Goal: Communication & Community: Answer question/provide support

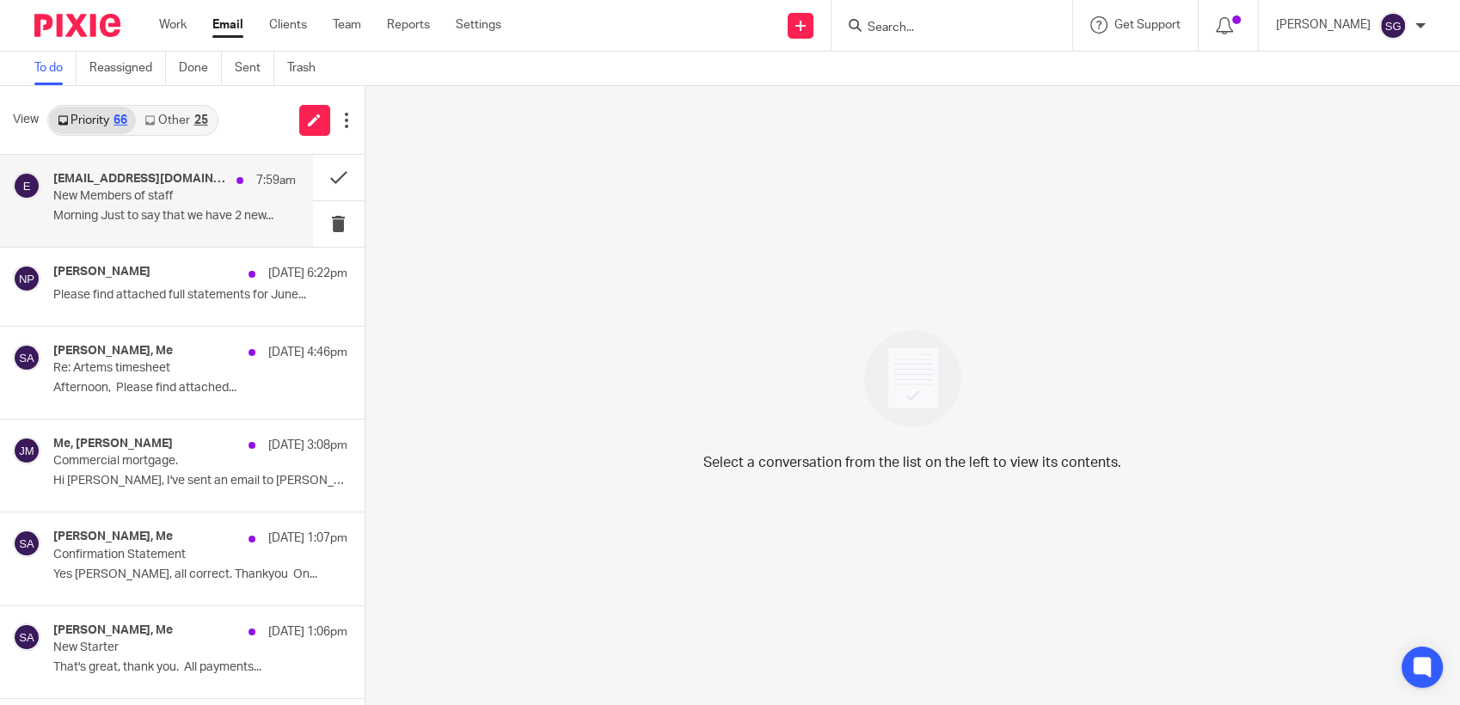
click at [137, 228] on div "enquiries@oharebuildingsuppliesltd.co.uk 7:59am New Members of staff Morning Ju…" at bounding box center [174, 201] width 242 height 58
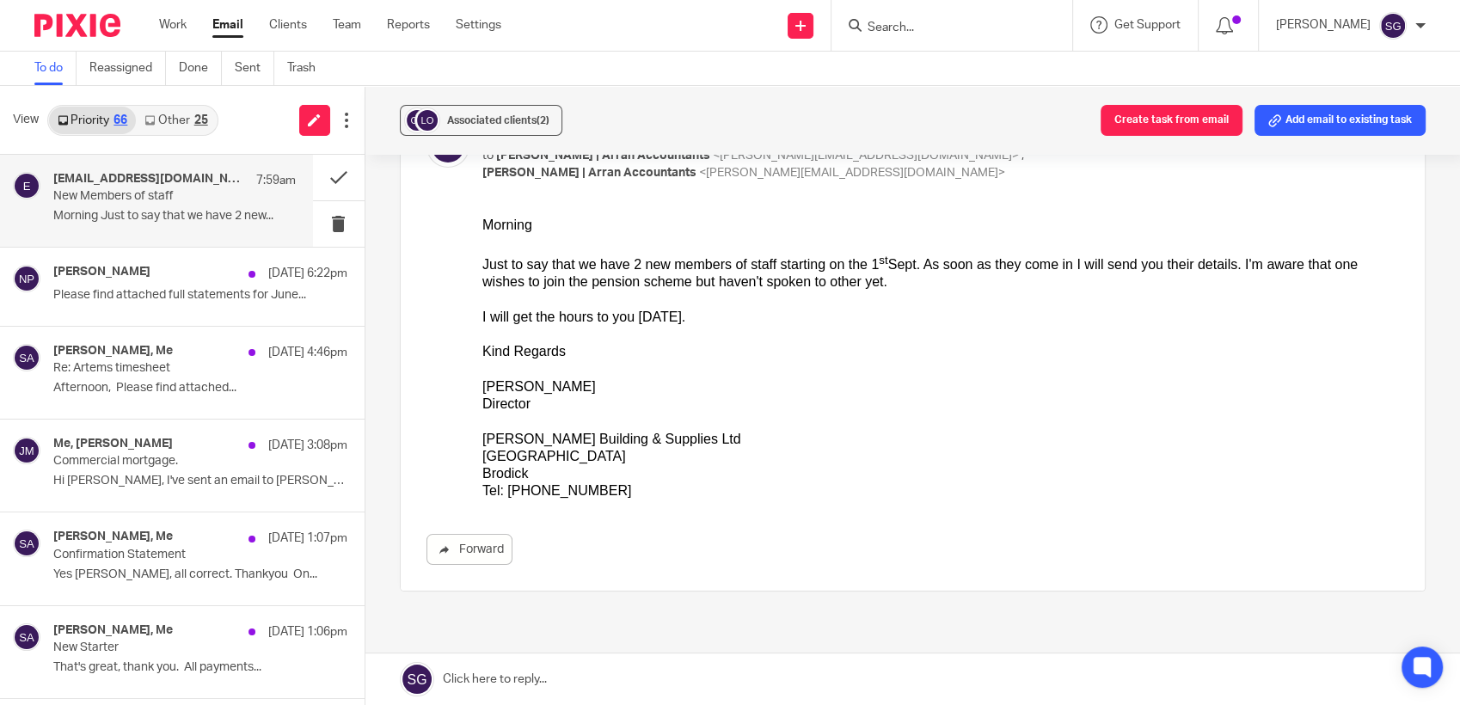
scroll to position [40, 0]
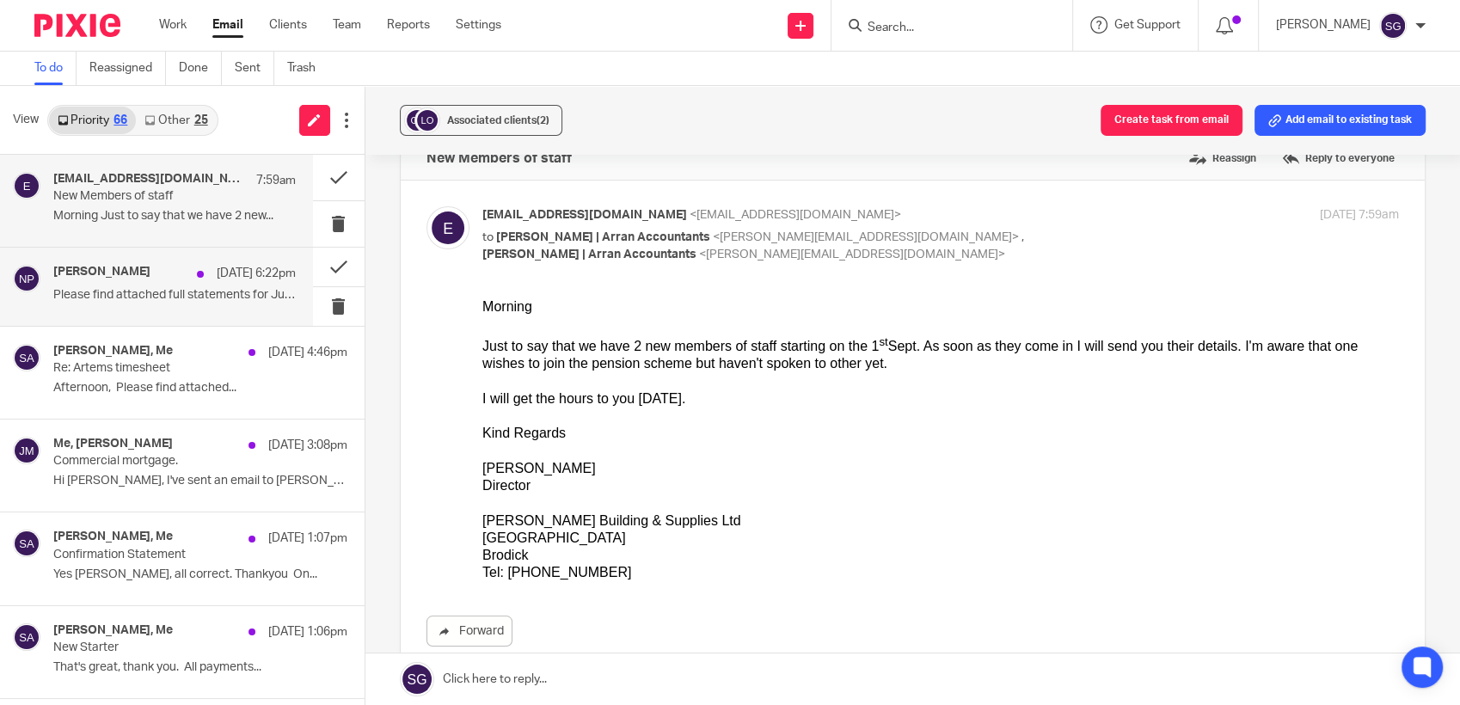
click at [118, 291] on p "Please find attached full statements for June..." at bounding box center [174, 295] width 242 height 15
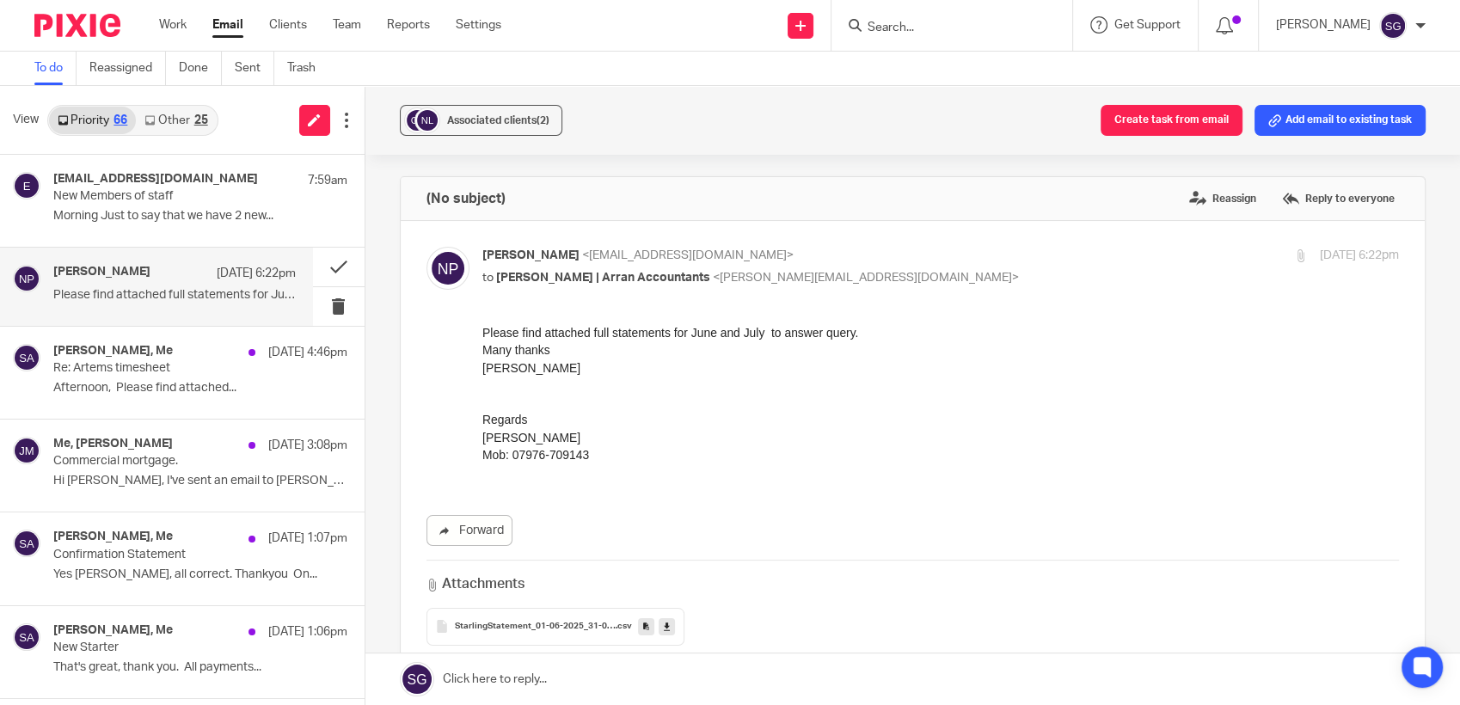
scroll to position [0, 0]
click at [132, 381] on p "Afternoon, Please find attached..." at bounding box center [174, 388] width 242 height 15
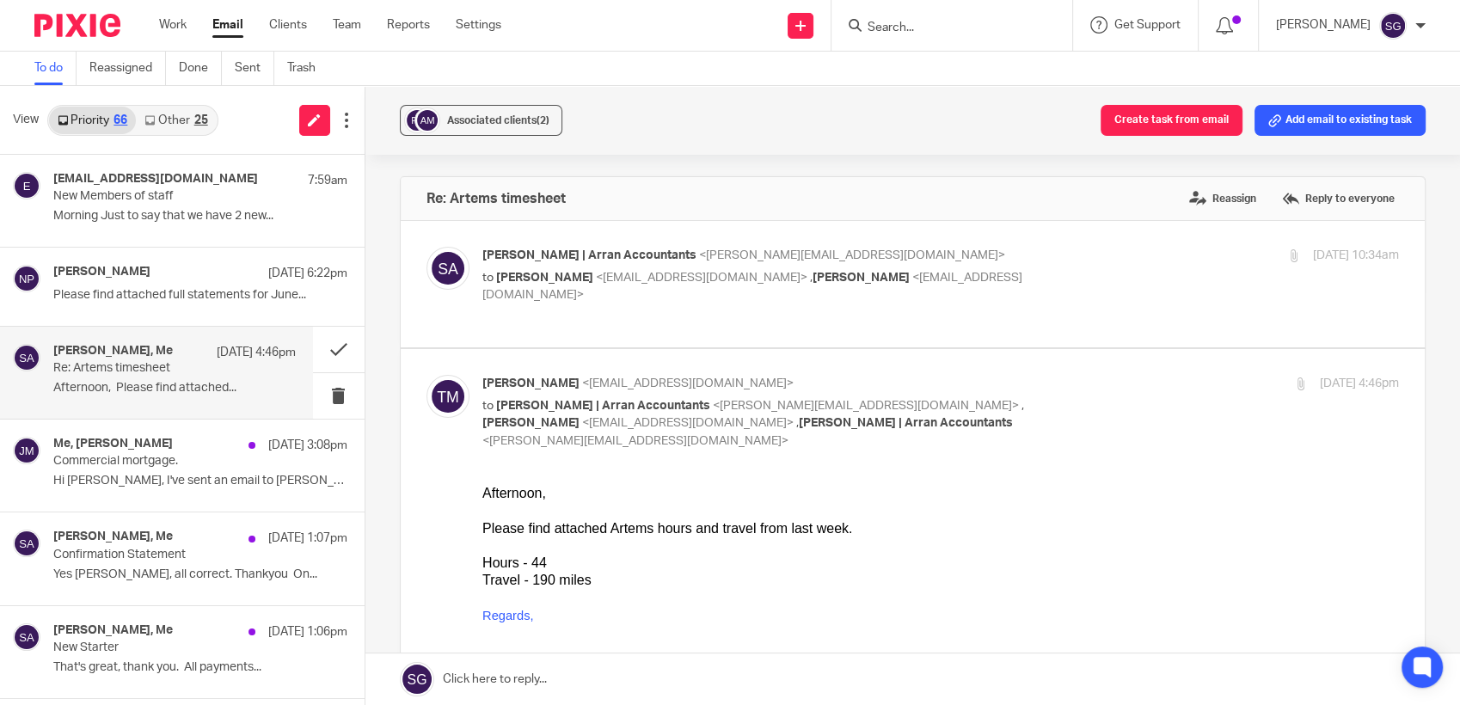
click at [591, 304] on label at bounding box center [913, 284] width 1025 height 126
click at [426, 247] on input "checkbox" at bounding box center [425, 246] width 1 height 1
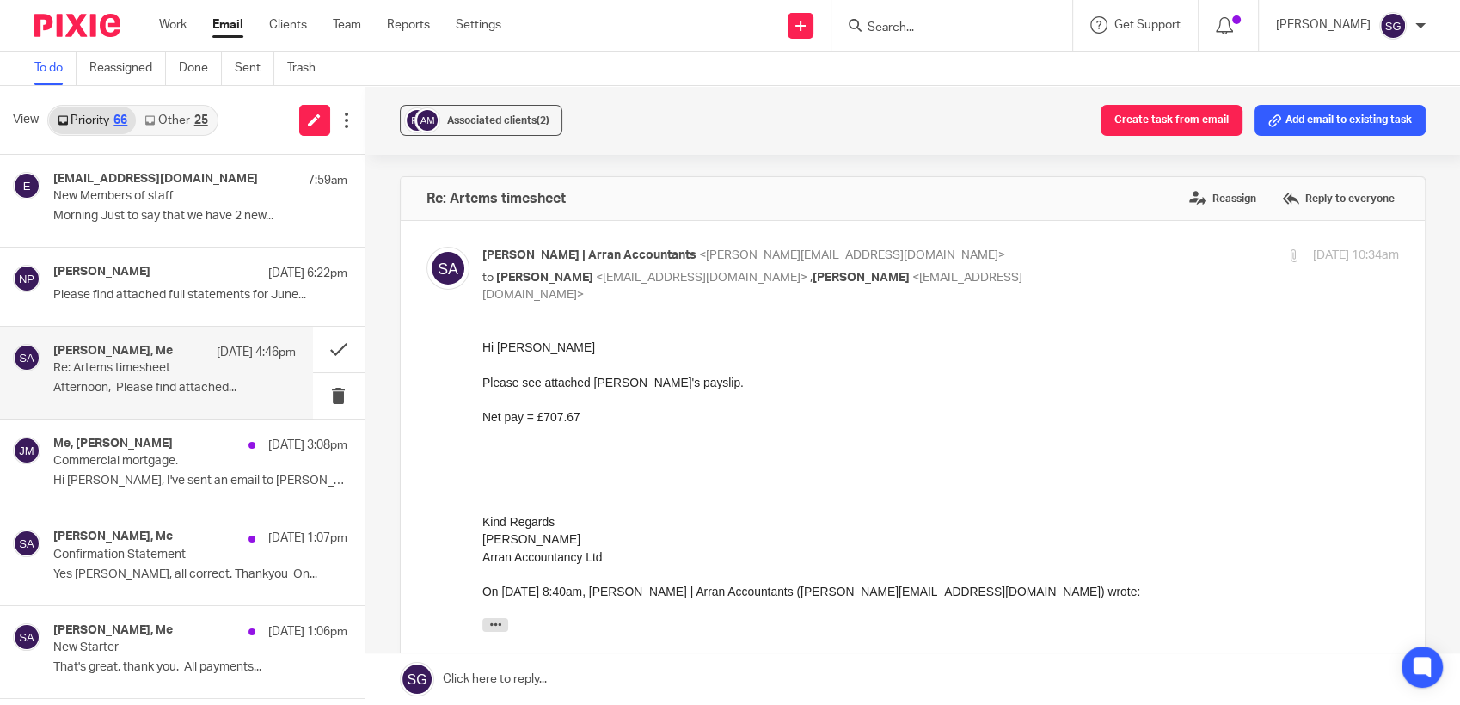
click at [584, 303] on p "to Colin Langan <clangan@pinpointengineering.co.uk> , Tony Malone <tmalone@pinp…" at bounding box center [787, 286] width 611 height 35
checkbox input "false"
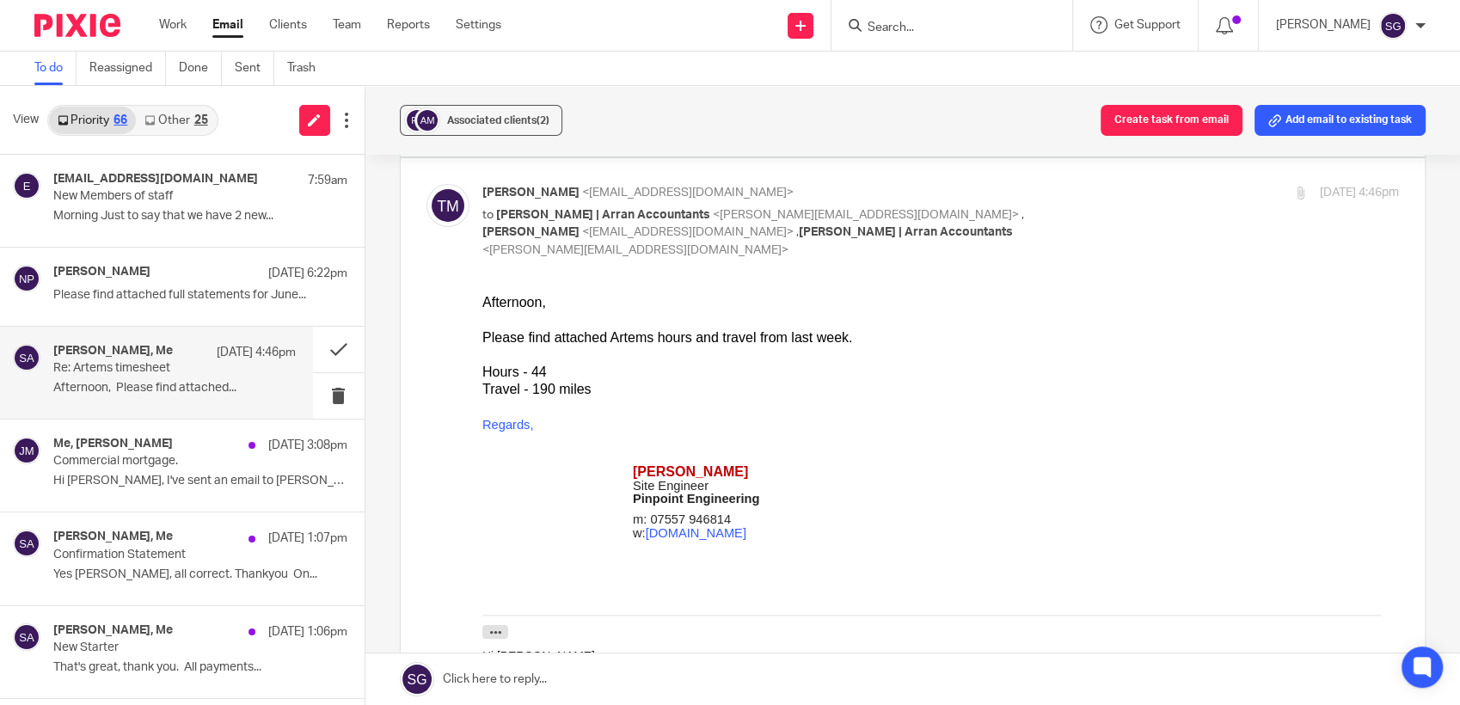
scroll to position [95, 0]
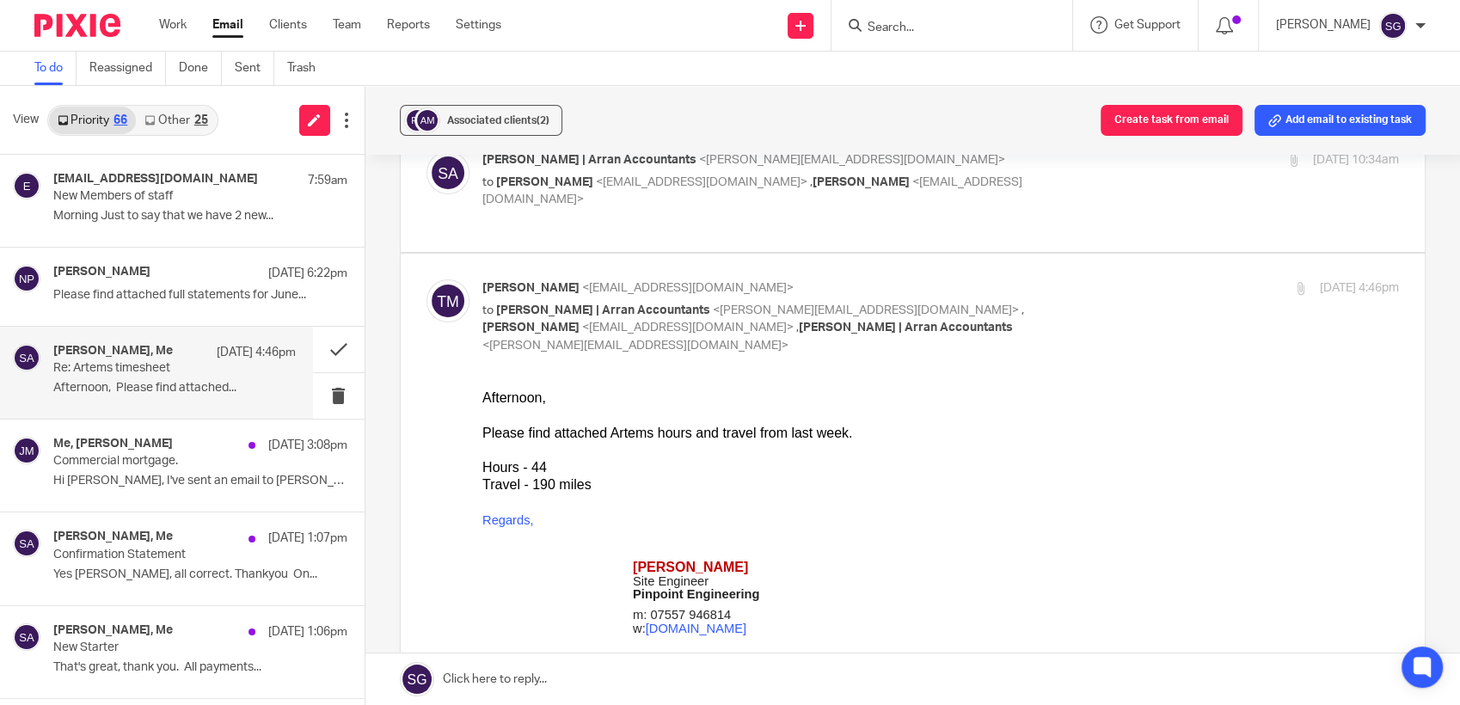
click at [715, 687] on link at bounding box center [912, 679] width 1095 height 52
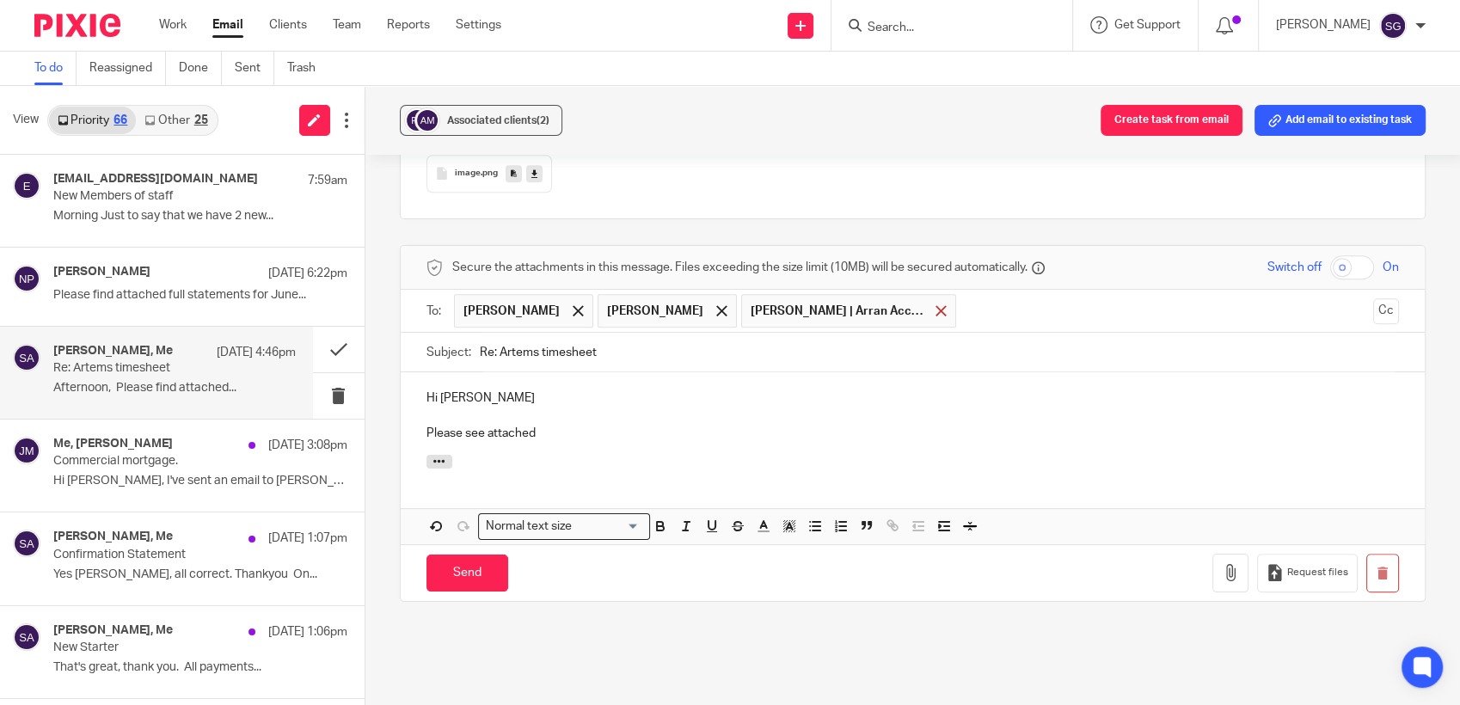
click at [935, 305] on span at bounding box center [940, 310] width 11 height 11
click at [643, 407] on p at bounding box center [912, 415] width 973 height 17
click at [547, 425] on p "Please see attached" at bounding box center [912, 433] width 973 height 17
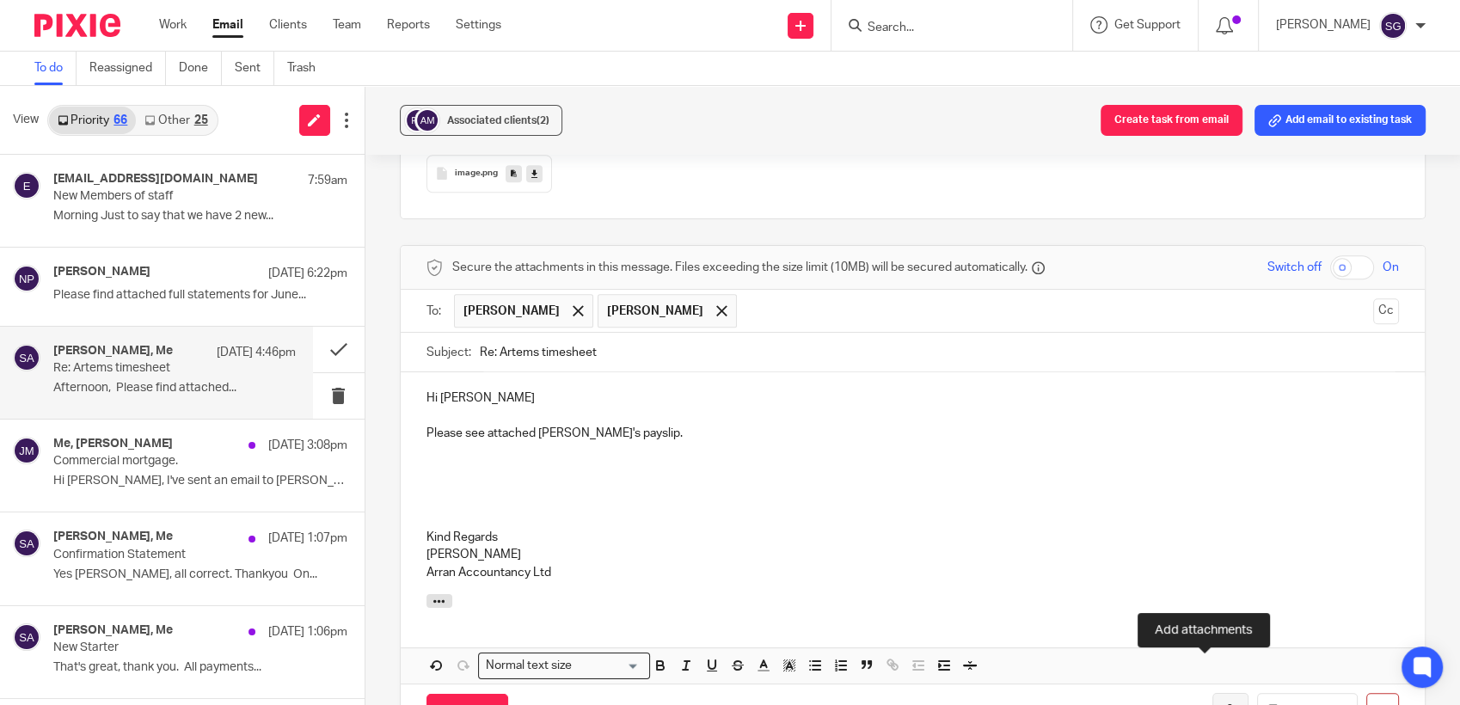
click at [1212, 693] on button "button" at bounding box center [1230, 712] width 36 height 39
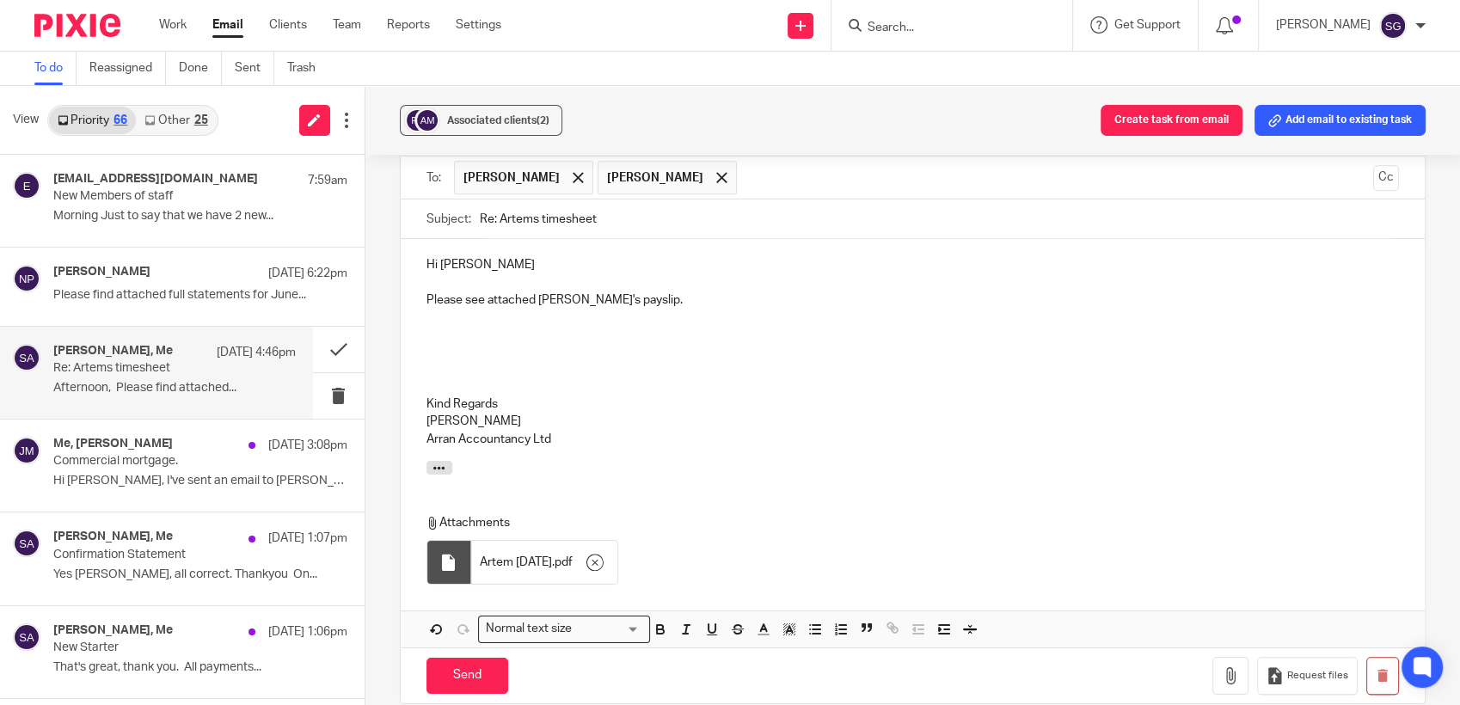
scroll to position [1912, 0]
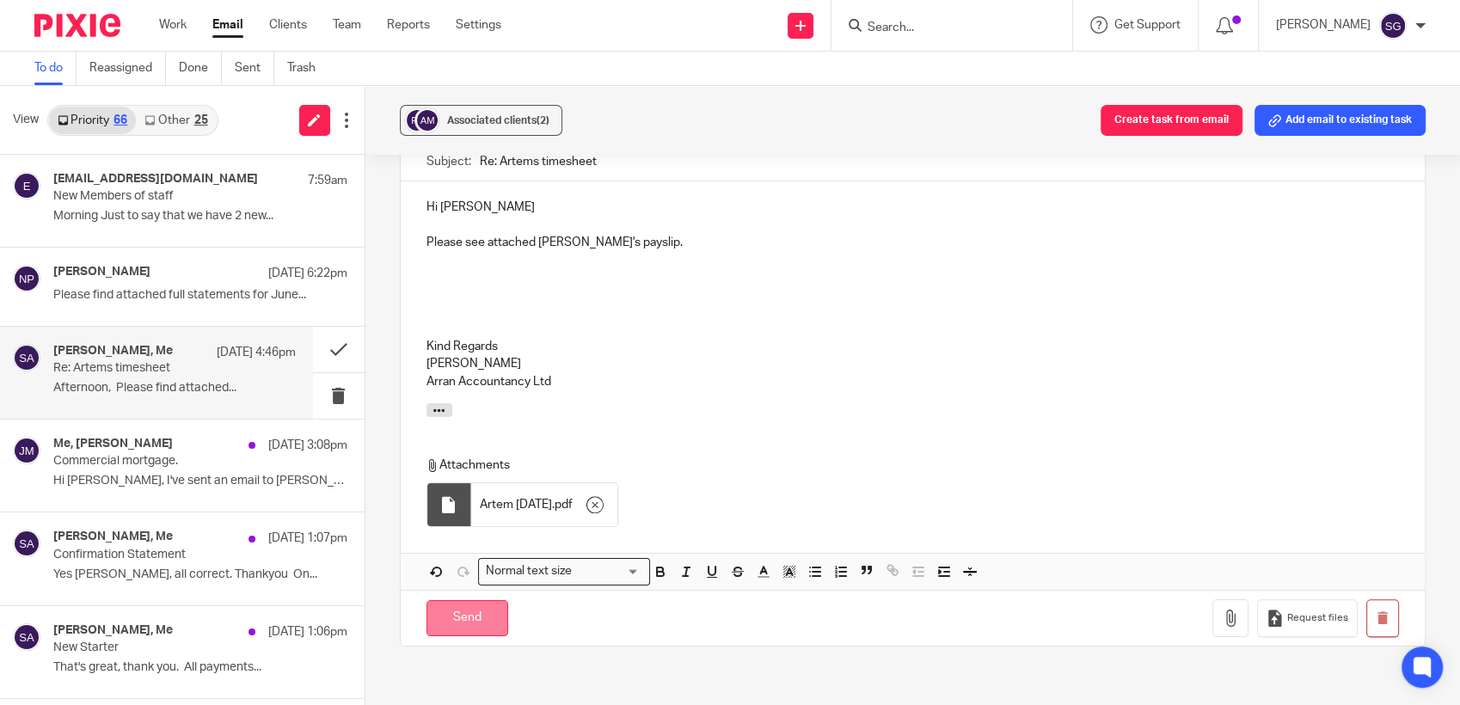
click at [480, 600] on input "Send" at bounding box center [467, 618] width 82 height 37
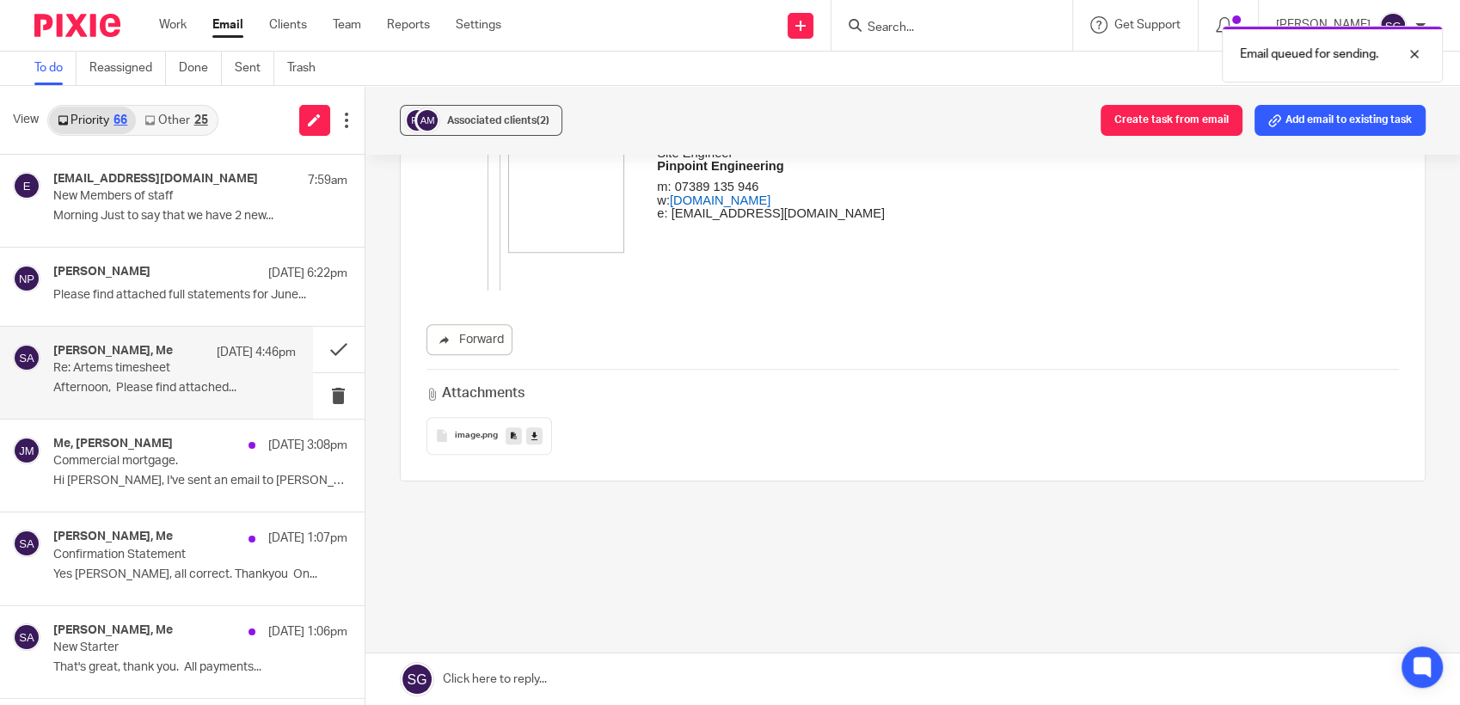
scroll to position [1422, 0]
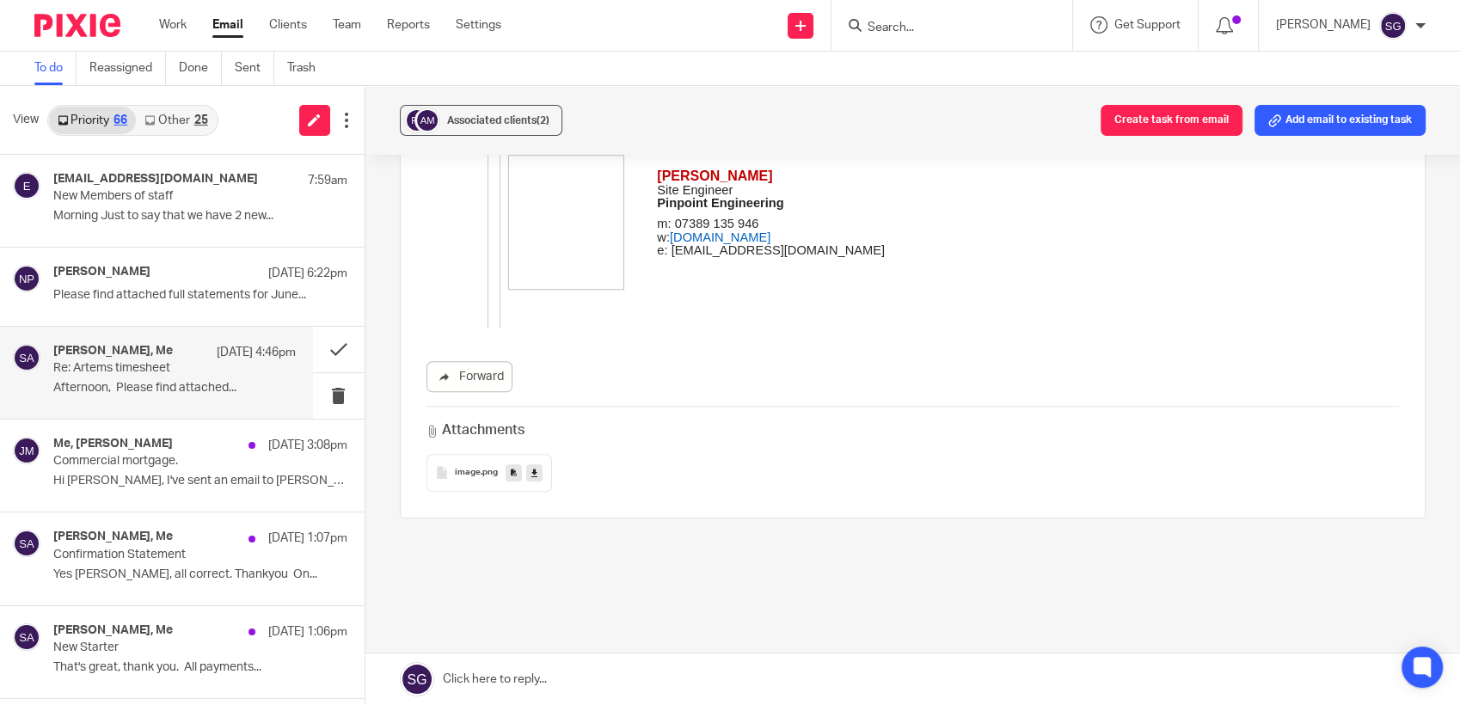
click at [901, 24] on input "Search" at bounding box center [943, 28] width 155 height 15
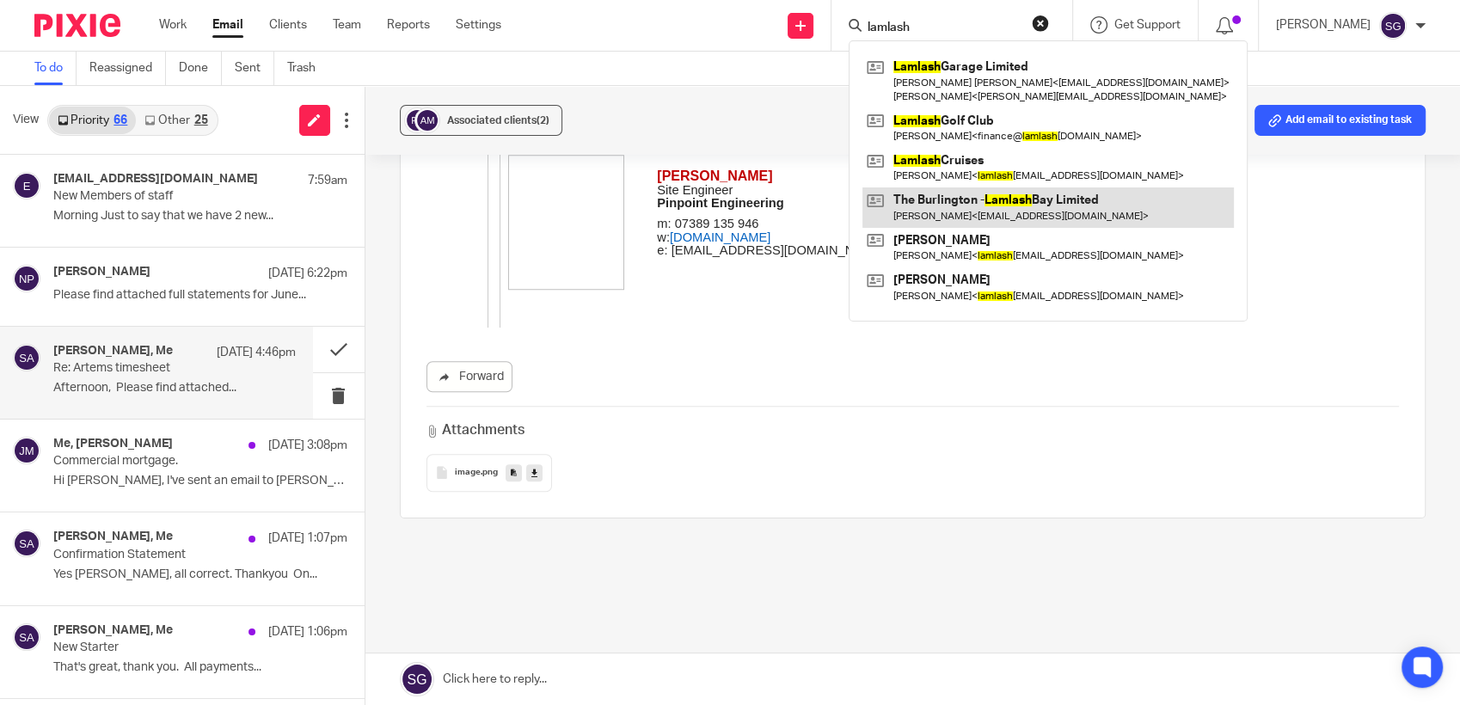
type input "lamlash"
click at [1002, 205] on link at bounding box center [1047, 207] width 371 height 40
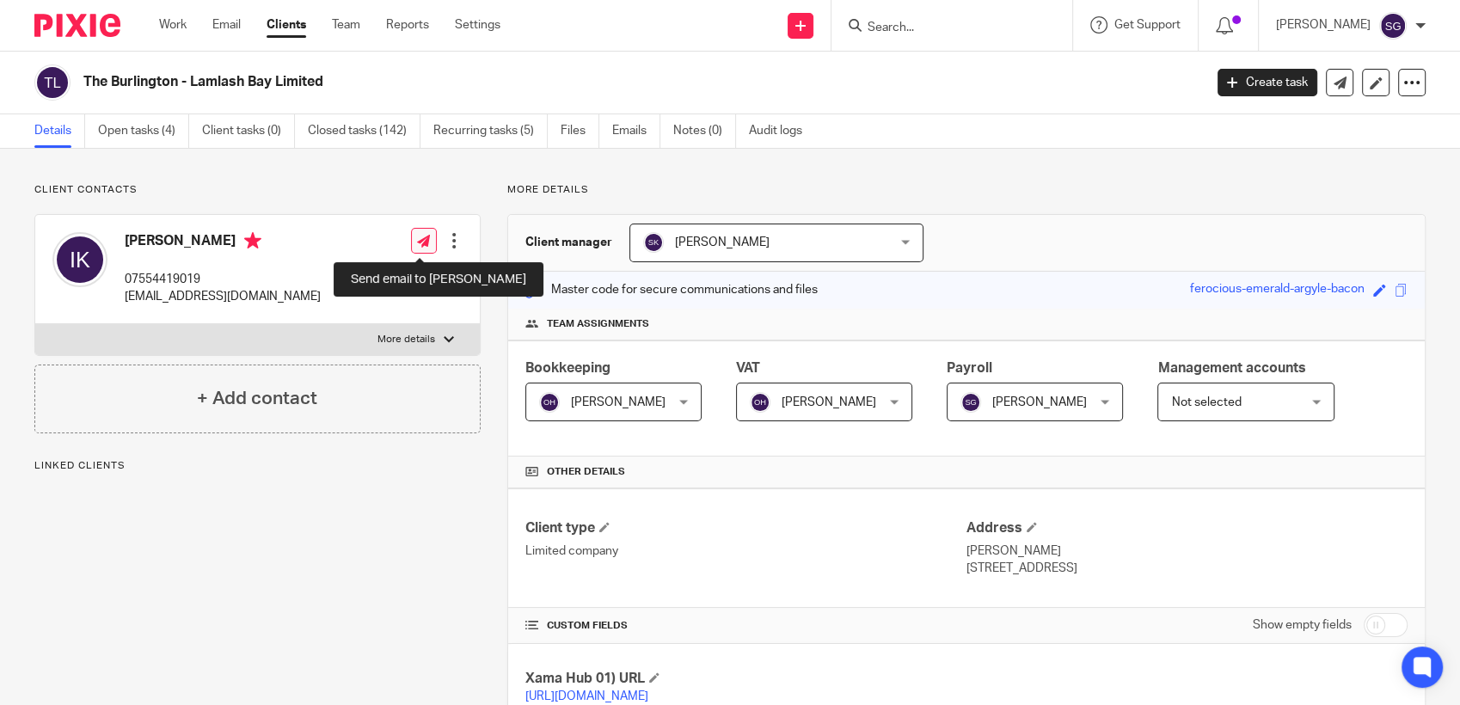
click at [419, 242] on icon at bounding box center [423, 241] width 13 height 13
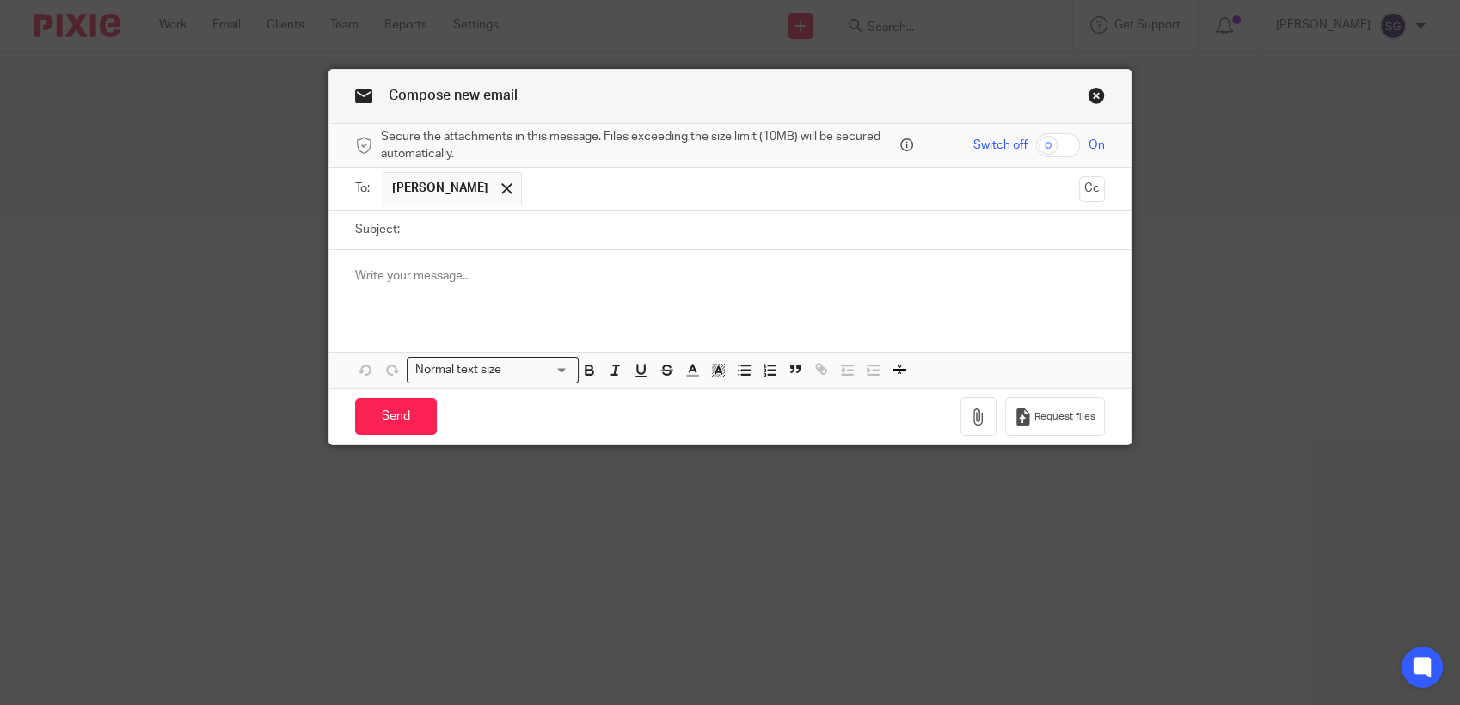
click at [523, 234] on input "Subject:" at bounding box center [756, 230] width 696 height 39
type input "Payroll"
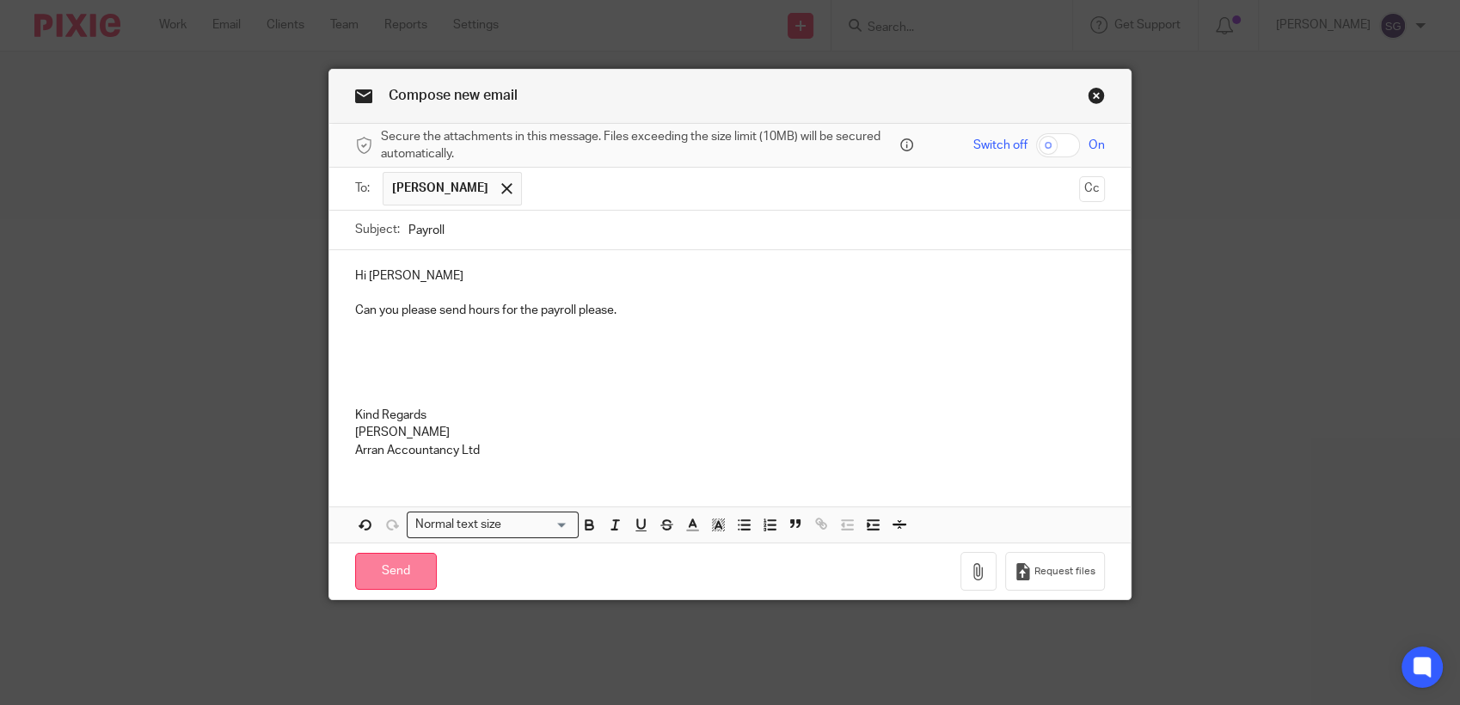
click at [413, 566] on input "Send" at bounding box center [396, 571] width 82 height 37
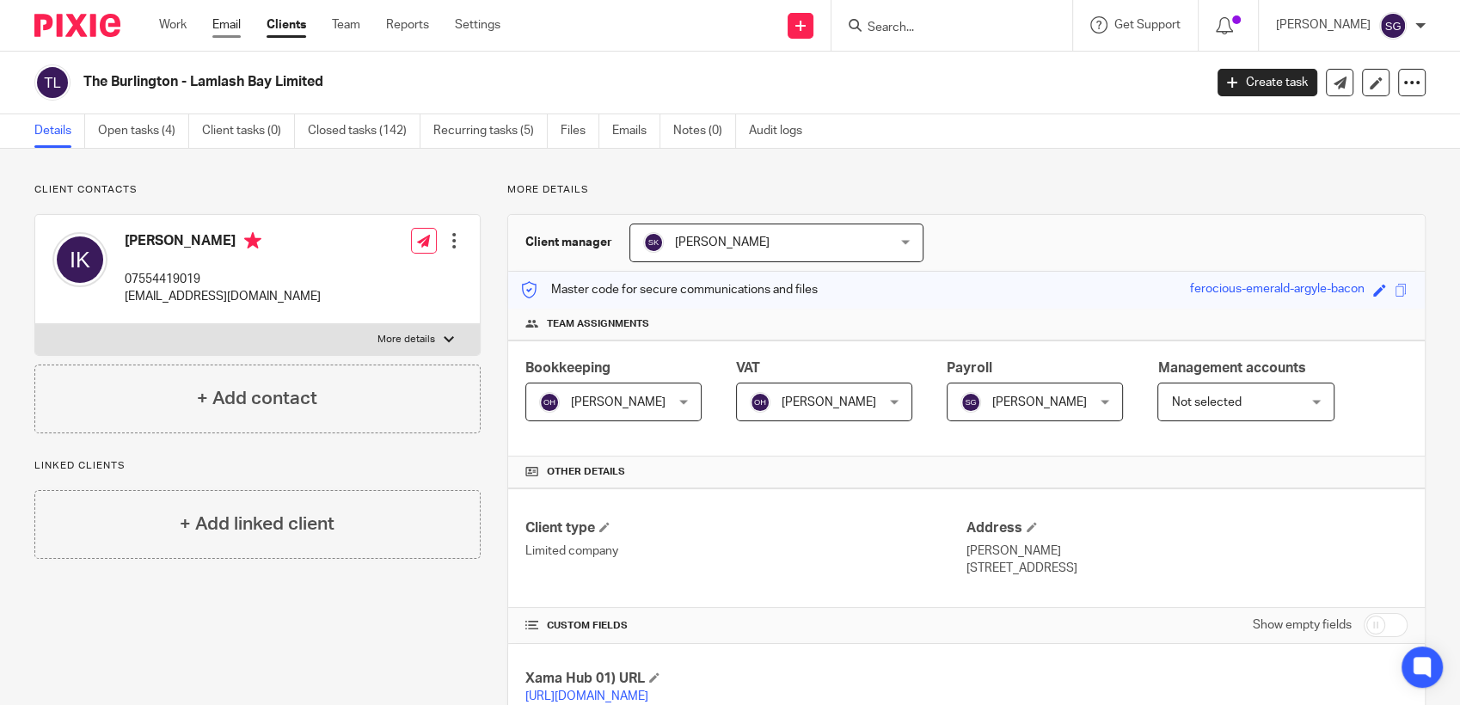
click at [229, 21] on link "Email" at bounding box center [226, 24] width 28 height 17
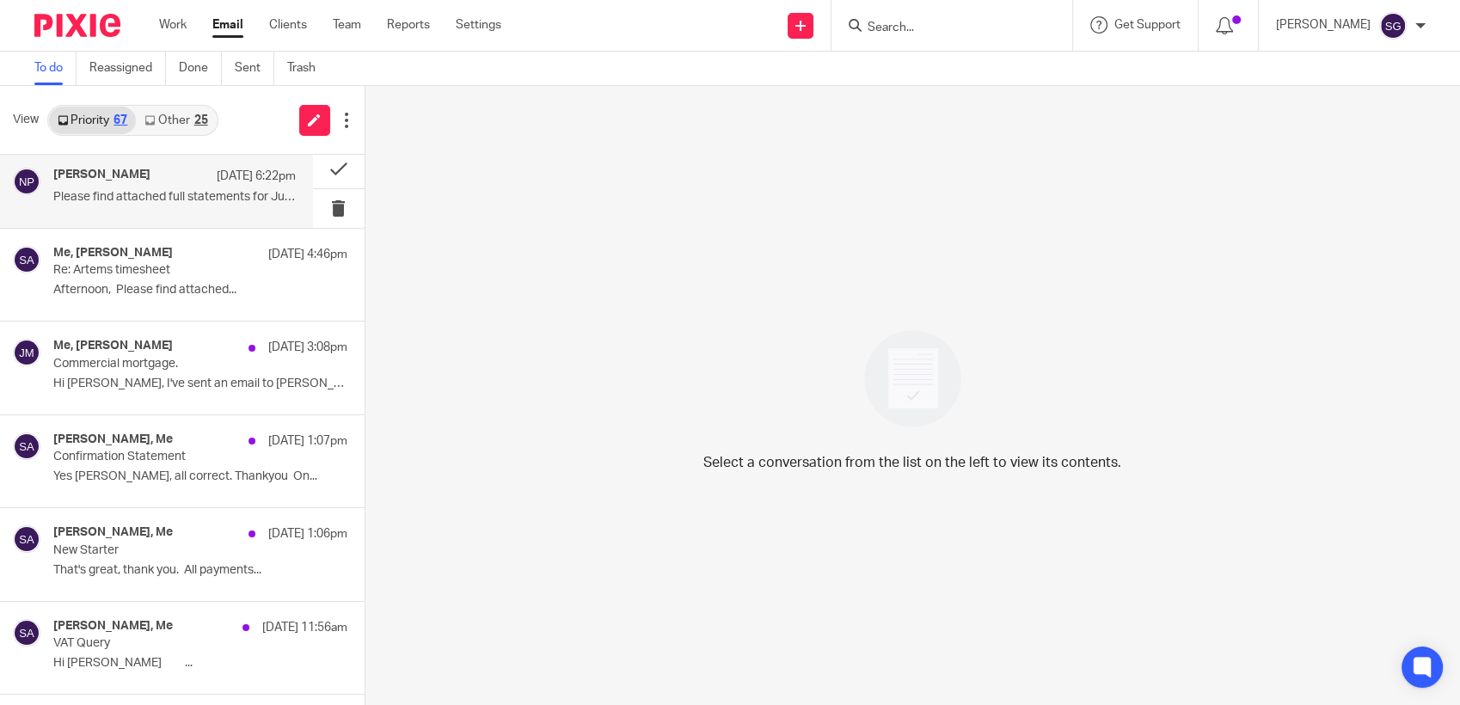
scroll to position [286, 0]
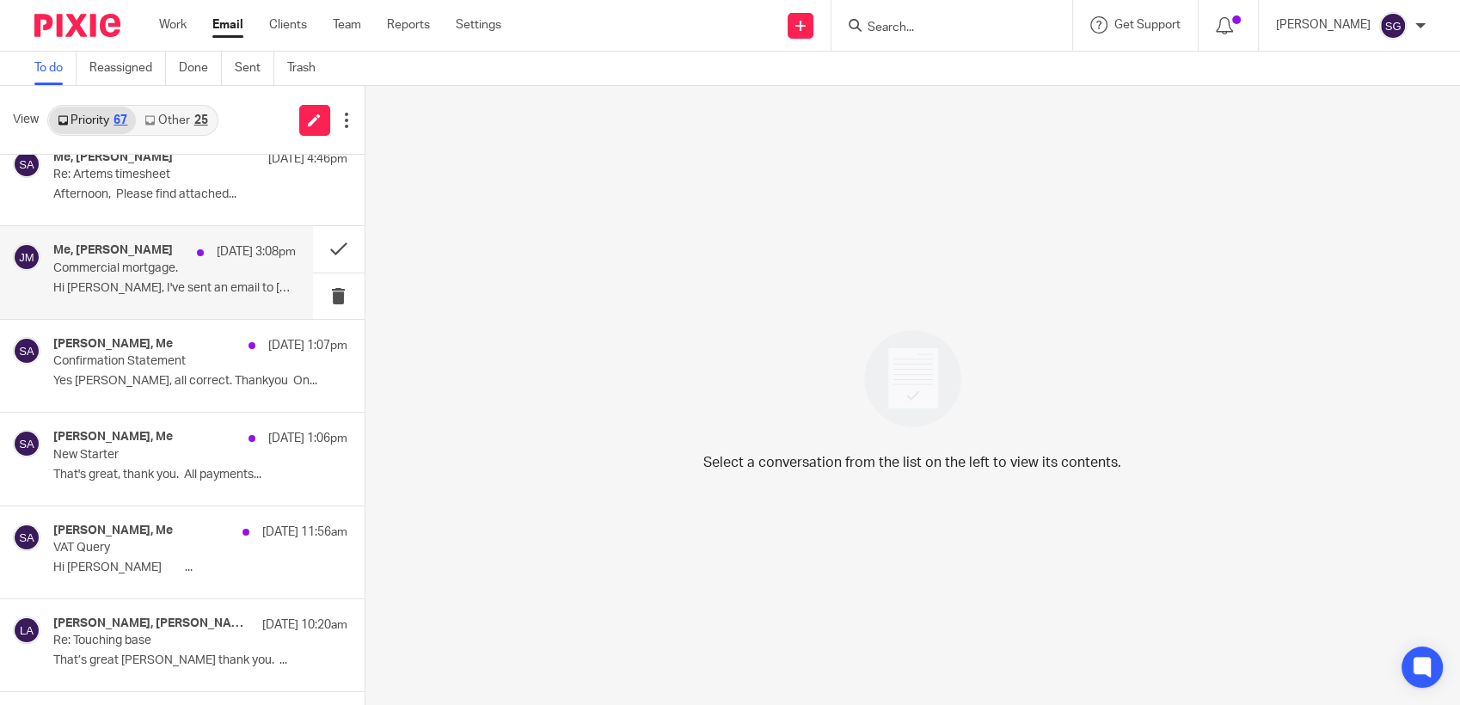
click at [126, 286] on p "Hi [PERSON_NAME], I've sent an email to [PERSON_NAME] but she..." at bounding box center [174, 288] width 242 height 15
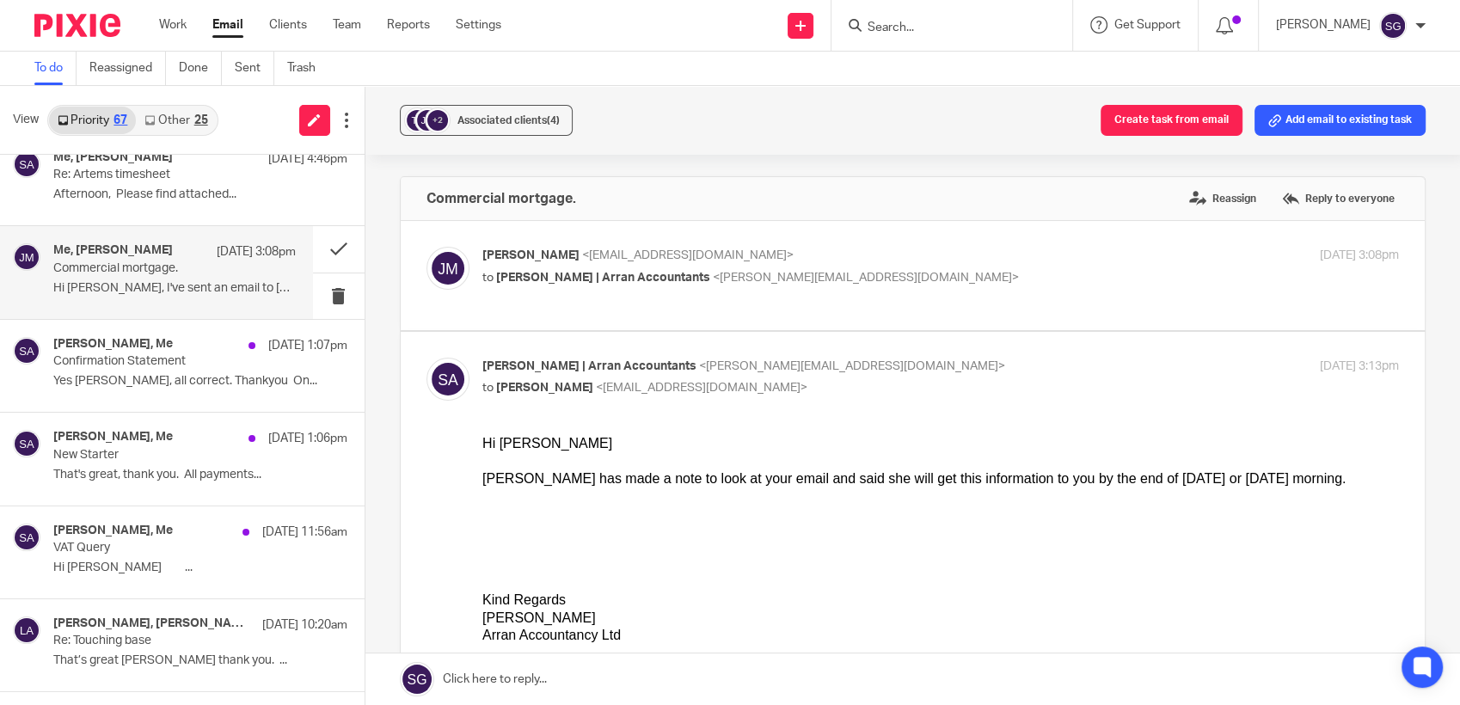
scroll to position [0, 0]
click at [314, 242] on button at bounding box center [339, 249] width 52 height 46
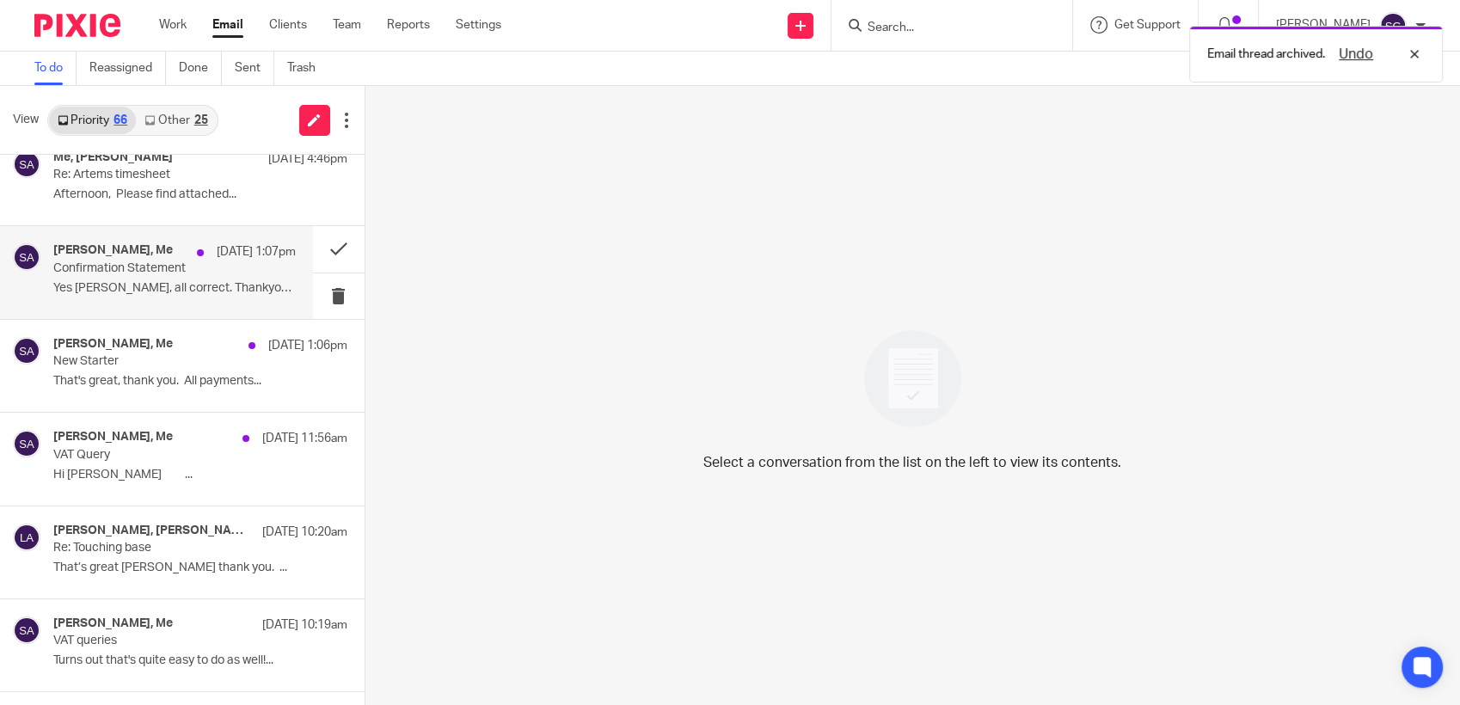
click at [160, 252] on h4 "Kristopher Karl, Me" at bounding box center [112, 250] width 119 height 15
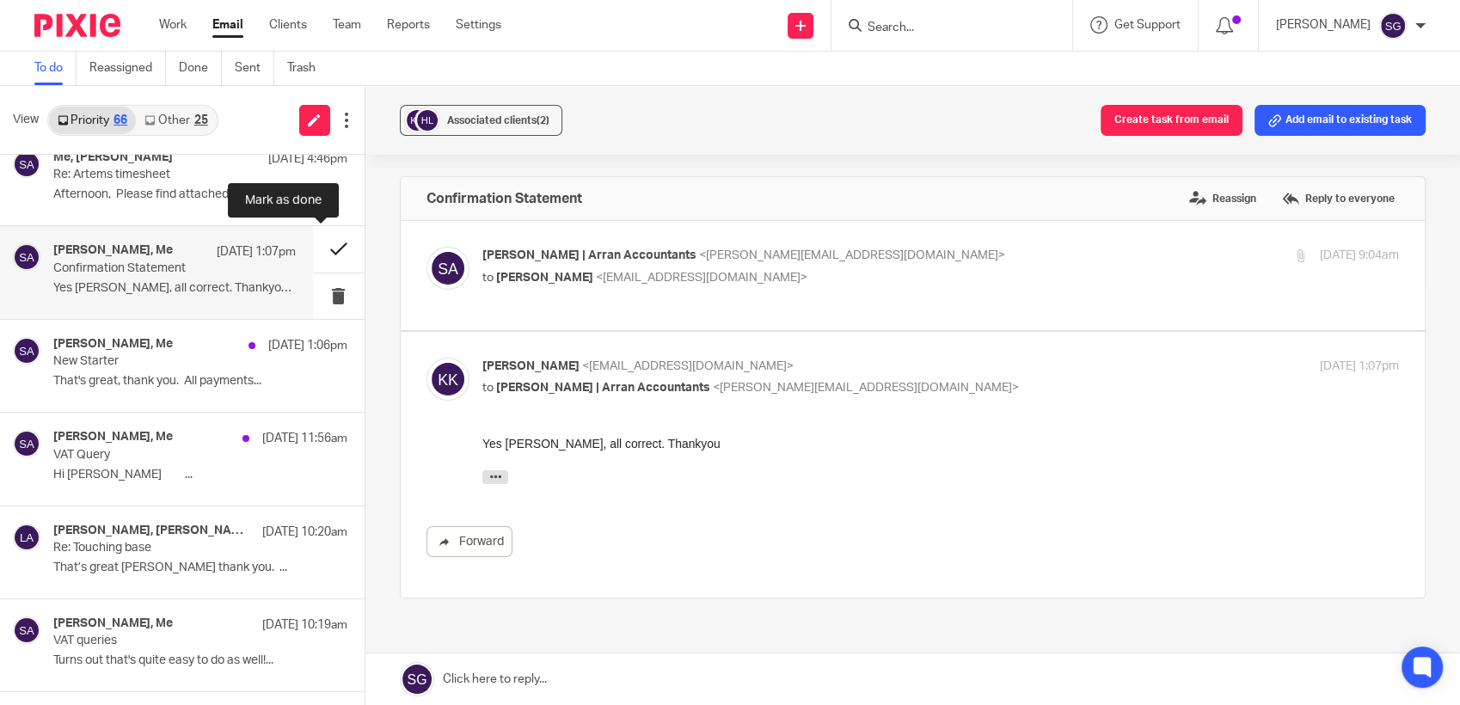
click at [322, 250] on button at bounding box center [339, 249] width 52 height 46
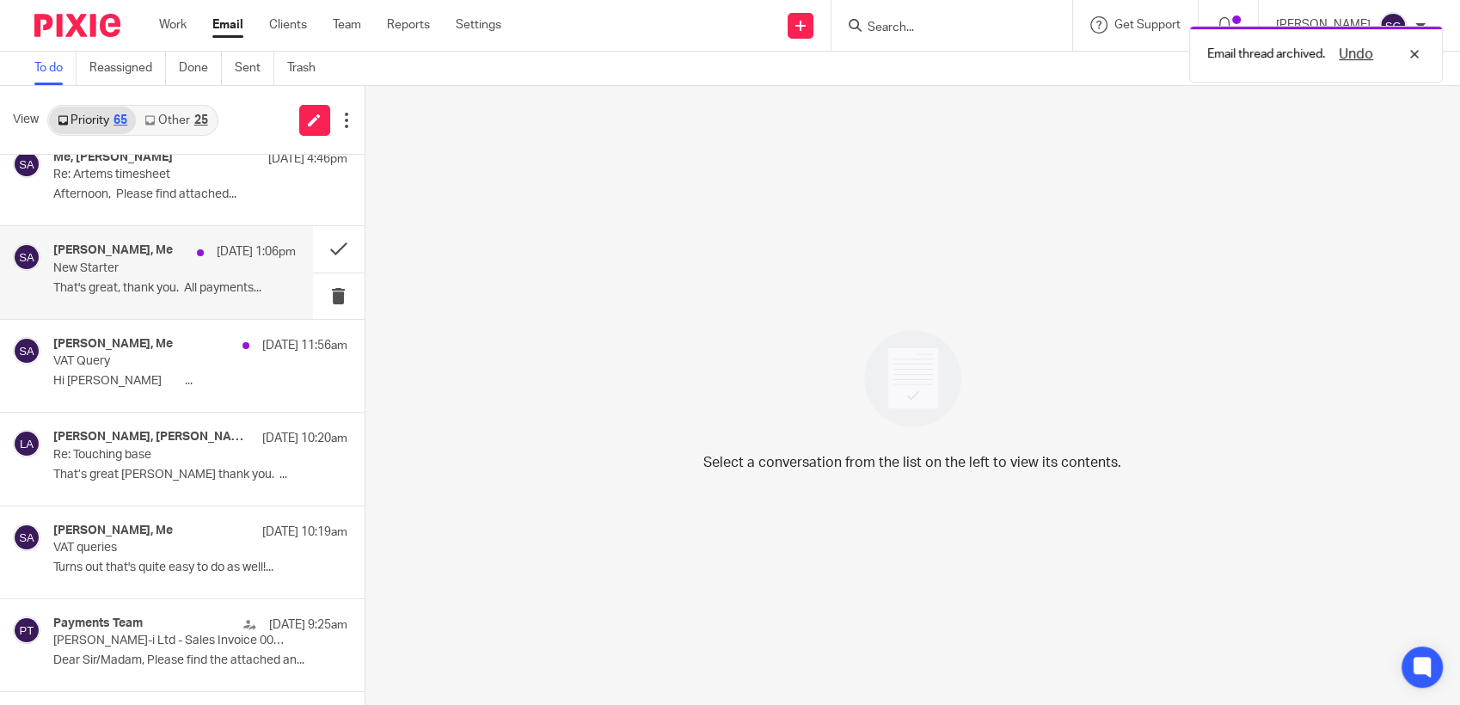
click at [158, 265] on p "New Starter" at bounding box center [149, 268] width 193 height 15
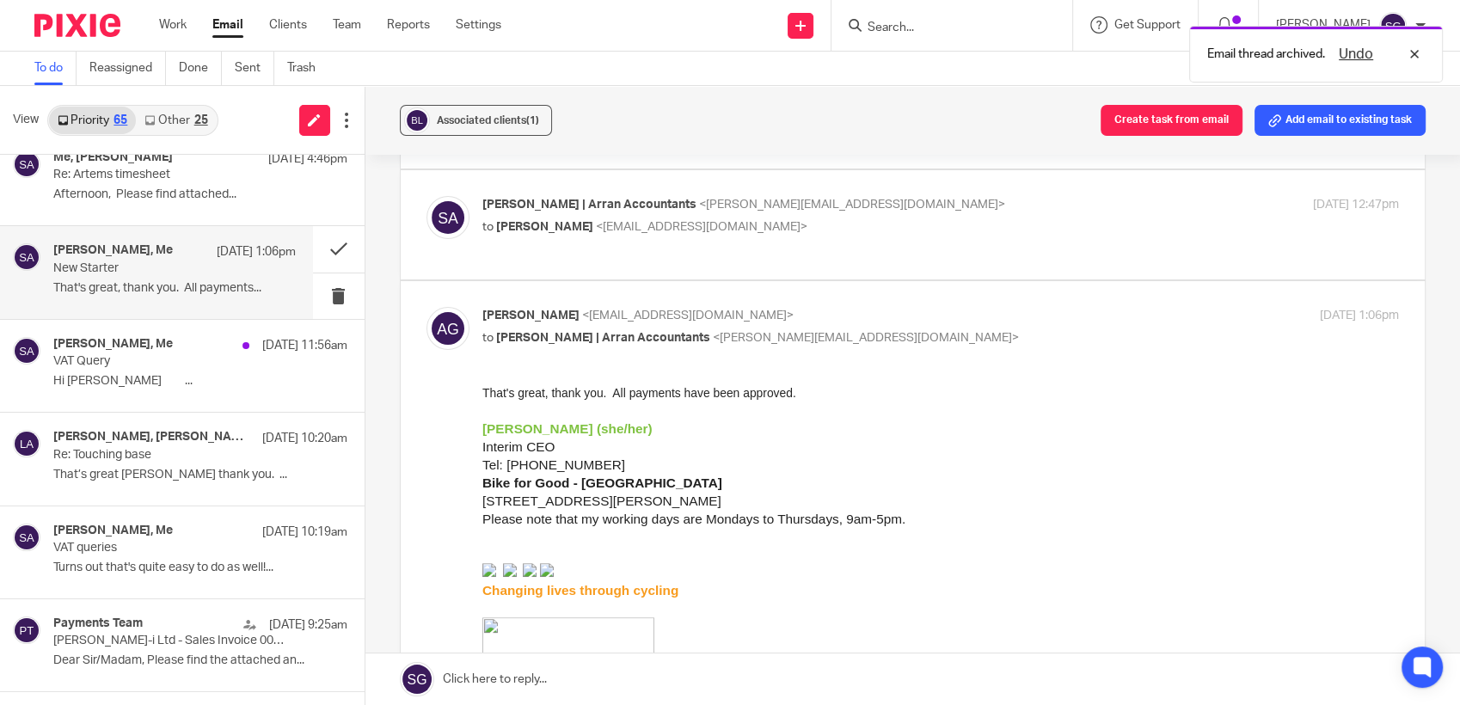
scroll to position [382, 0]
click at [523, 254] on div "Sarah | Arran Accountants <sarah@arranaccountants.co.uk> to Alberta Gutteridge …" at bounding box center [912, 226] width 973 height 58
click at [528, 237] on p "to Alberta Gutteridge <alberta.gutteridge@bikeforgood.org.uk>" at bounding box center [787, 228] width 611 height 18
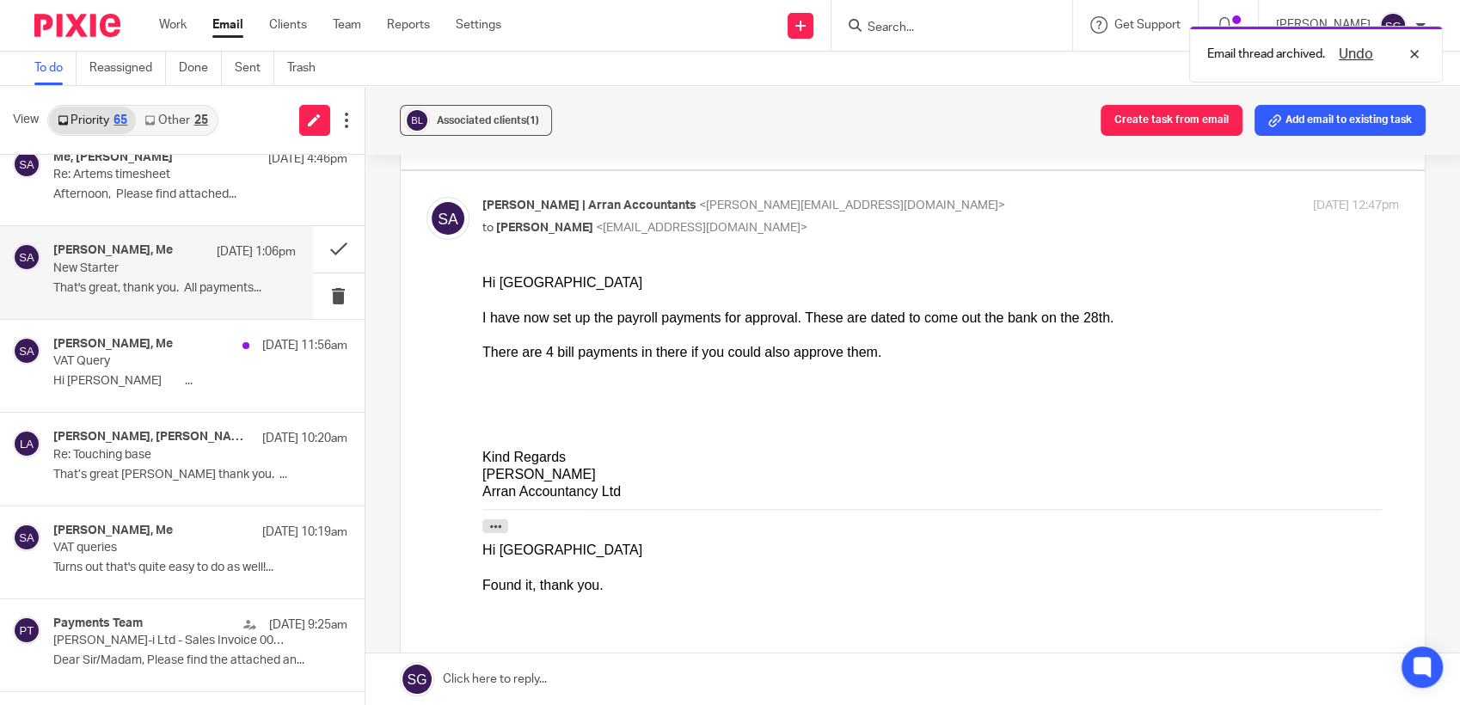
scroll to position [0, 0]
click at [531, 237] on p "to Alberta Gutteridge <alberta.gutteridge@bikeforgood.org.uk>" at bounding box center [787, 228] width 611 height 18
checkbox input "false"
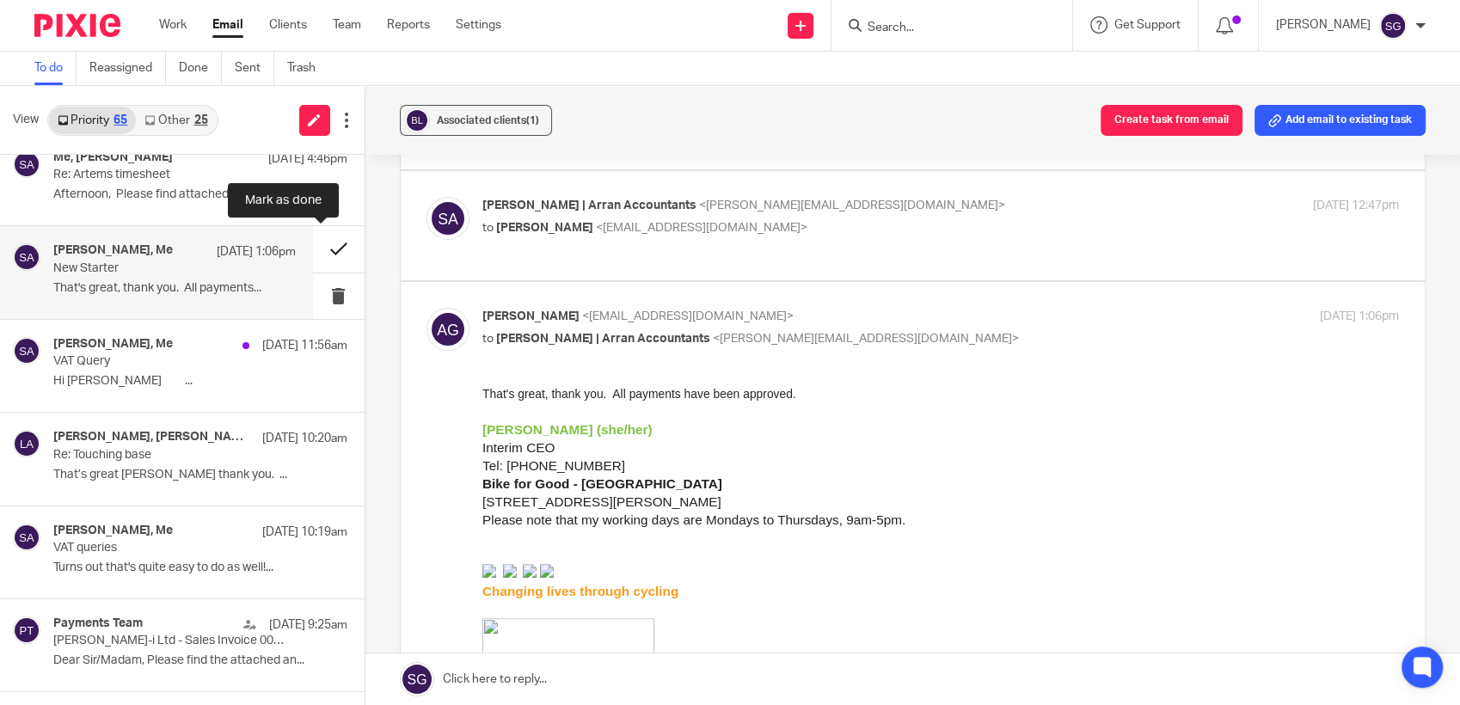
click at [313, 239] on button at bounding box center [339, 249] width 52 height 46
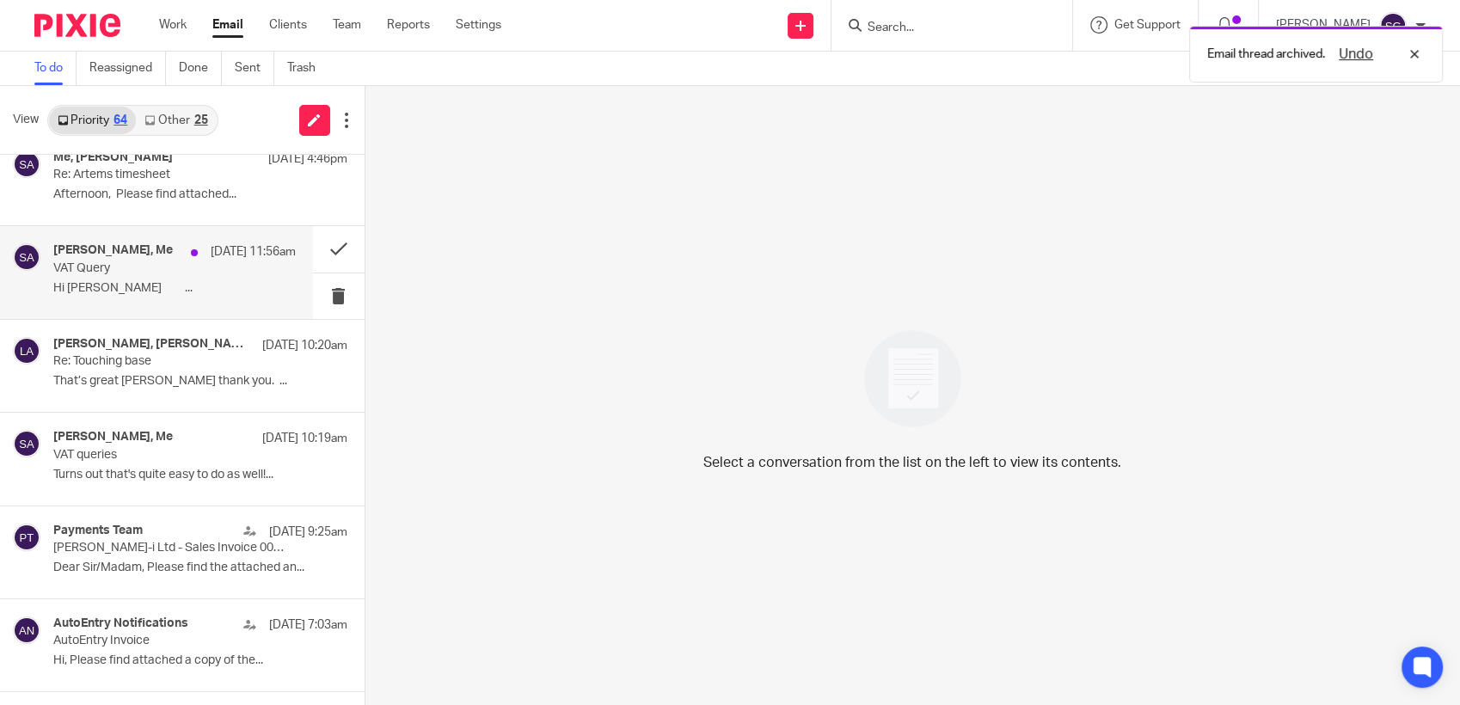
click at [219, 273] on p "VAT Query" at bounding box center [149, 268] width 193 height 15
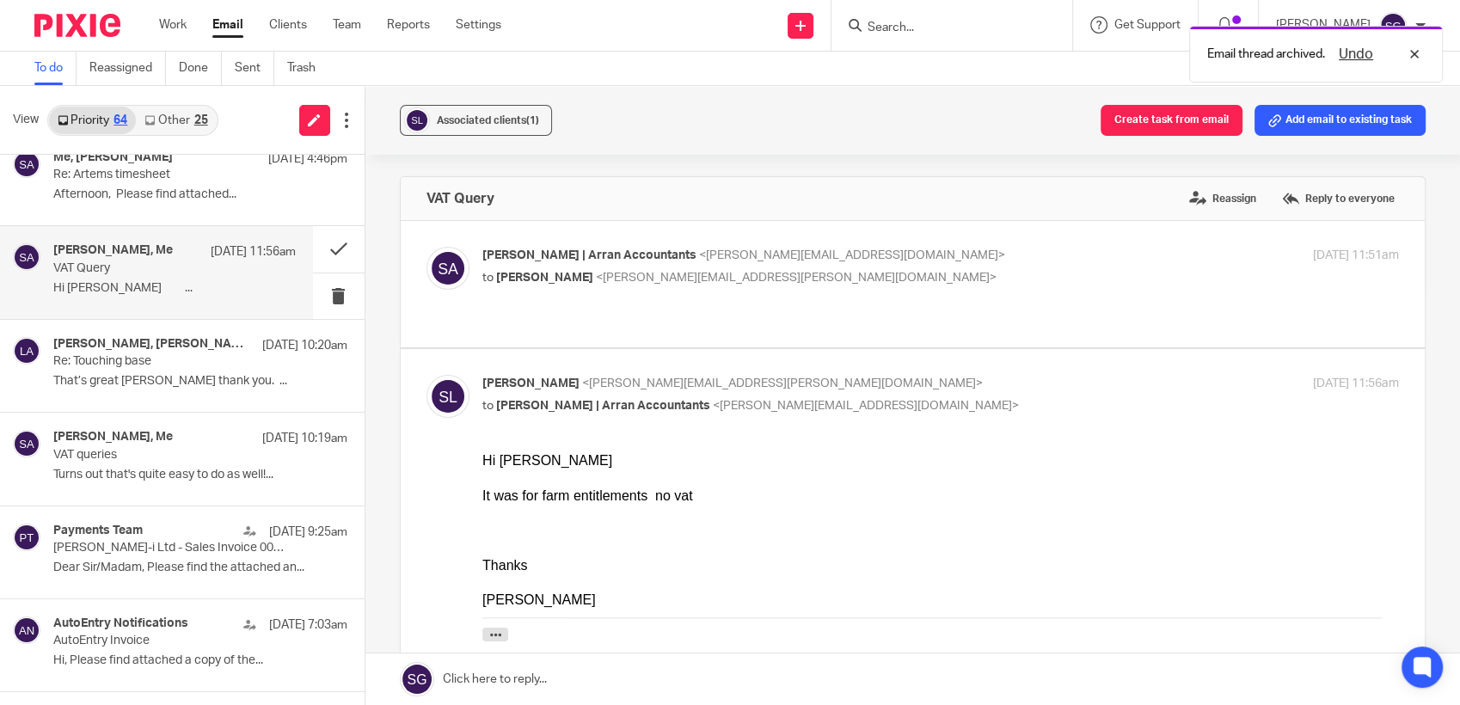
scroll to position [191, 0]
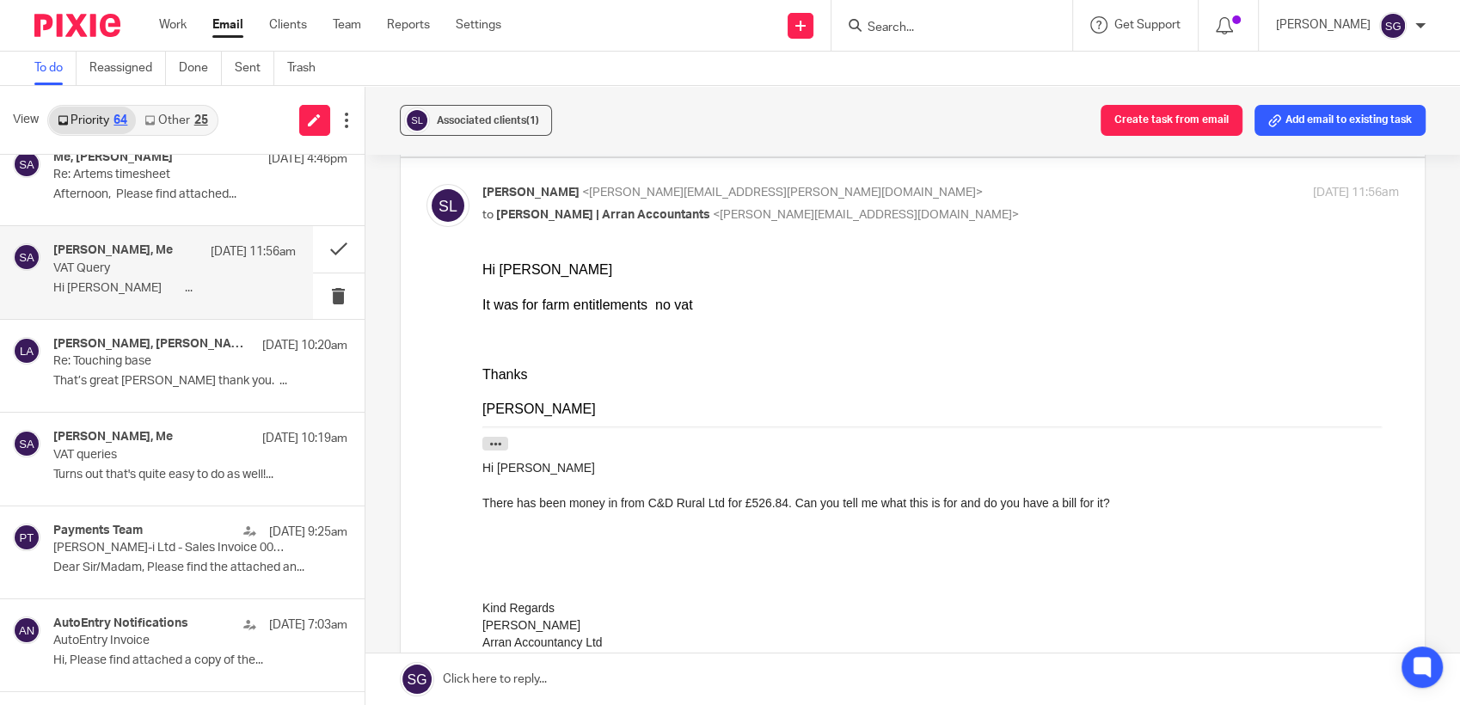
click at [230, 31] on link "Email" at bounding box center [227, 24] width 31 height 17
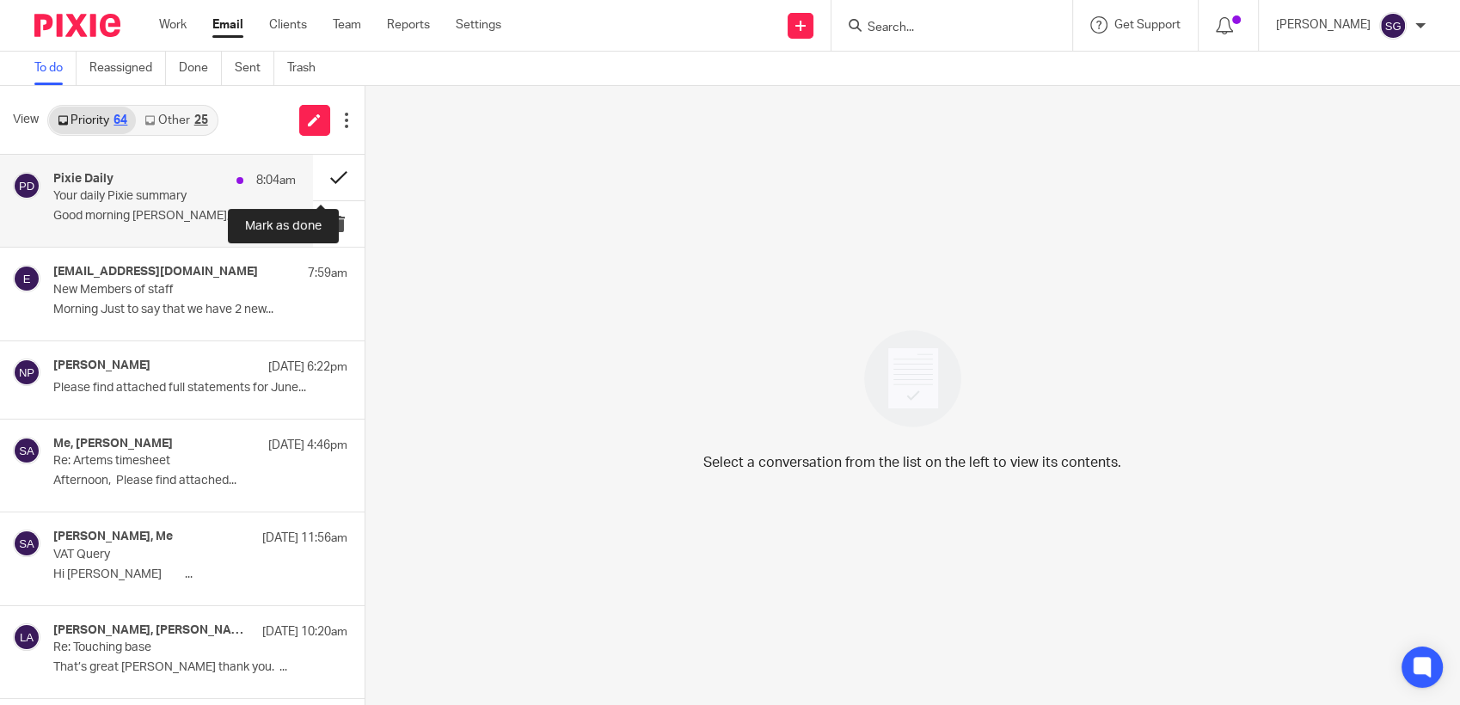
click at [313, 169] on button at bounding box center [339, 178] width 52 height 46
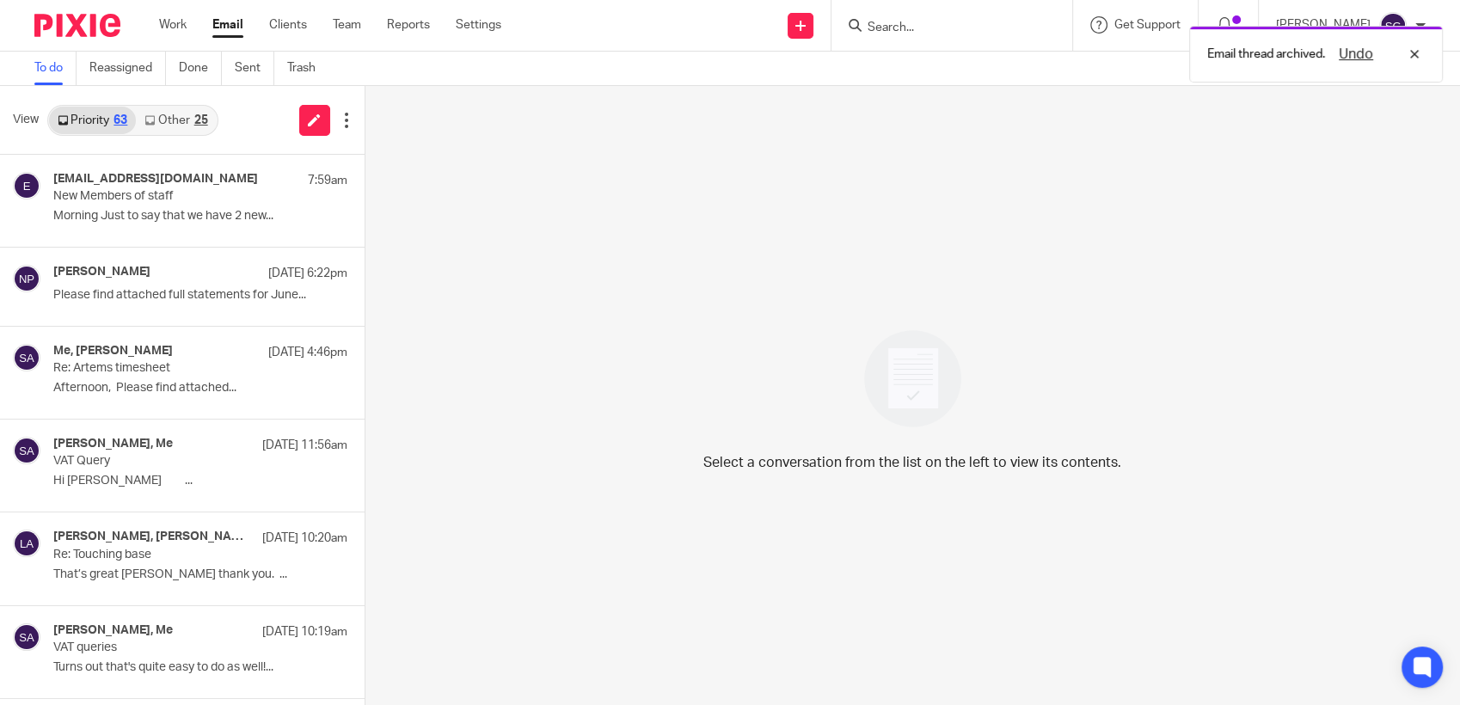
click at [165, 118] on link "Other 25" at bounding box center [176, 121] width 80 height 28
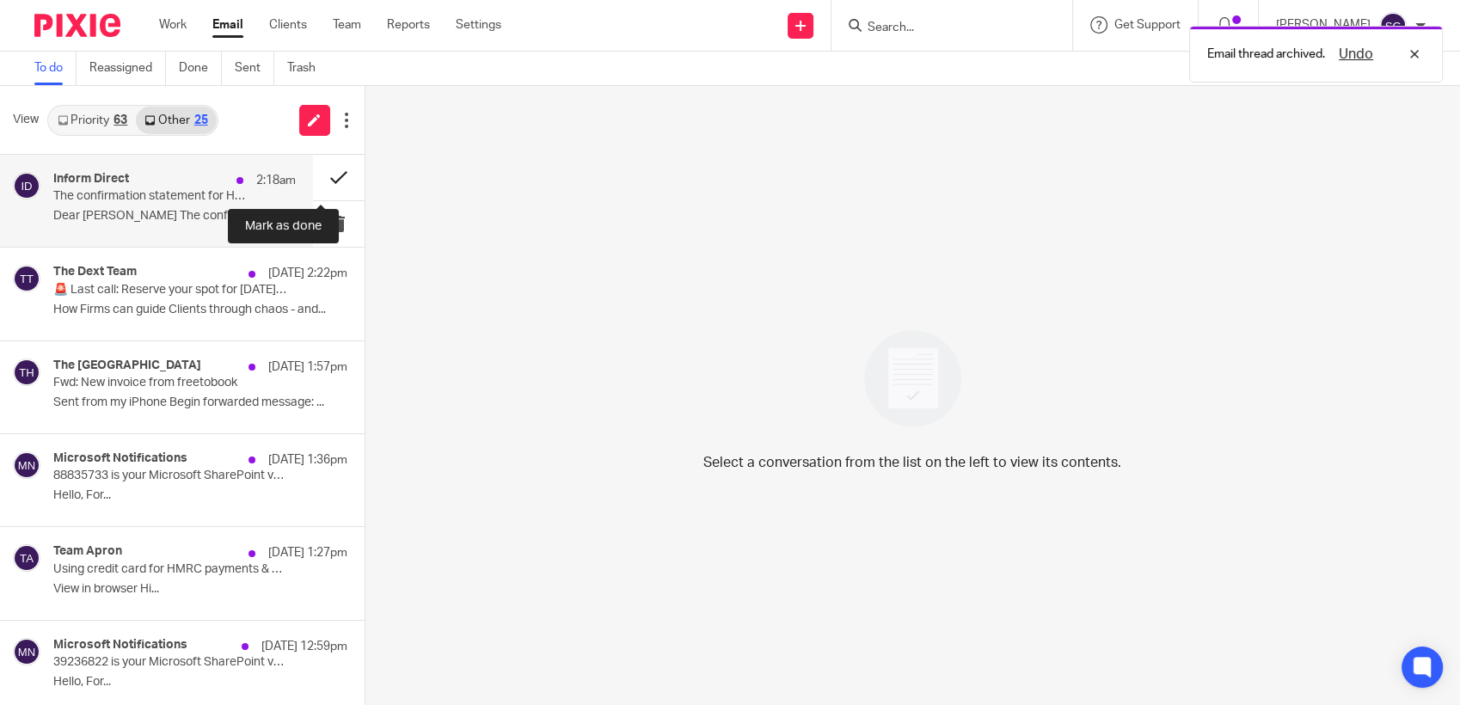
click at [313, 174] on button at bounding box center [339, 178] width 52 height 46
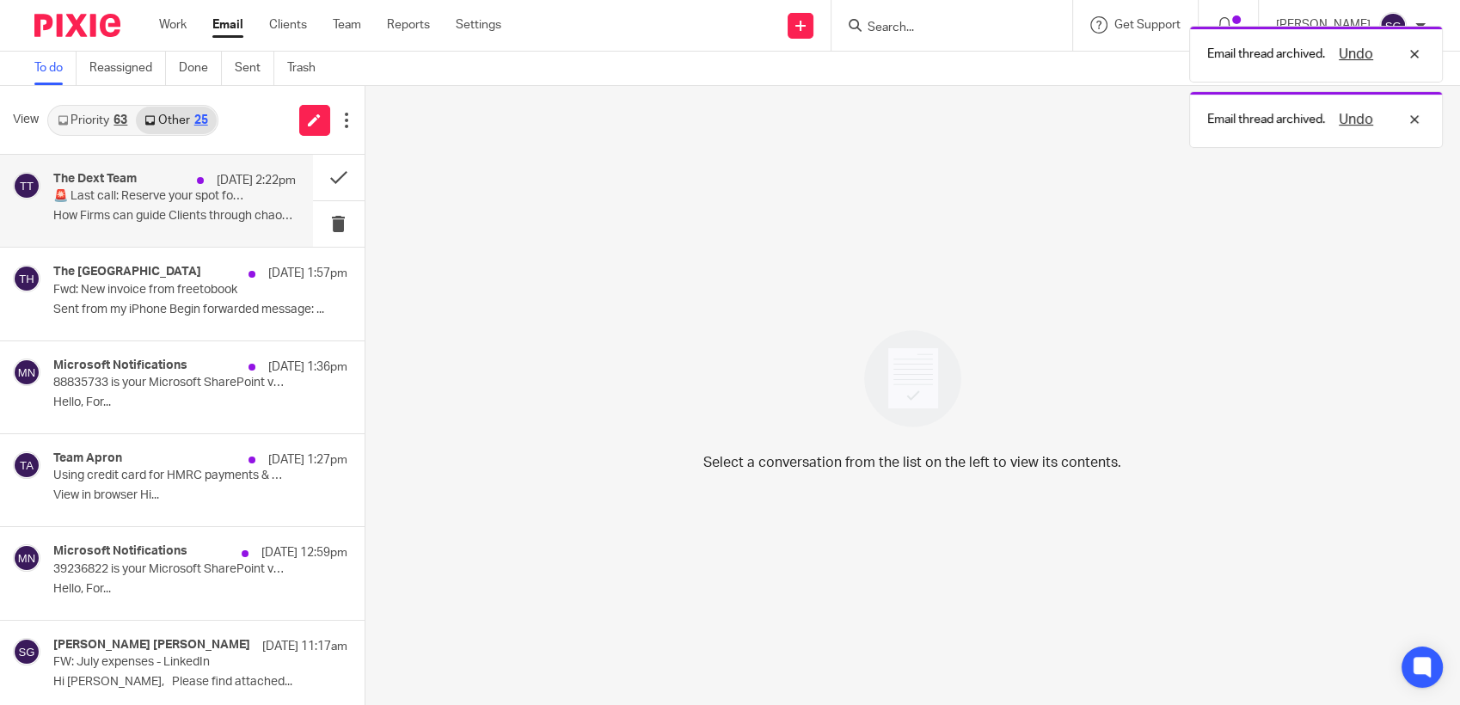
click at [90, 179] on h4 "The Dext Team" at bounding box center [94, 179] width 83 height 15
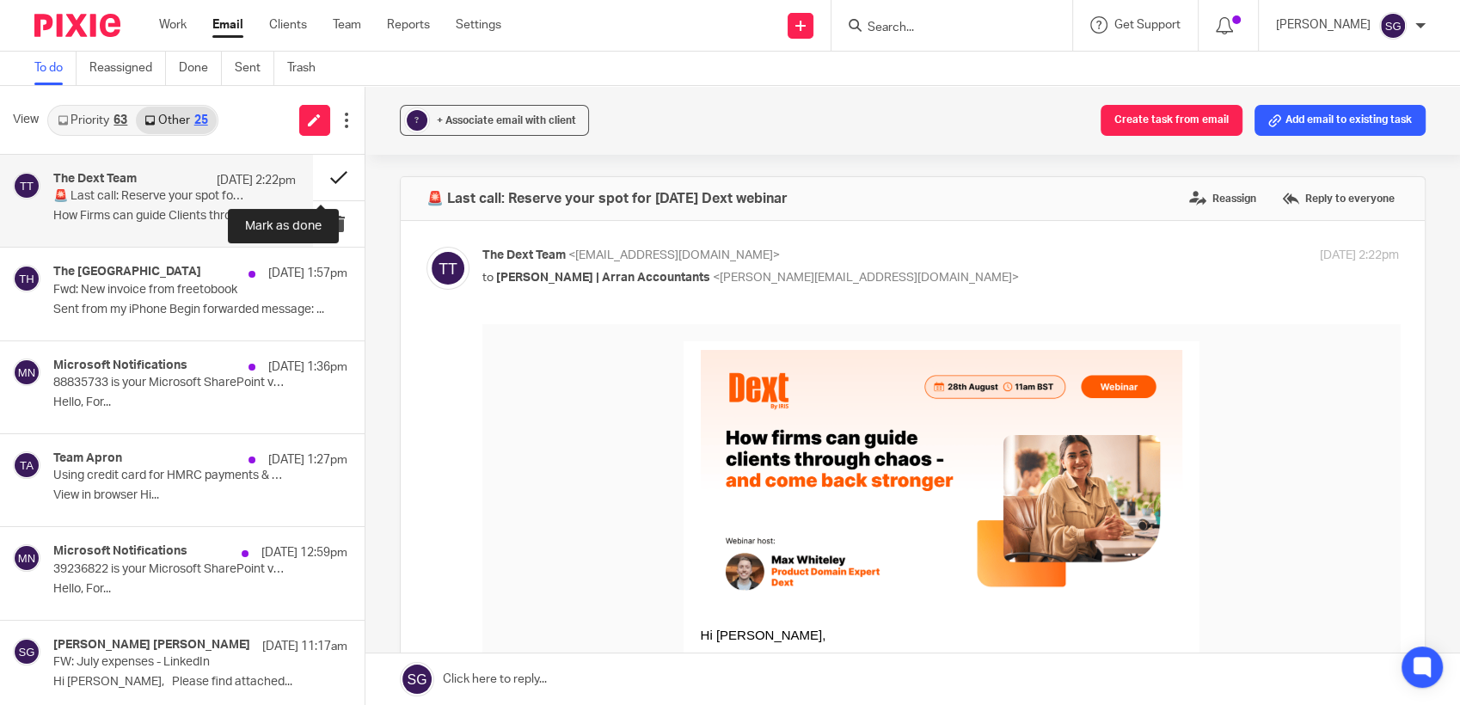
click at [315, 173] on button at bounding box center [339, 178] width 52 height 46
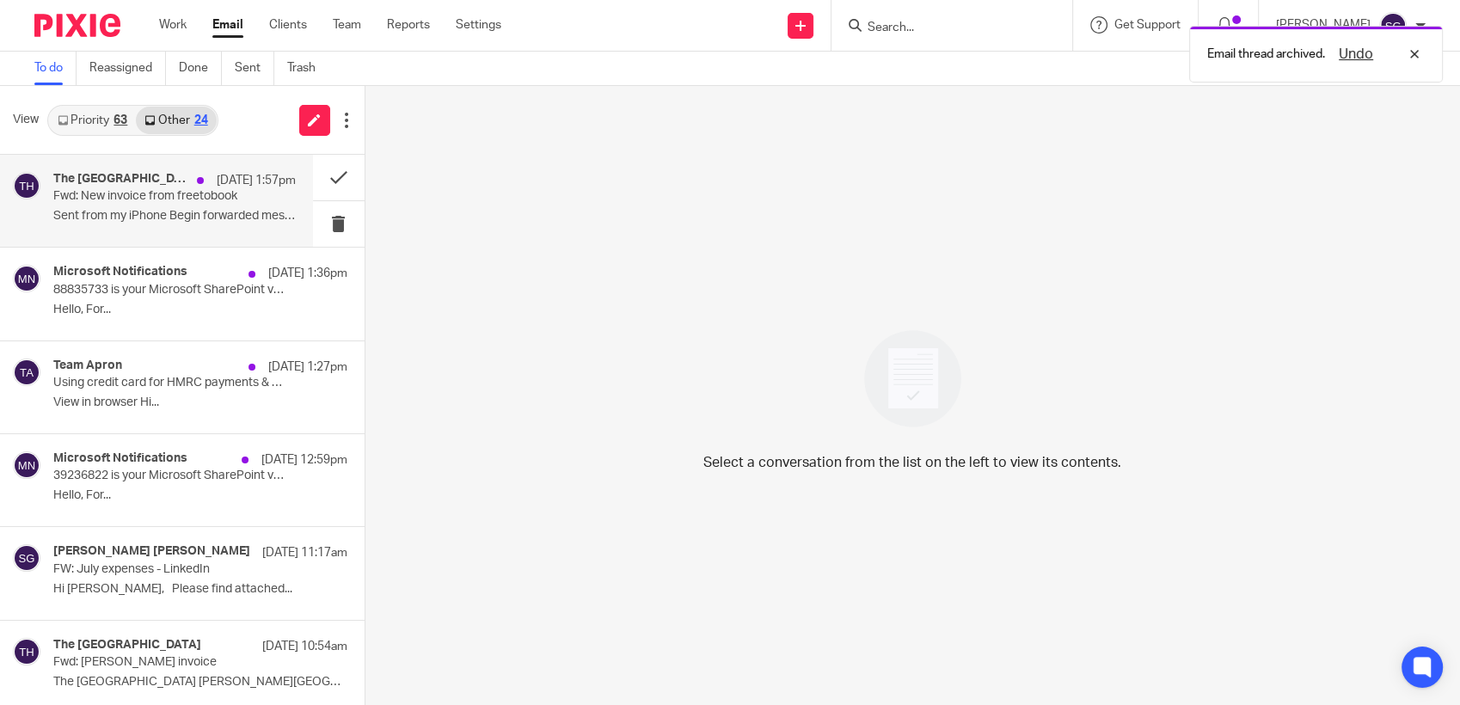
click at [187, 198] on p "Fwd: New invoice from freetobook" at bounding box center [149, 196] width 193 height 15
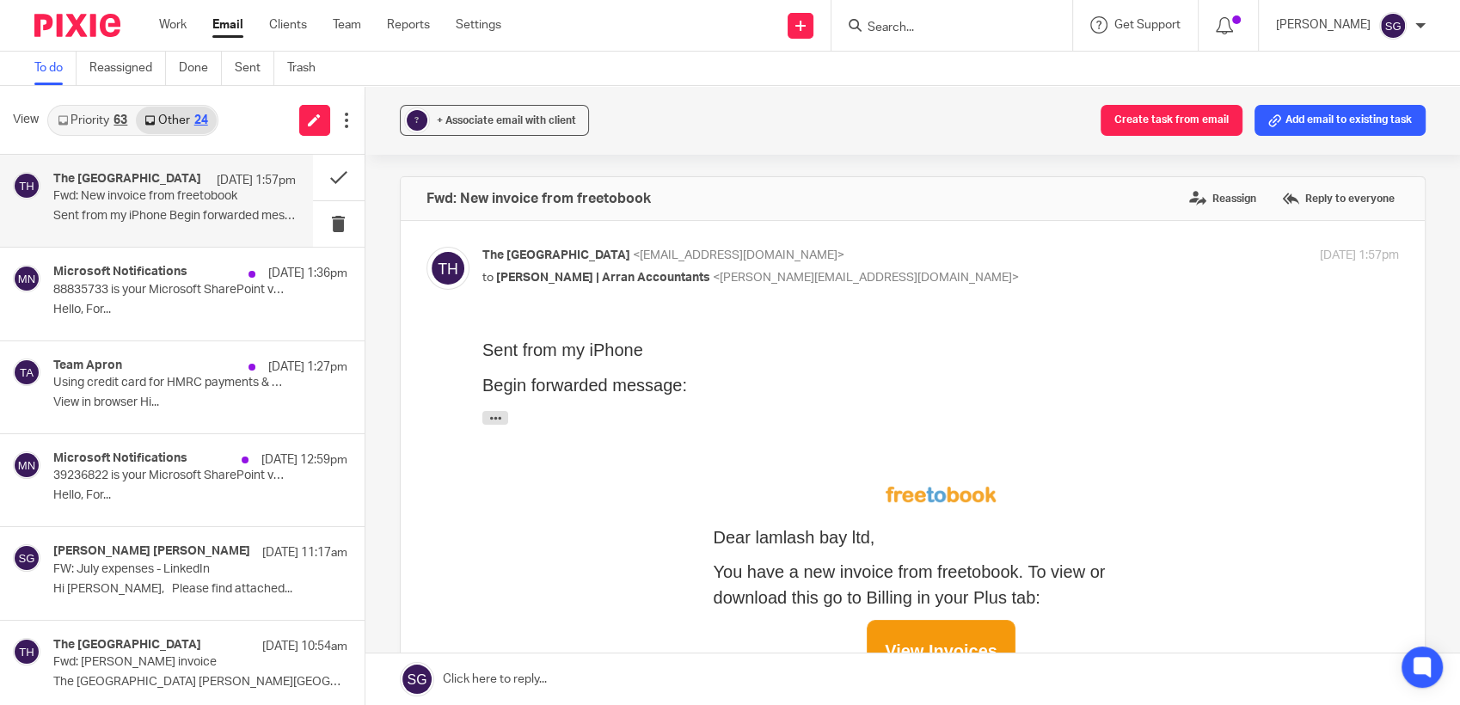
scroll to position [95, 0]
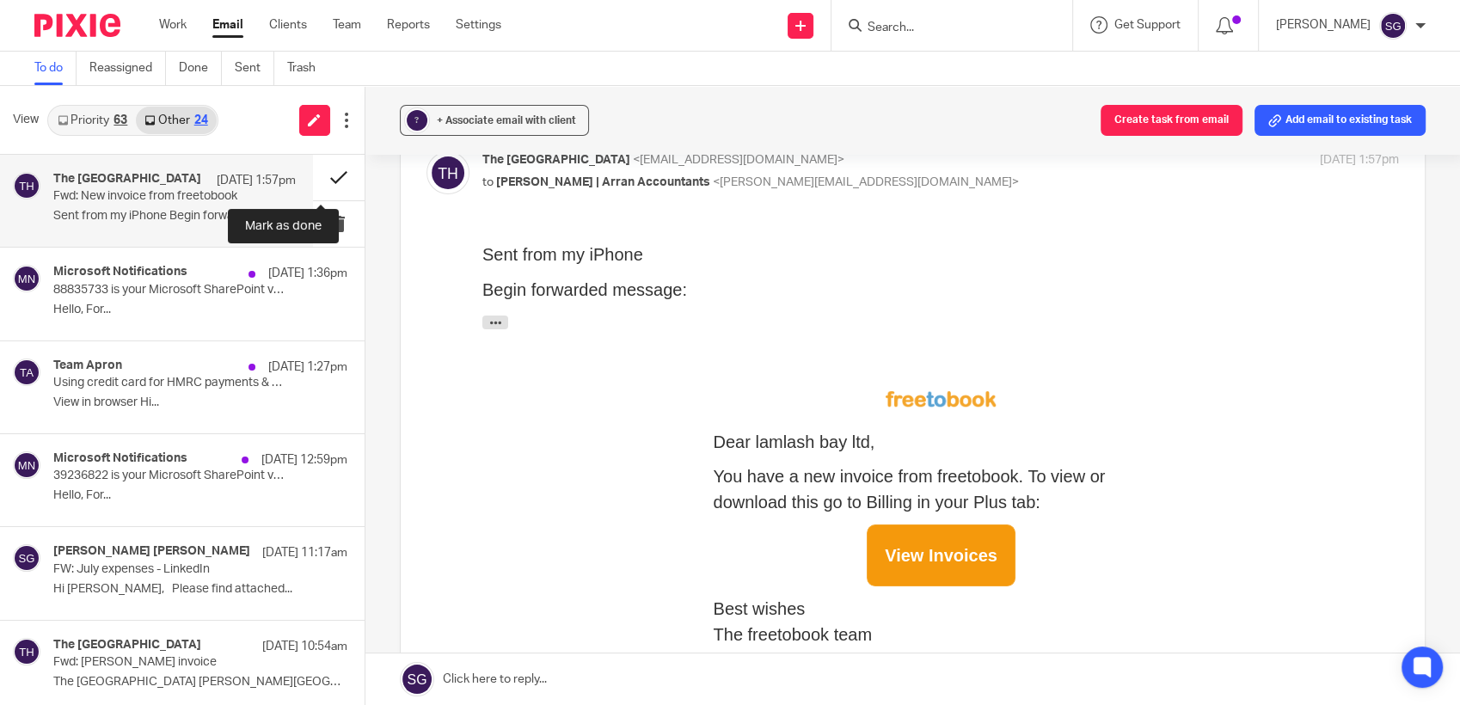
click at [328, 180] on button at bounding box center [339, 178] width 52 height 46
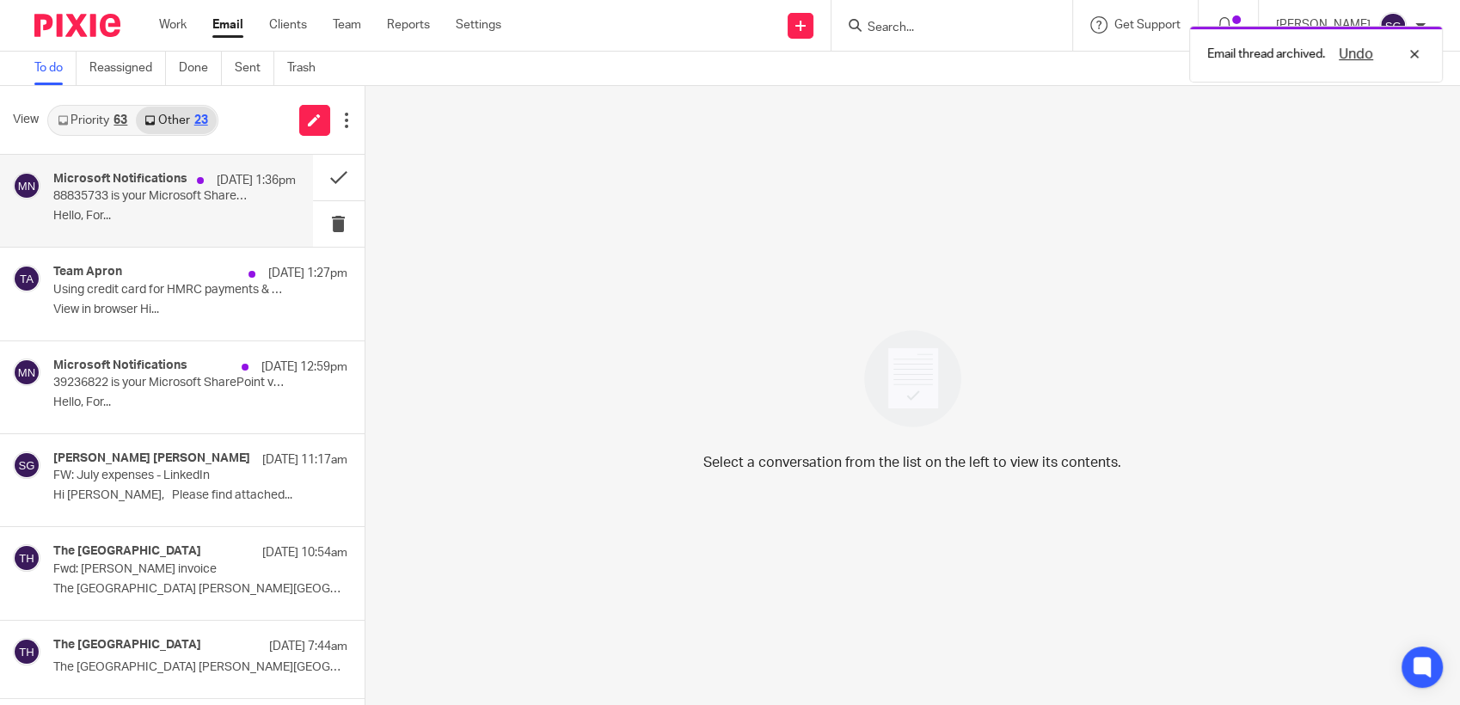
click at [187, 194] on p "88835733 is your Microsoft SharePoint verification code." at bounding box center [149, 196] width 193 height 15
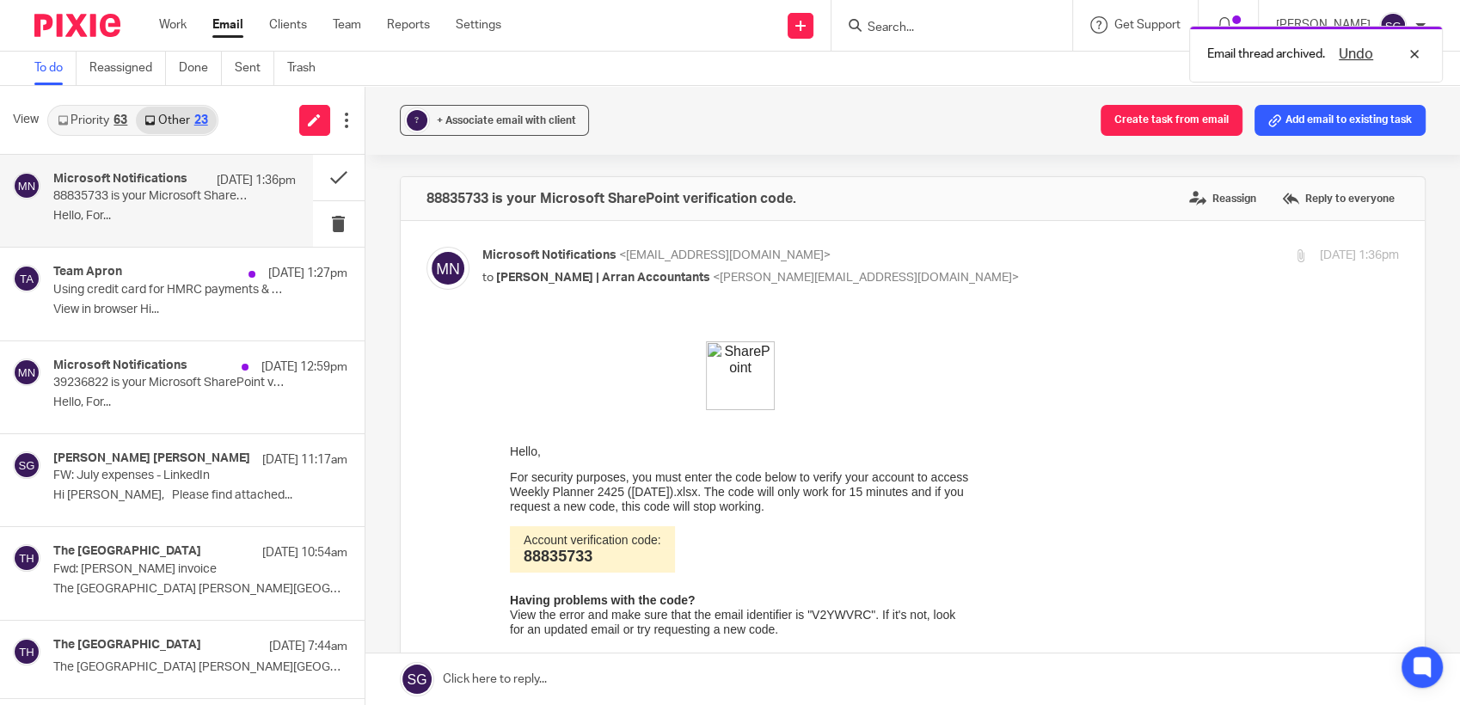
scroll to position [0, 0]
click at [325, 174] on button at bounding box center [339, 178] width 52 height 46
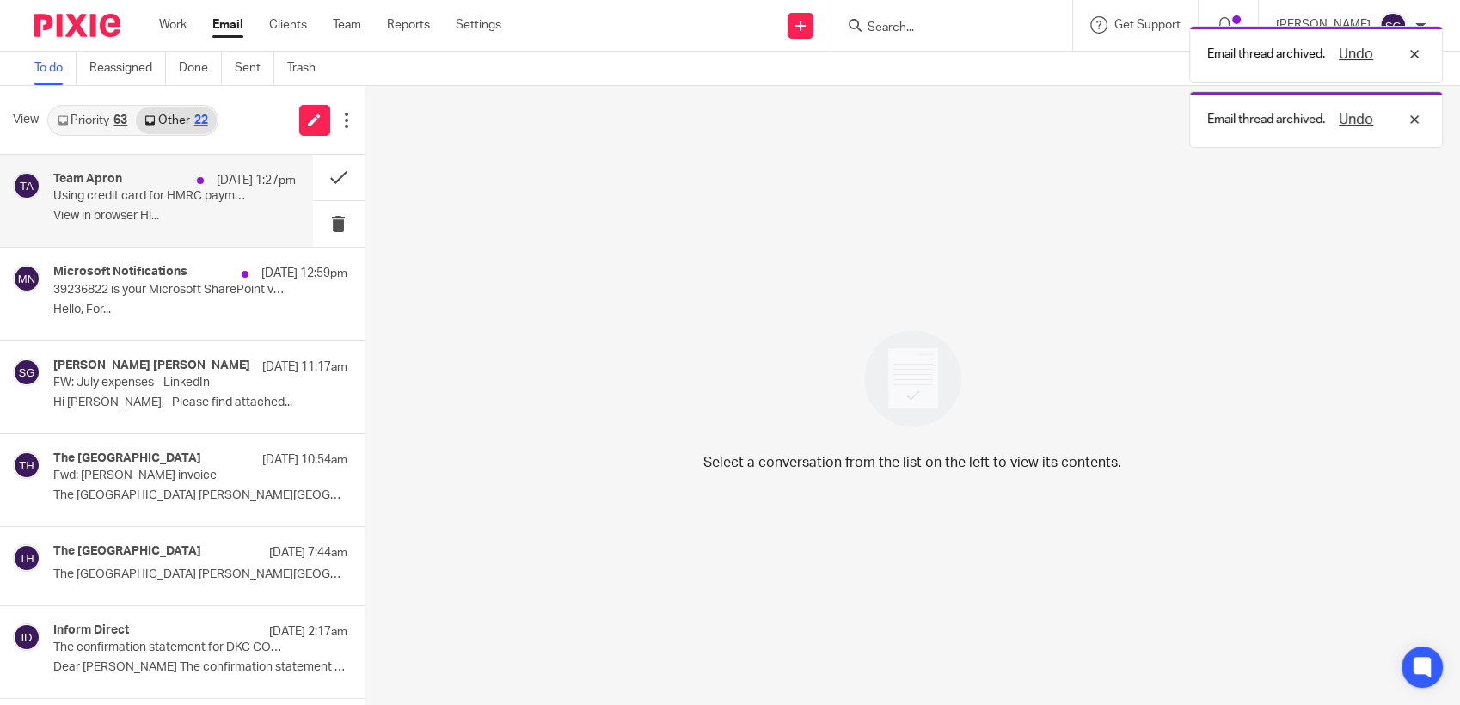
click at [200, 198] on p "Using credit card for HMRC payments & avoiding late fees" at bounding box center [149, 196] width 193 height 15
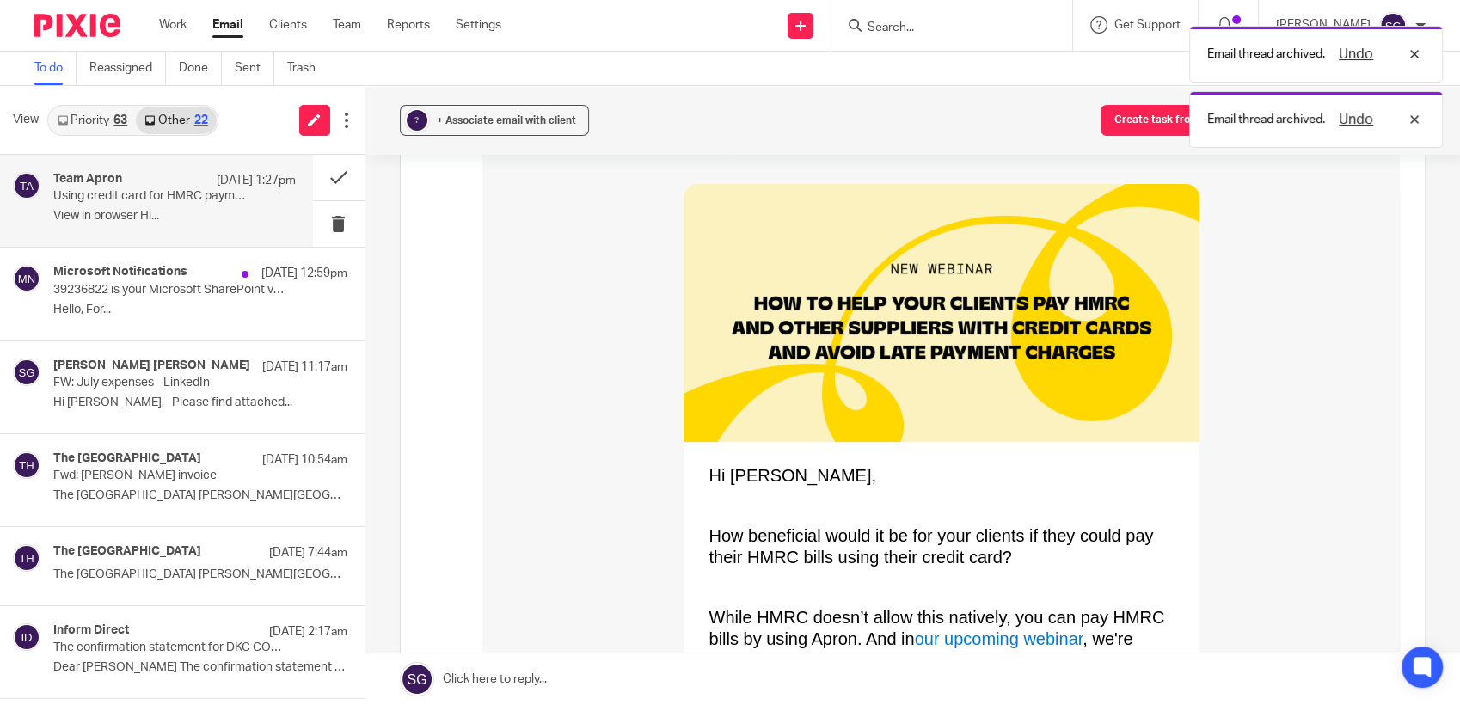
scroll to position [191, 0]
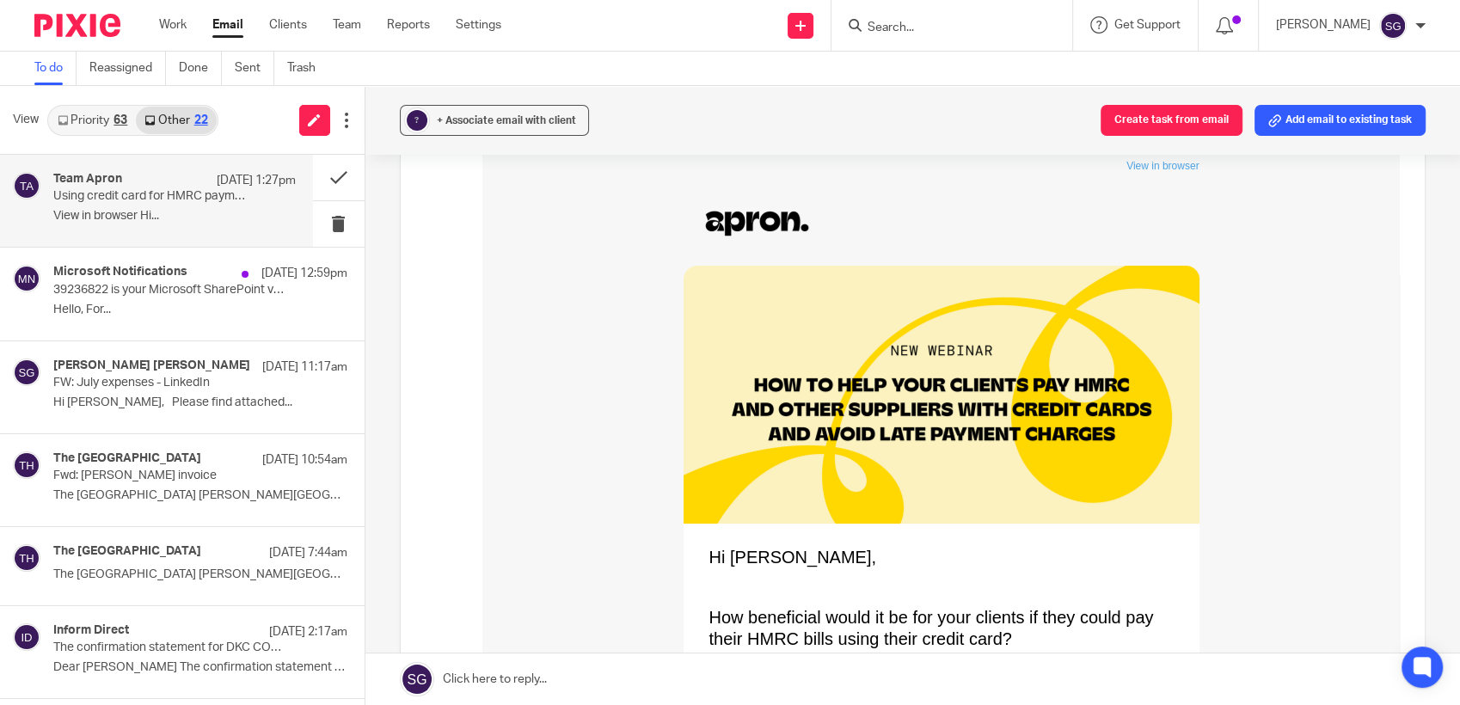
click at [921, 28] on input "Search" at bounding box center [943, 28] width 155 height 15
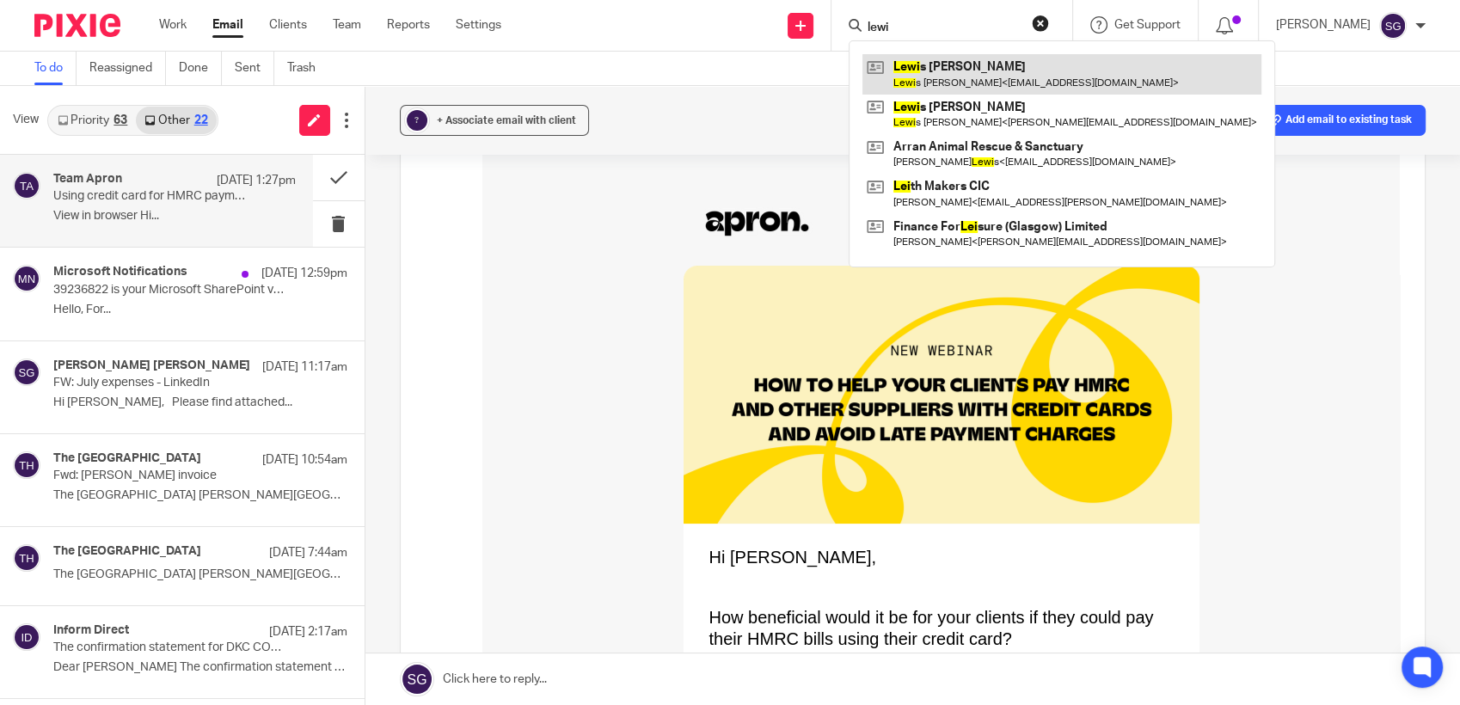
type input "lewi"
click at [953, 69] on link at bounding box center [1061, 74] width 399 height 40
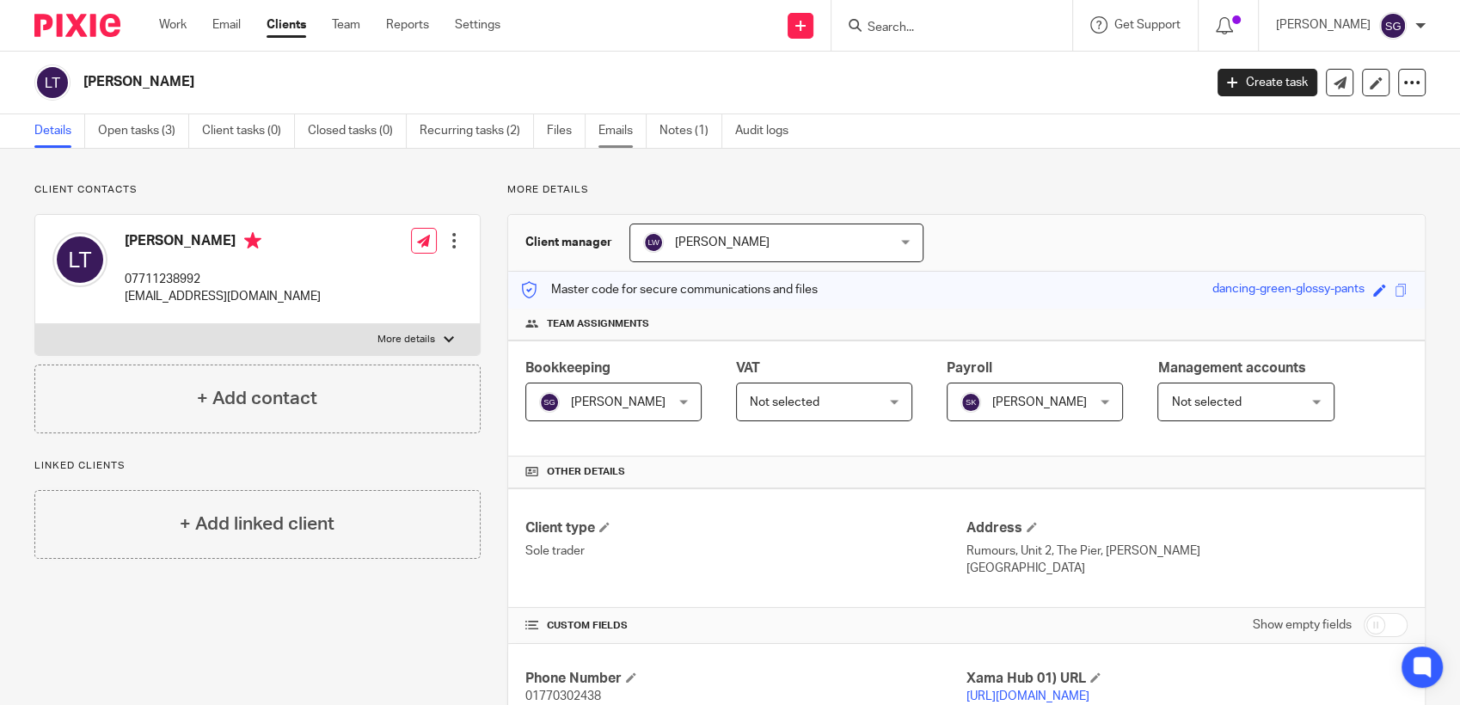
click at [615, 141] on link "Emails" at bounding box center [622, 131] width 48 height 34
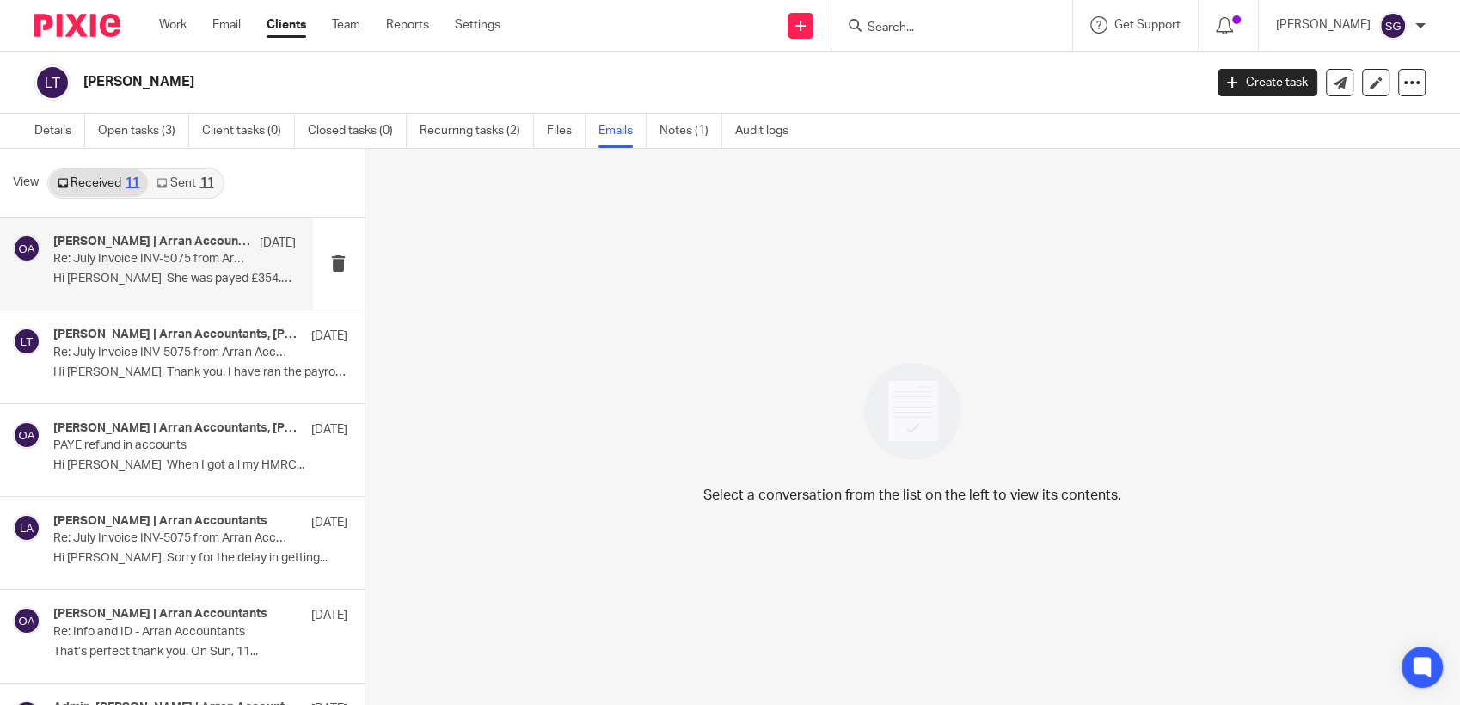
click at [128, 292] on div "[PERSON_NAME] | Arran Accountants, [PERSON_NAME] [DATE] Re: July Invoice INV-50…" at bounding box center [174, 264] width 242 height 58
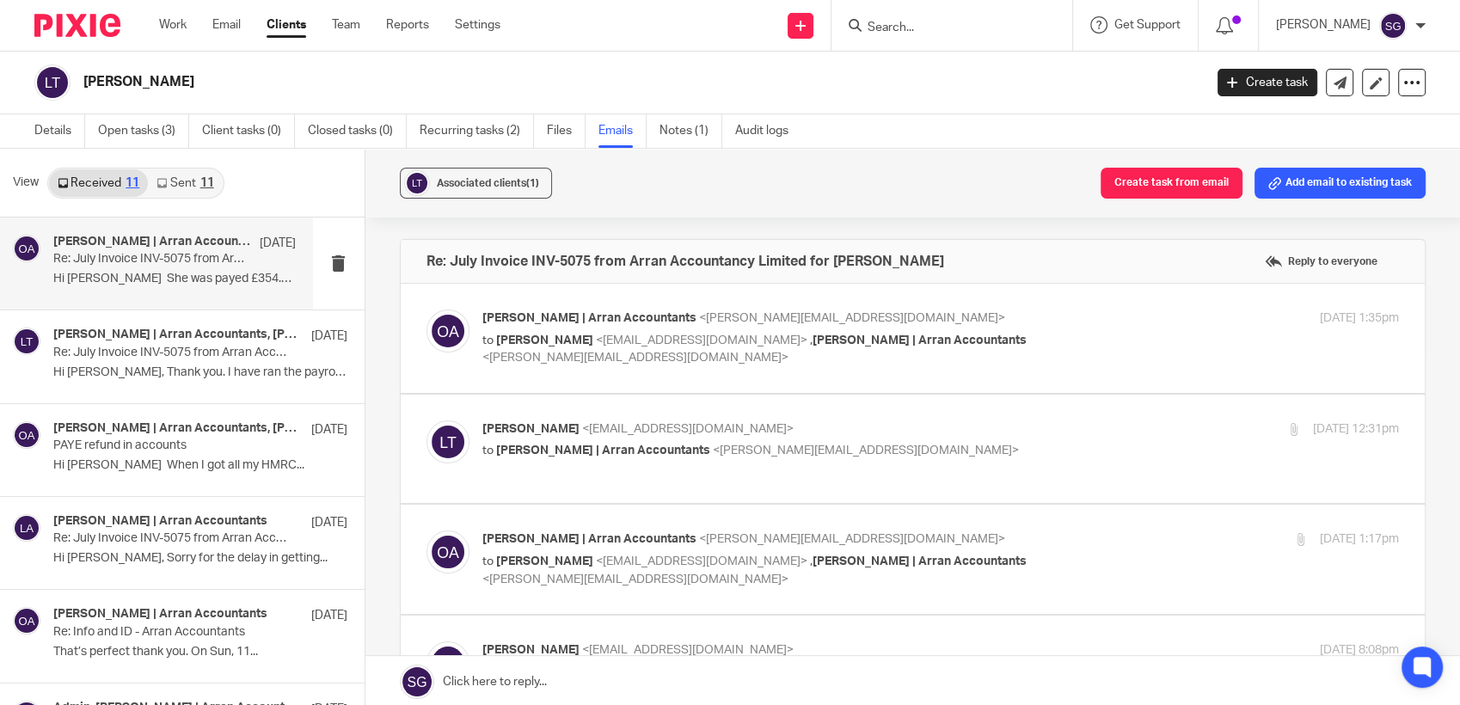
click at [516, 364] on p "to [PERSON_NAME] <[EMAIL_ADDRESS][DOMAIN_NAME]> , [PERSON_NAME] | Arran Account…" at bounding box center [787, 349] width 611 height 35
checkbox input "true"
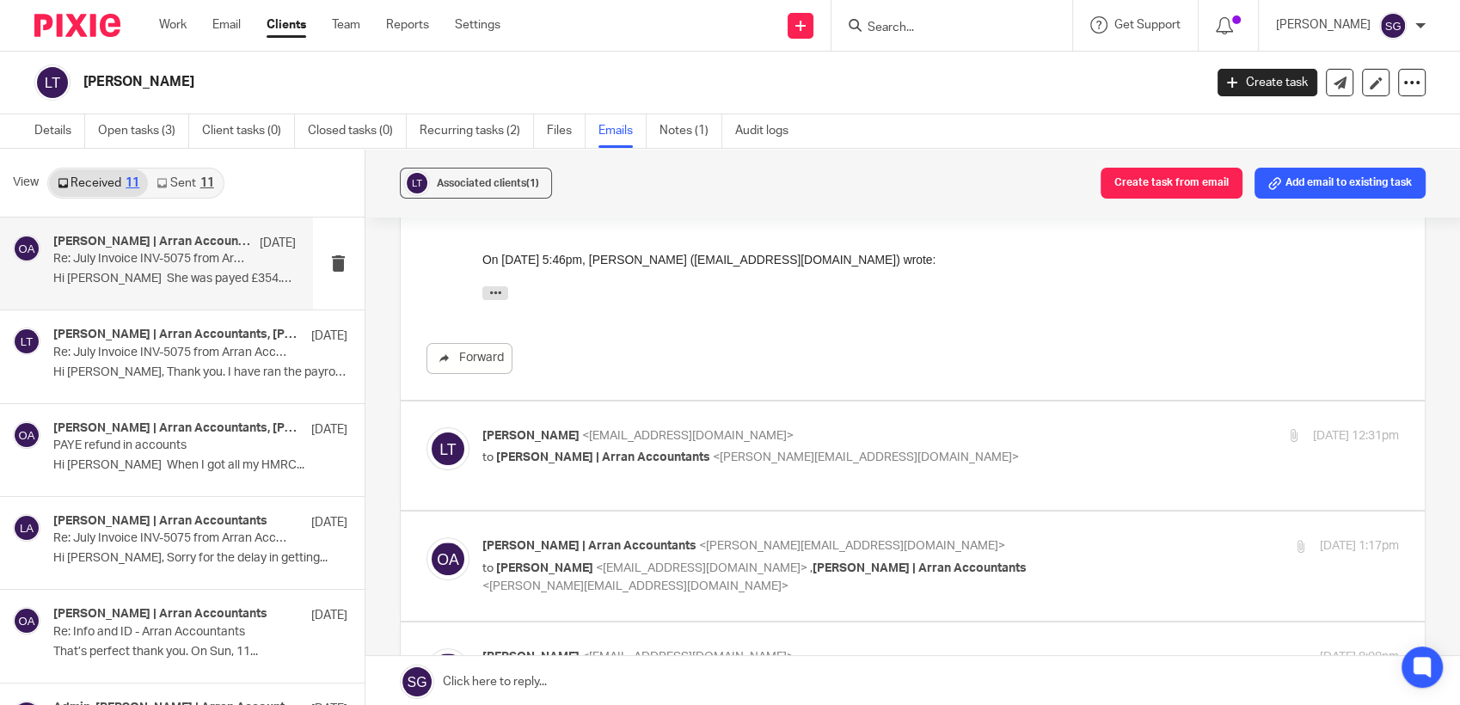
scroll to position [572, 0]
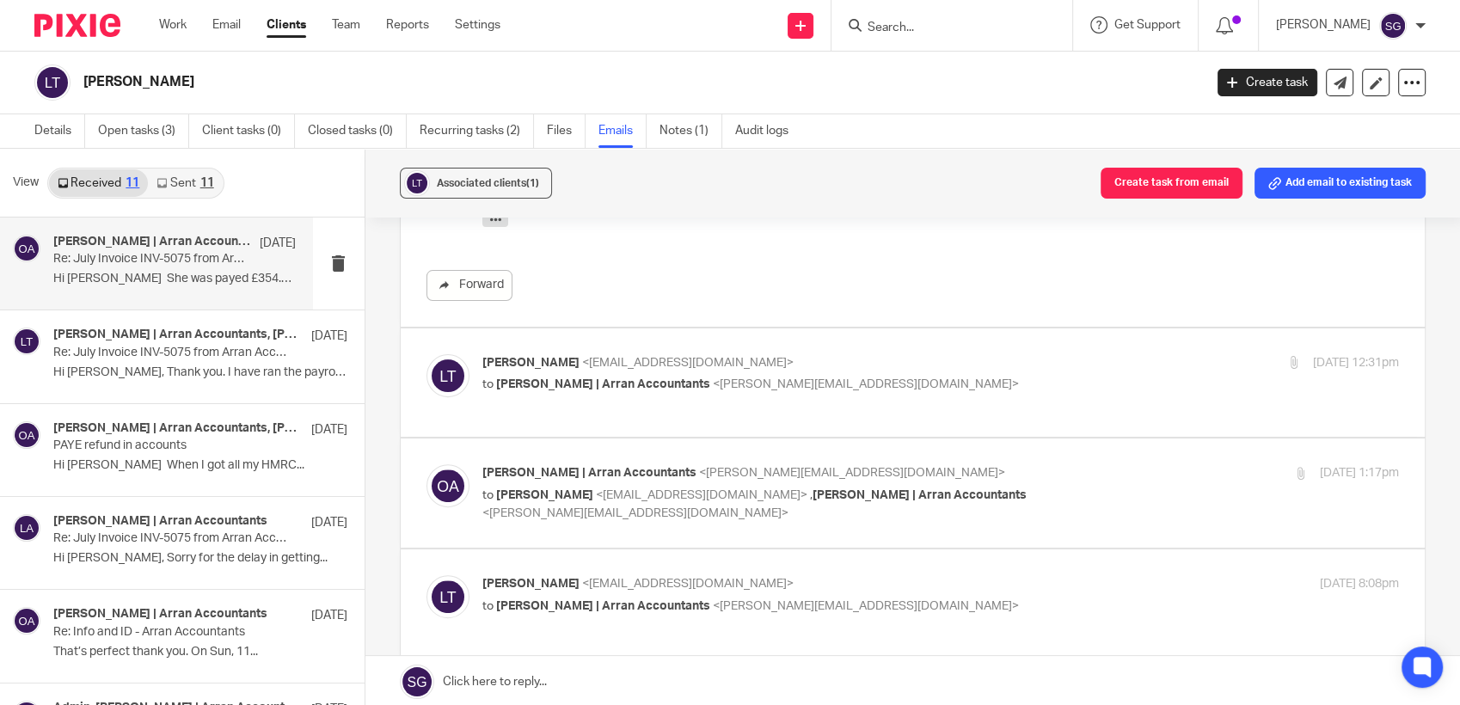
click at [713, 389] on span "<[PERSON_NAME][EMAIL_ADDRESS][DOMAIN_NAME]>" at bounding box center [866, 384] width 306 height 12
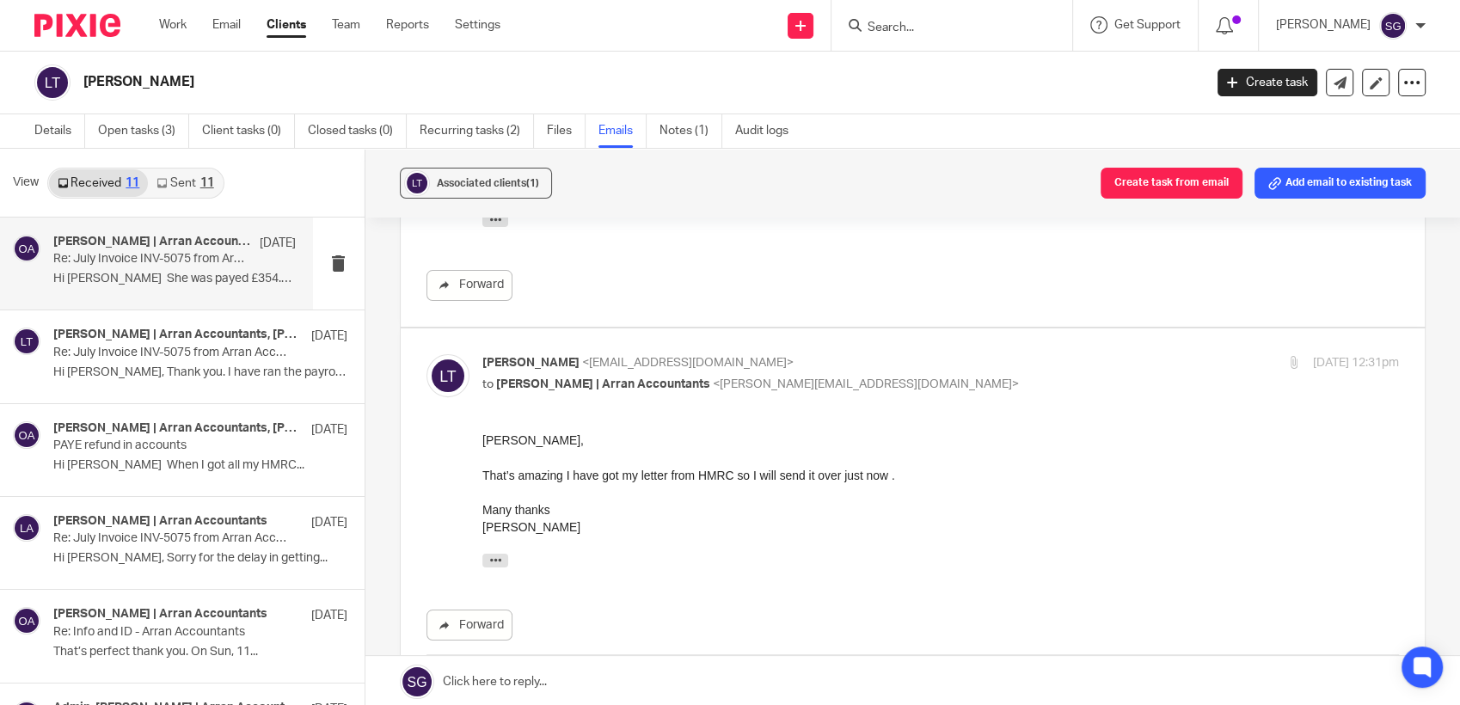
scroll to position [0, 0]
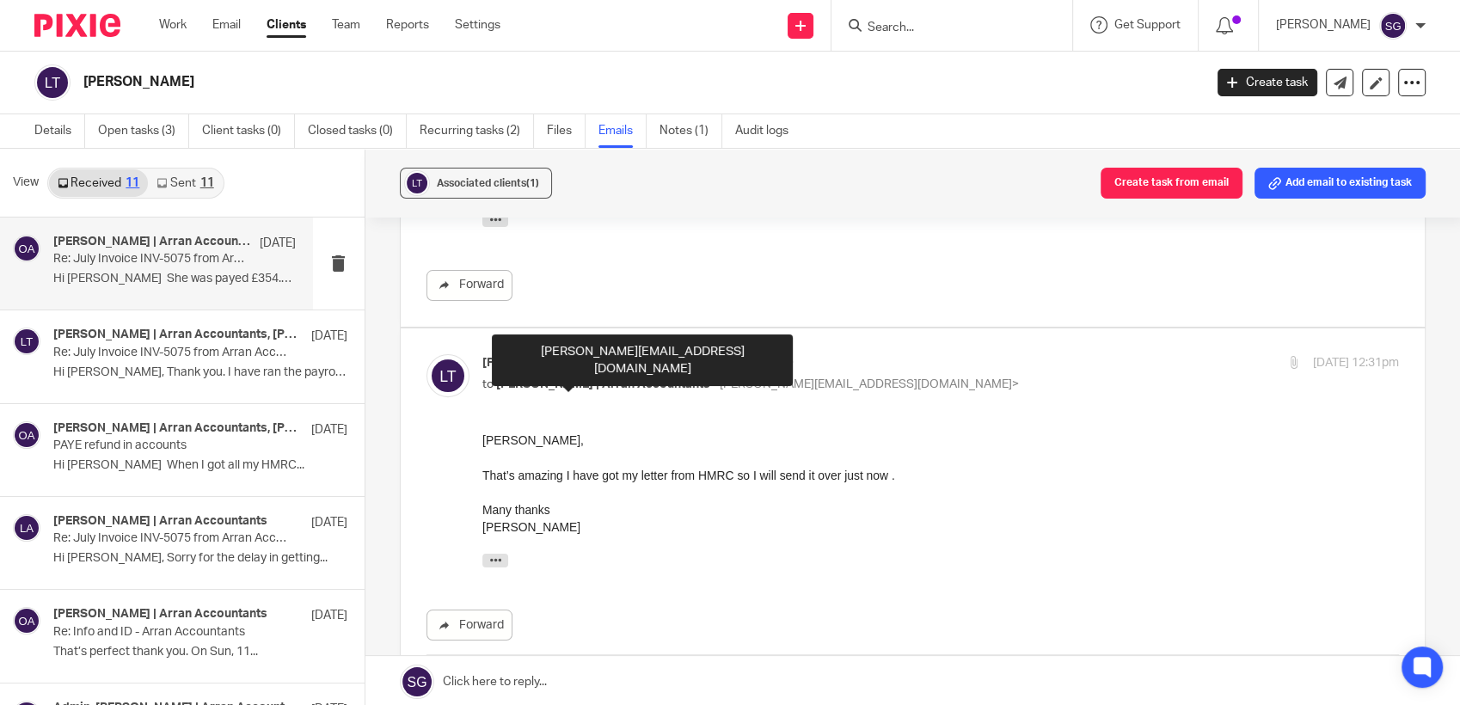
click at [633, 388] on span "[PERSON_NAME] | Arran Accountants" at bounding box center [603, 384] width 214 height 12
checkbox input "false"
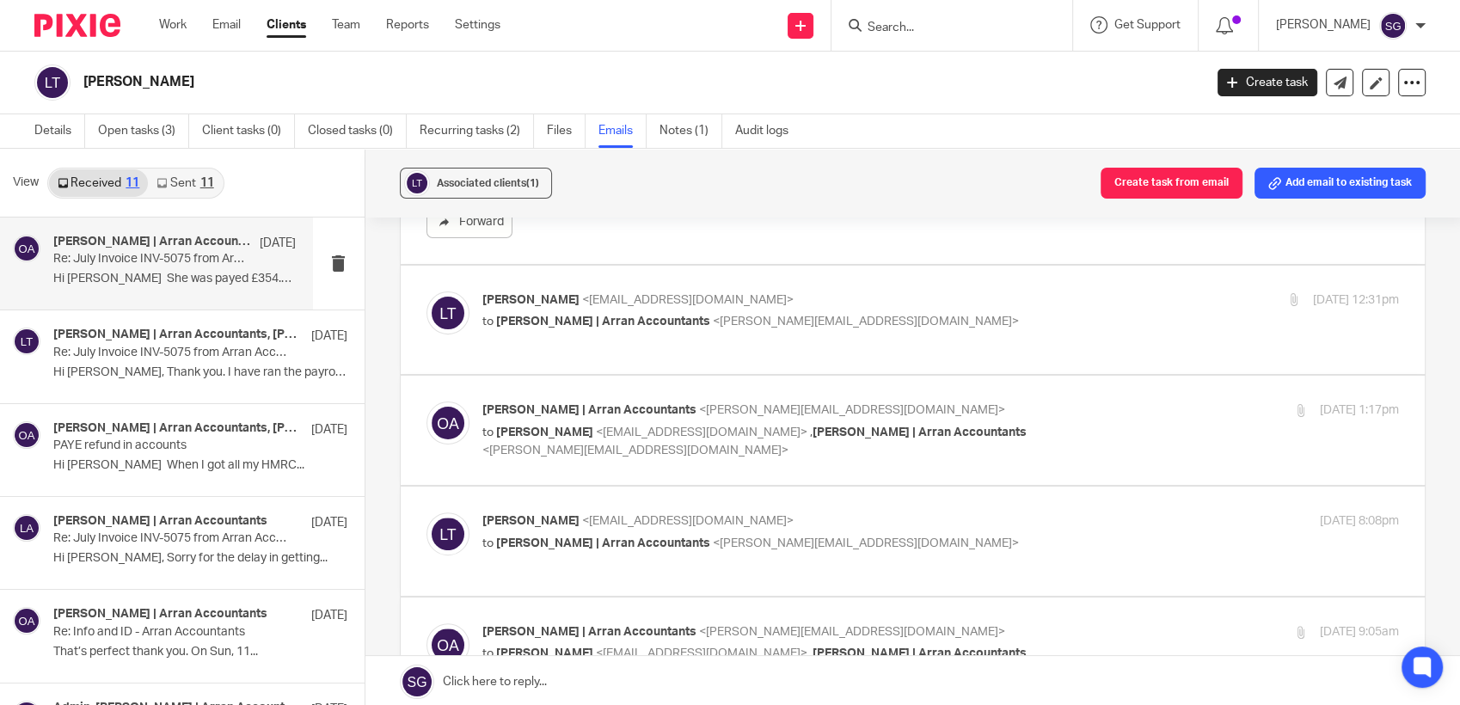
scroll to position [668, 0]
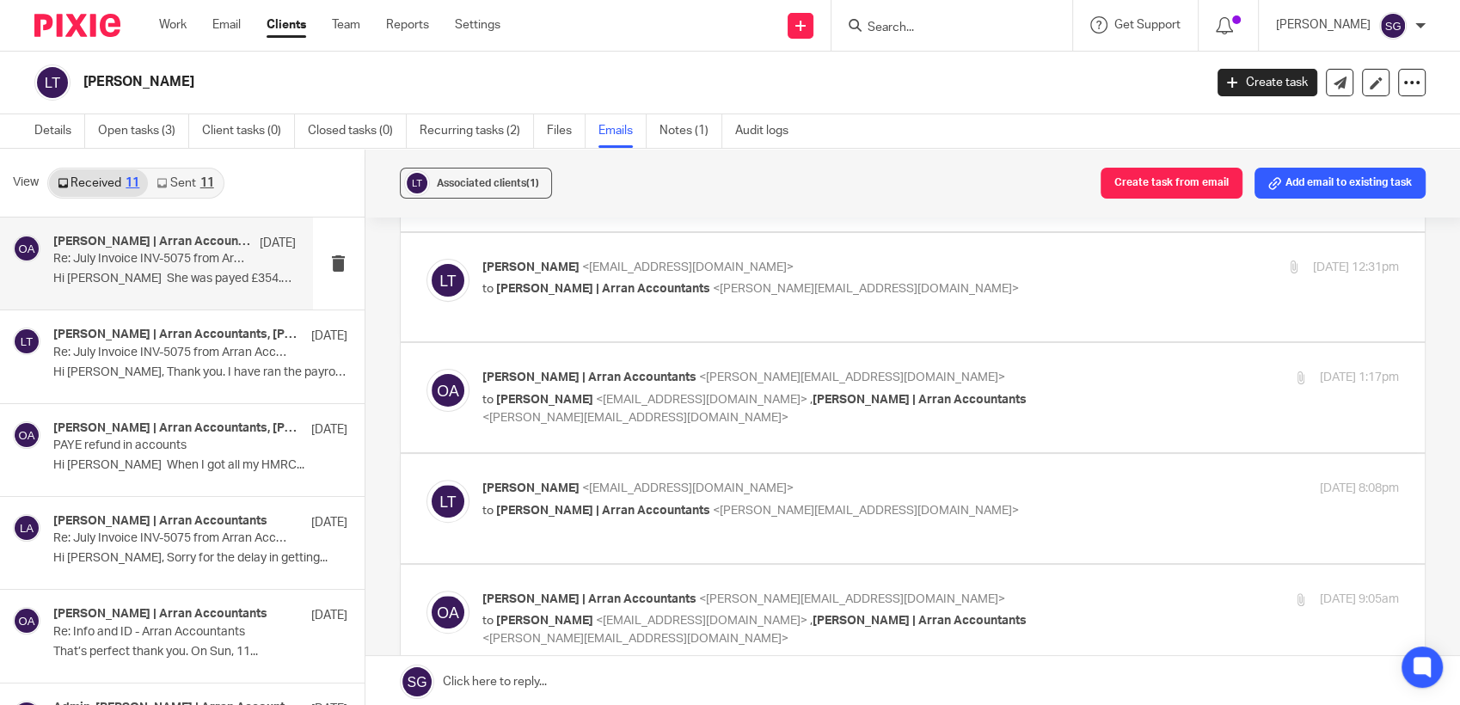
click at [628, 427] on label at bounding box center [913, 397] width 1025 height 109
click at [426, 369] on input "checkbox" at bounding box center [425, 368] width 1 height 1
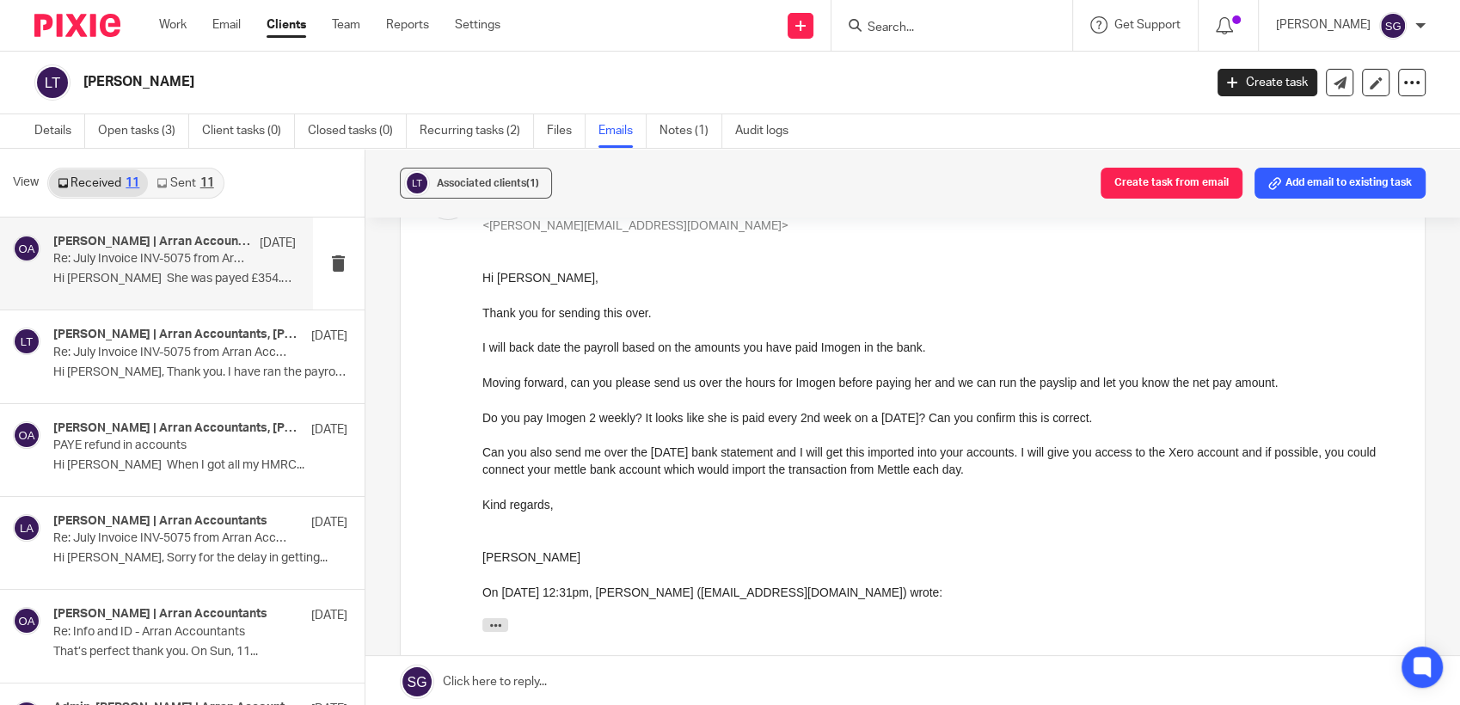
scroll to position [763, 0]
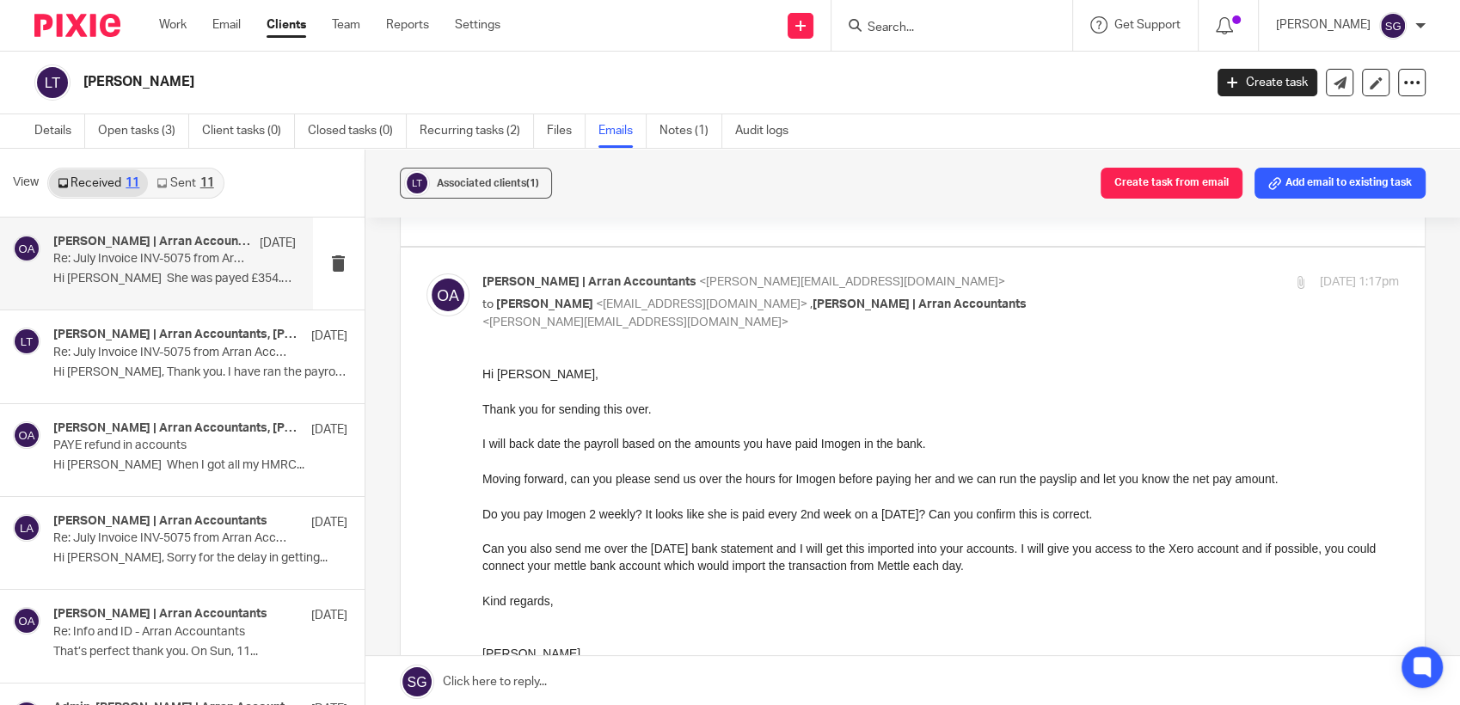
click at [559, 327] on p "to [PERSON_NAME] <[EMAIL_ADDRESS][DOMAIN_NAME]> , [PERSON_NAME] | Arran Account…" at bounding box center [787, 313] width 611 height 35
checkbox input "false"
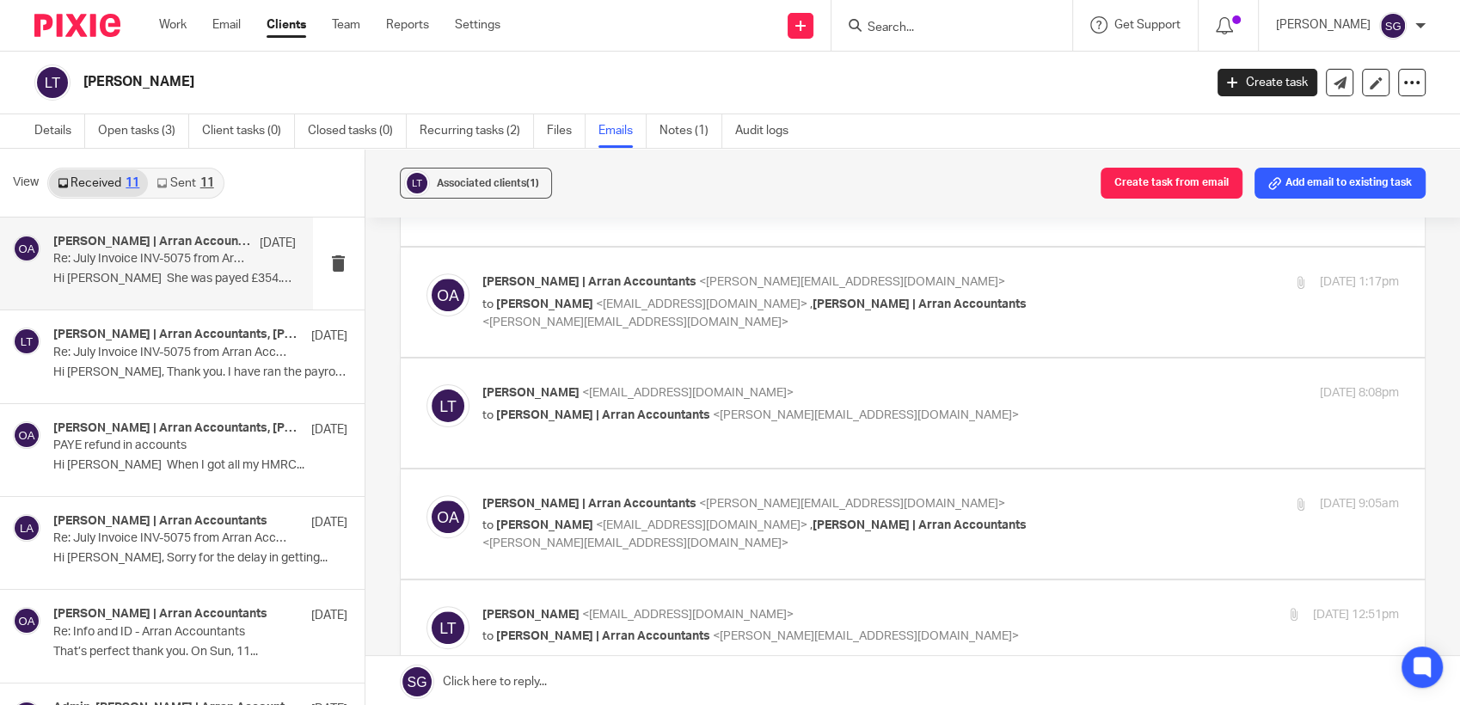
click at [548, 422] on p "to Olivia | Arran Accountants <olivia@arranaccountants.co.uk>" at bounding box center [787, 416] width 611 height 18
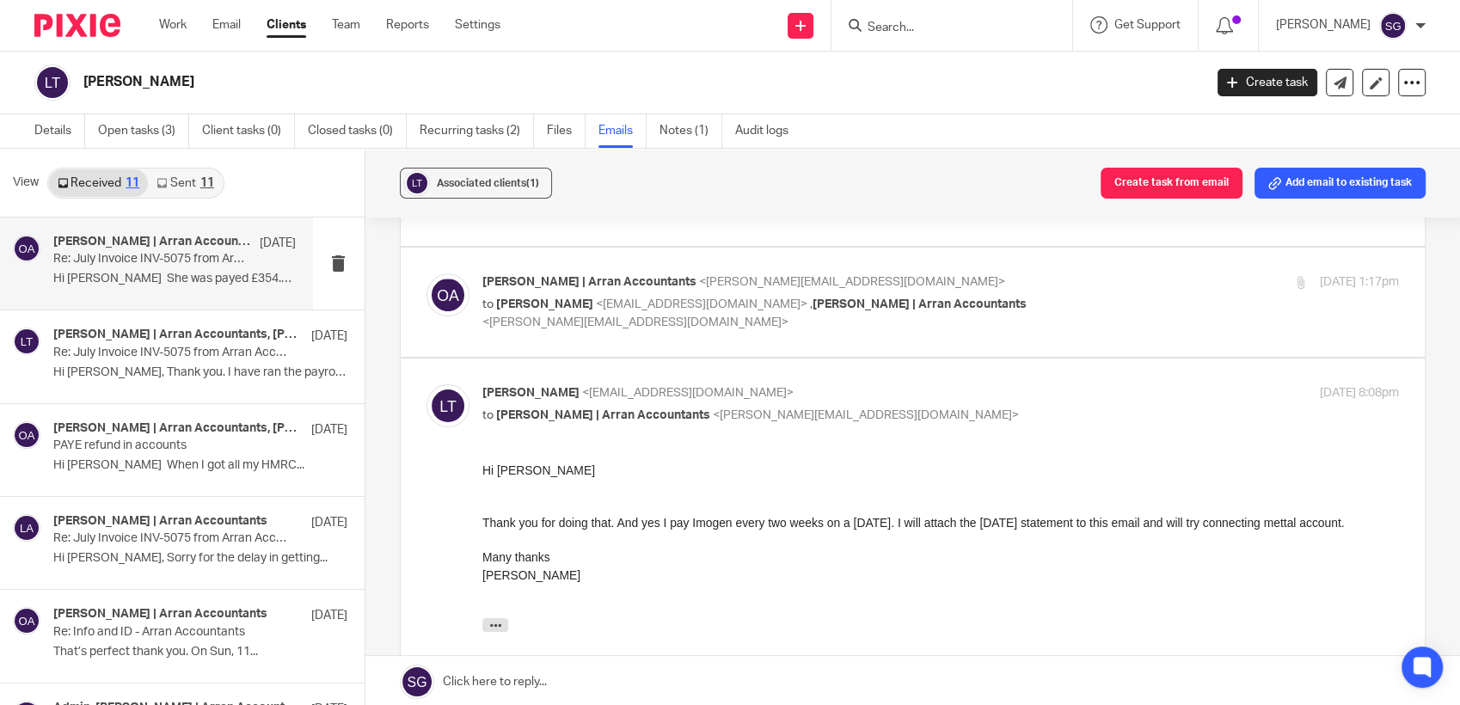
scroll to position [0, 0]
click at [548, 422] on p "to Olivia | Arran Accountants <olivia@arranaccountants.co.uk>" at bounding box center [787, 416] width 611 height 18
checkbox input "false"
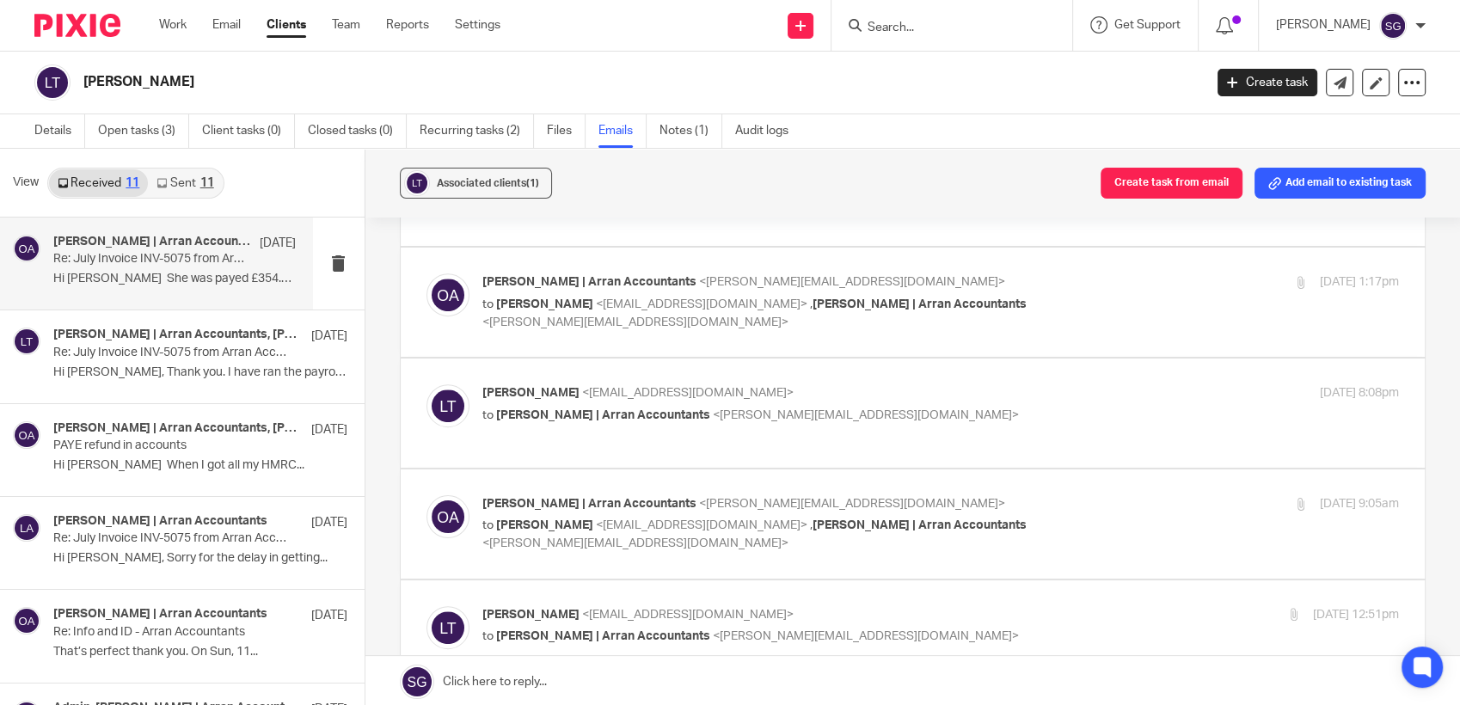
click at [554, 548] on p "to Lewis Thomson <lthomson840@gmail.com> , Lorna | Arran Accountants <lorna@arr…" at bounding box center [787, 534] width 611 height 35
checkbox input "true"
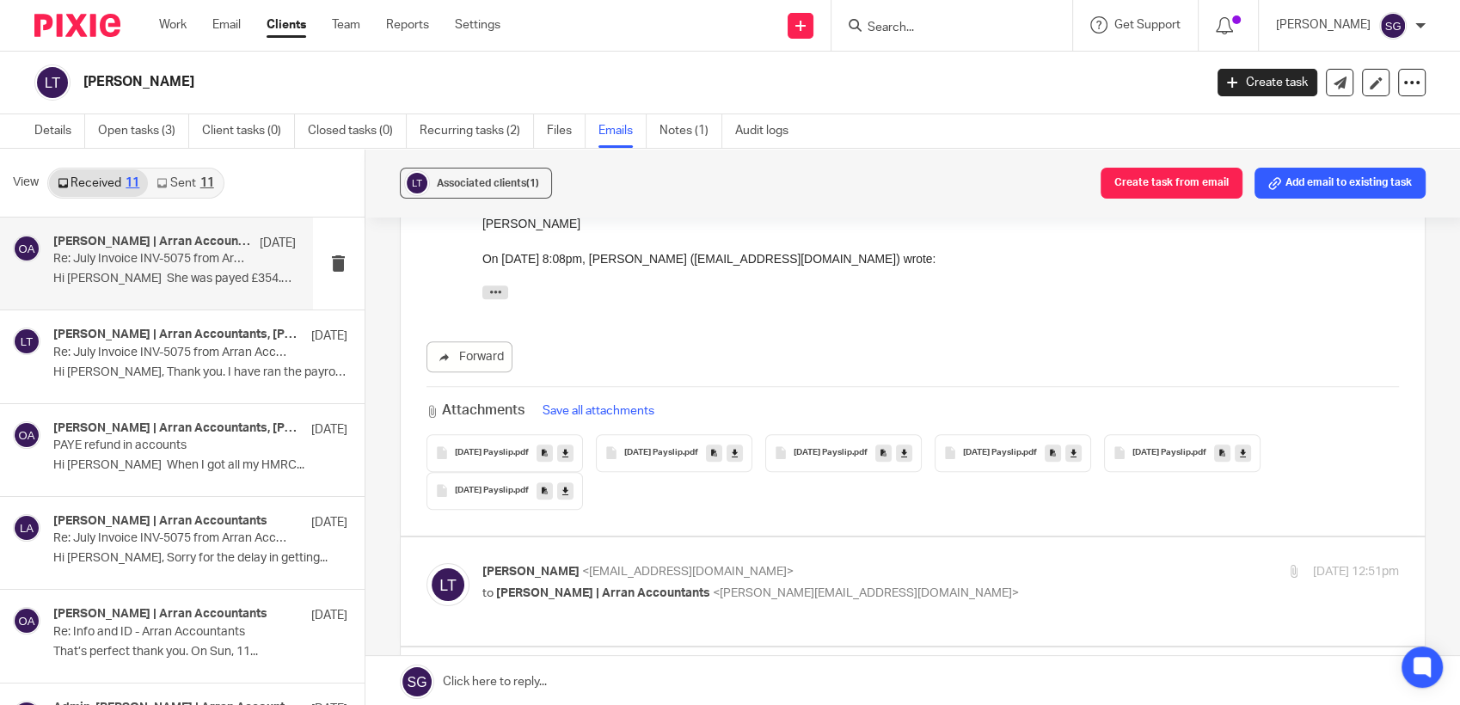
scroll to position [1527, 0]
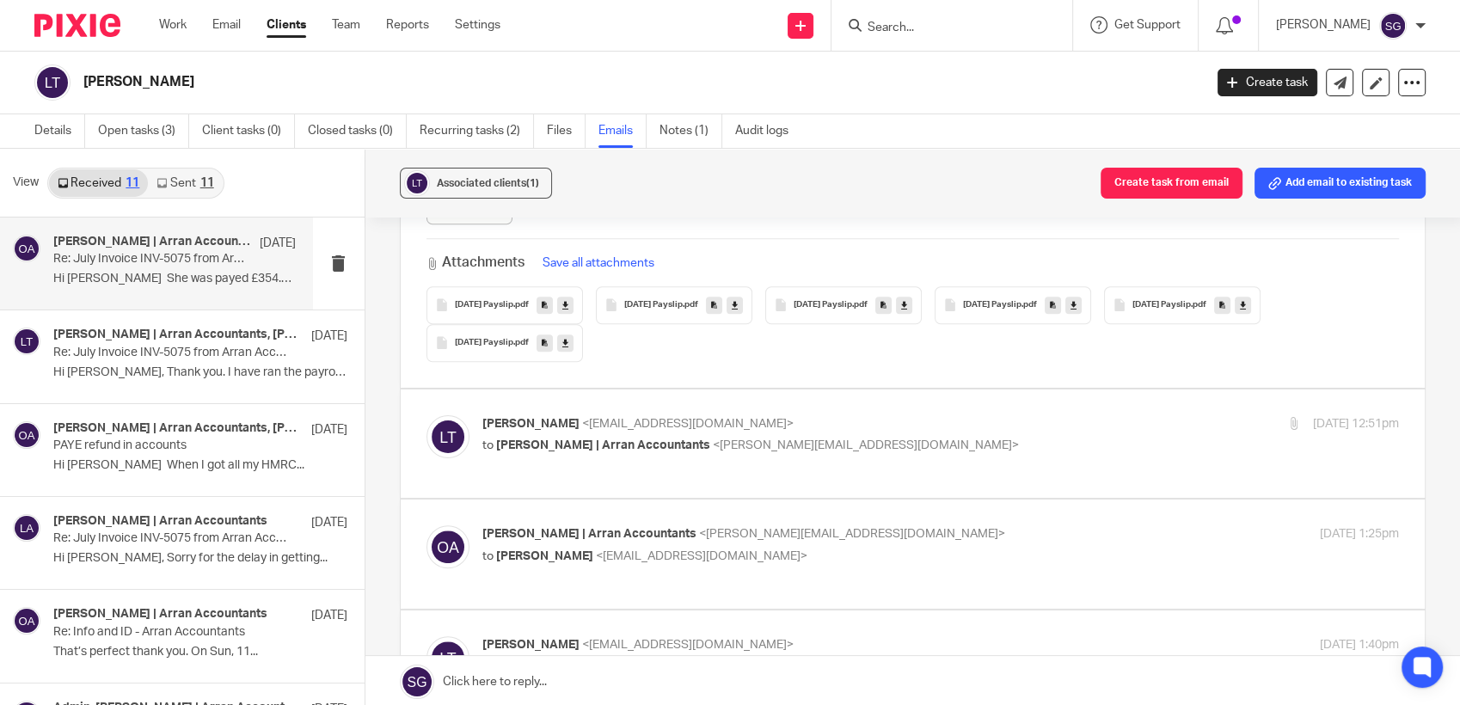
click at [571, 451] on p "to Olivia | Arran Accountants <olivia@arranaccountants.co.uk>" at bounding box center [787, 446] width 611 height 18
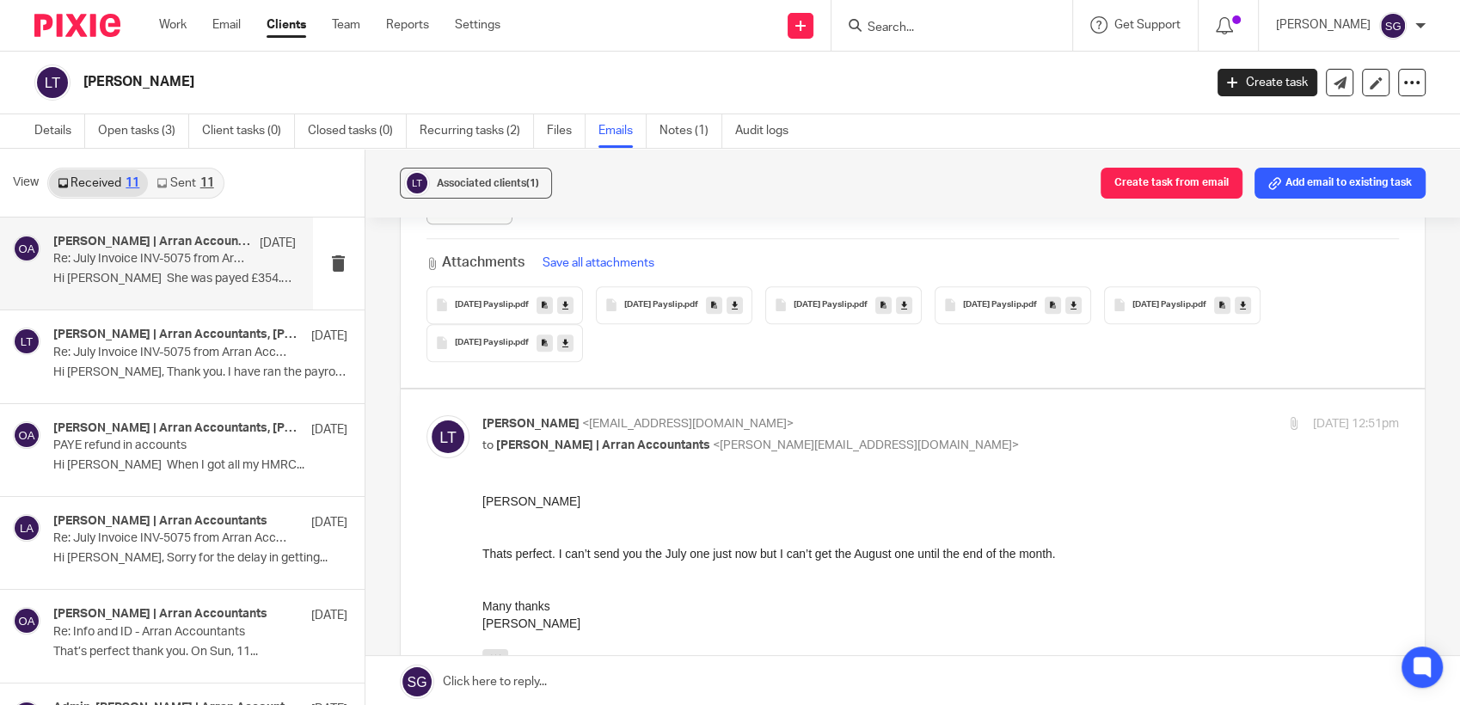
scroll to position [0, 0]
click at [571, 451] on p "to Olivia | Arran Accountants <olivia@arranaccountants.co.uk>" at bounding box center [787, 446] width 611 height 18
checkbox input "false"
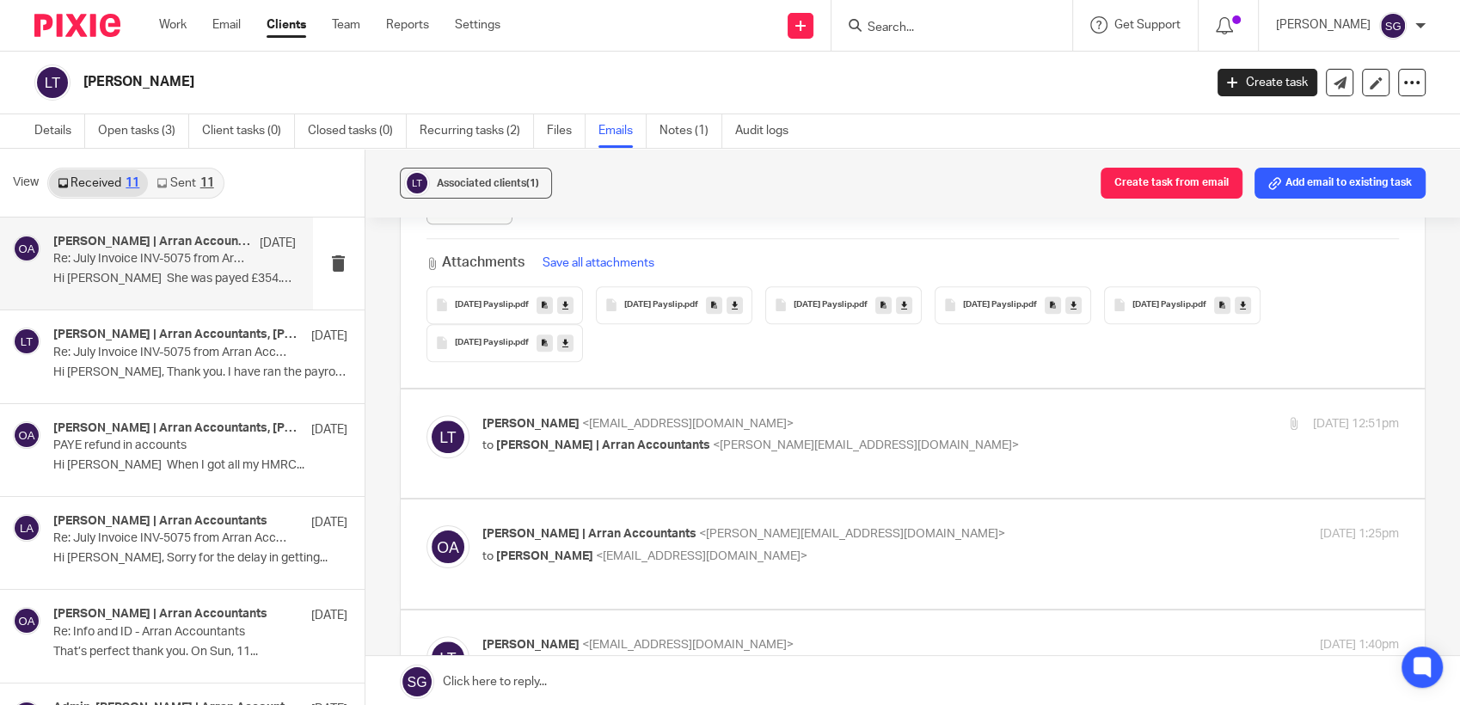
click at [573, 566] on div "Olivia | Arran Accountants <olivia@arranaccountants.co.uk> to Lewis Thomson <lt…" at bounding box center [940, 546] width 917 height 43
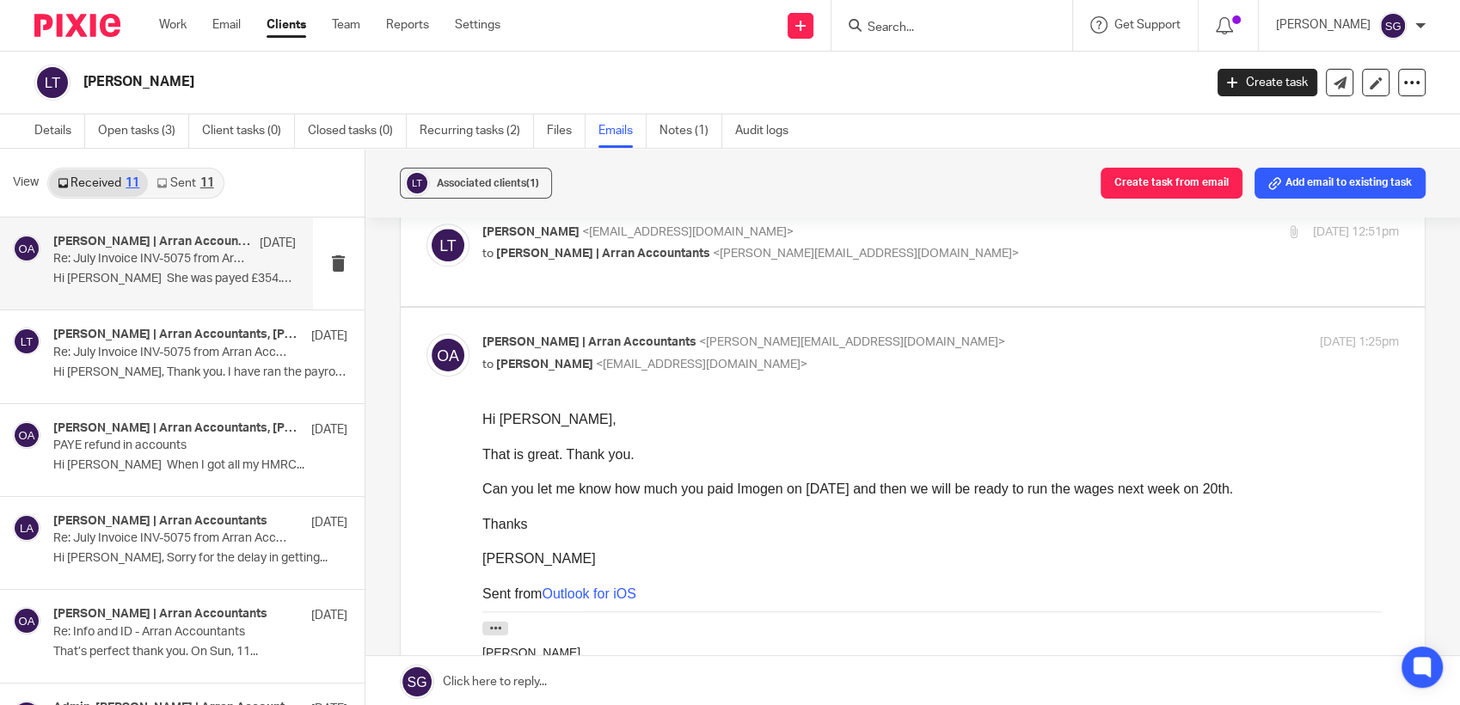
click at [578, 372] on div "Olivia | Arran Accountants <olivia@arranaccountants.co.uk> to Lewis Thomson <lt…" at bounding box center [940, 355] width 917 height 43
checkbox input "false"
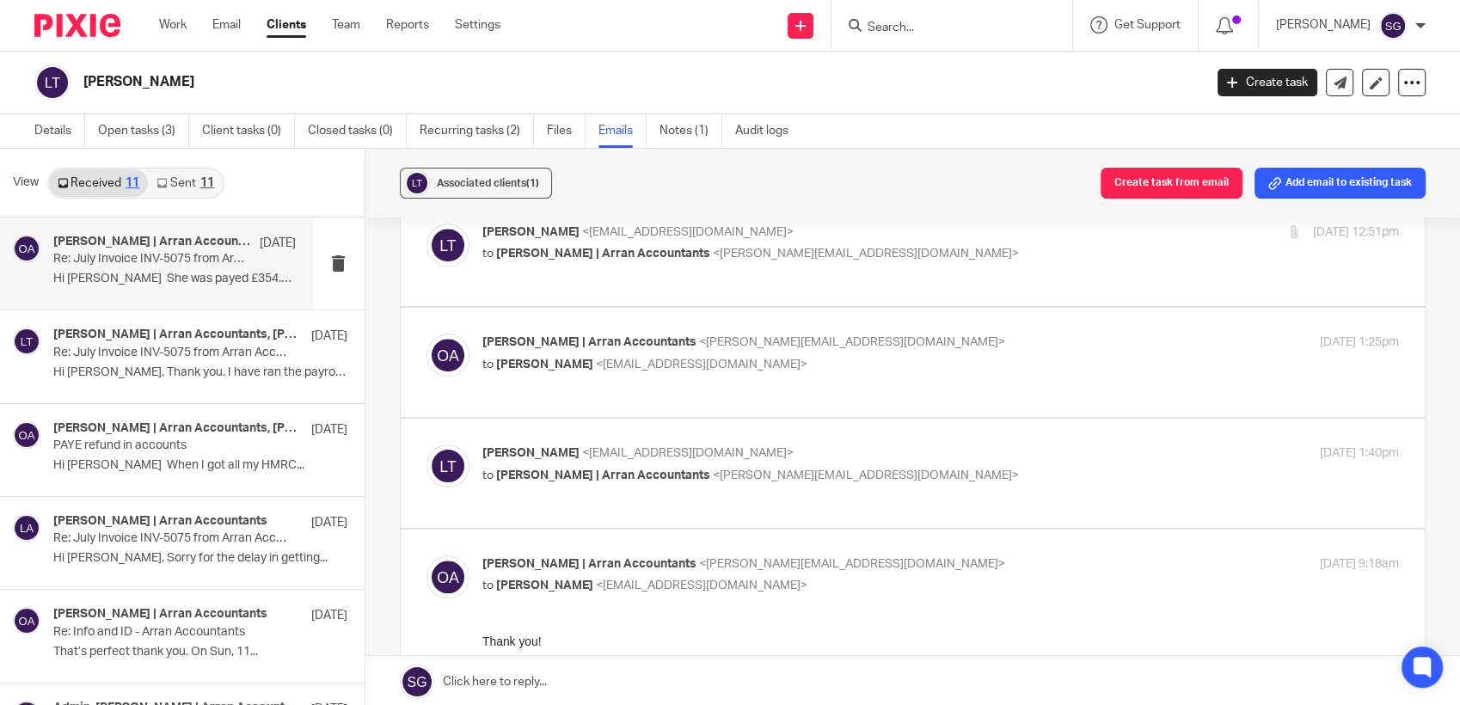
click at [566, 482] on div "Lewis Thomson <lthomson840@gmail.com> to Olivia | Arran Accountants <olivia@arr…" at bounding box center [940, 465] width 917 height 43
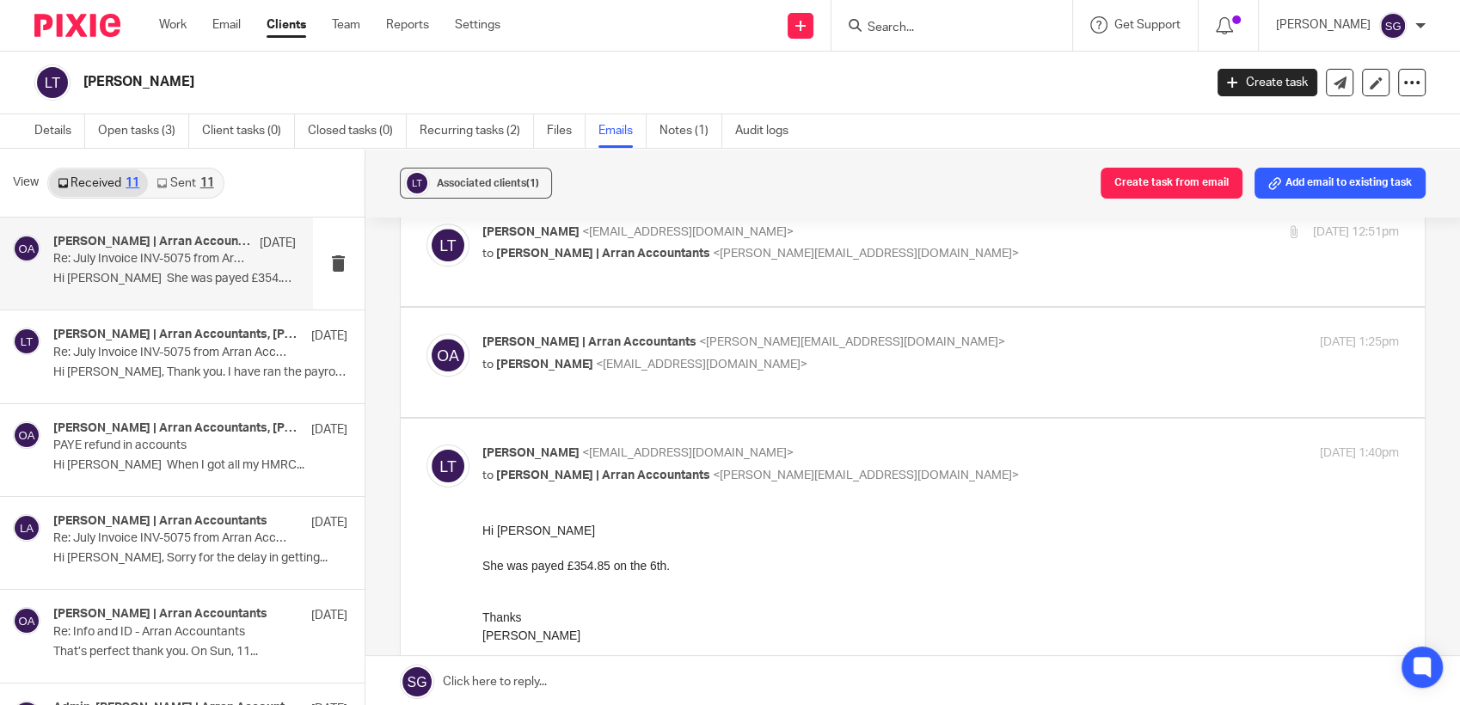
scroll to position [0, 0]
click at [566, 482] on div "Lewis Thomson <lthomson840@gmail.com> to Olivia | Arran Accountants <olivia@arr…" at bounding box center [940, 465] width 917 height 43
checkbox input "false"
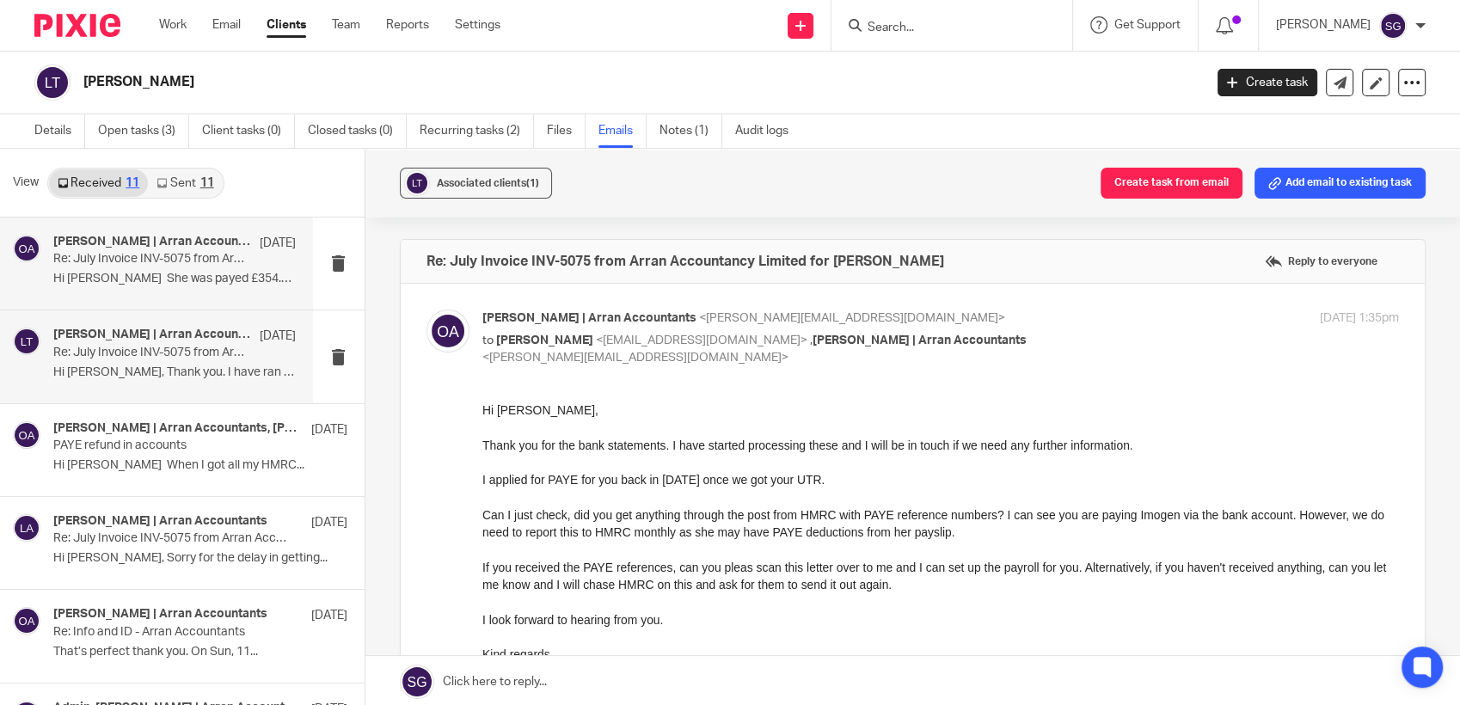
click at [146, 382] on div "Olivia | Arran Accountants, Lewis Thomson, Lorna | Arran Accountants 15 Aug Re:…" at bounding box center [174, 356] width 242 height 58
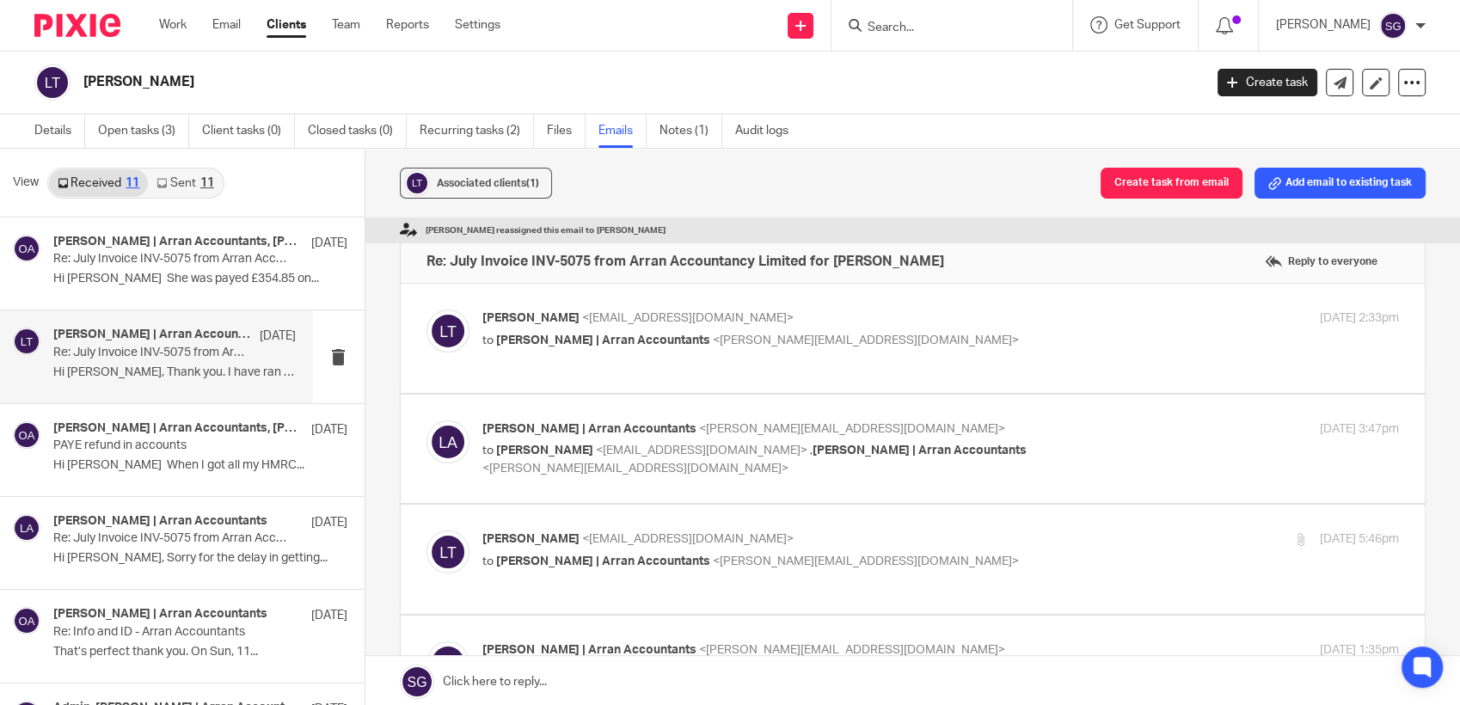
click at [164, 178] on icon at bounding box center [161, 183] width 10 height 10
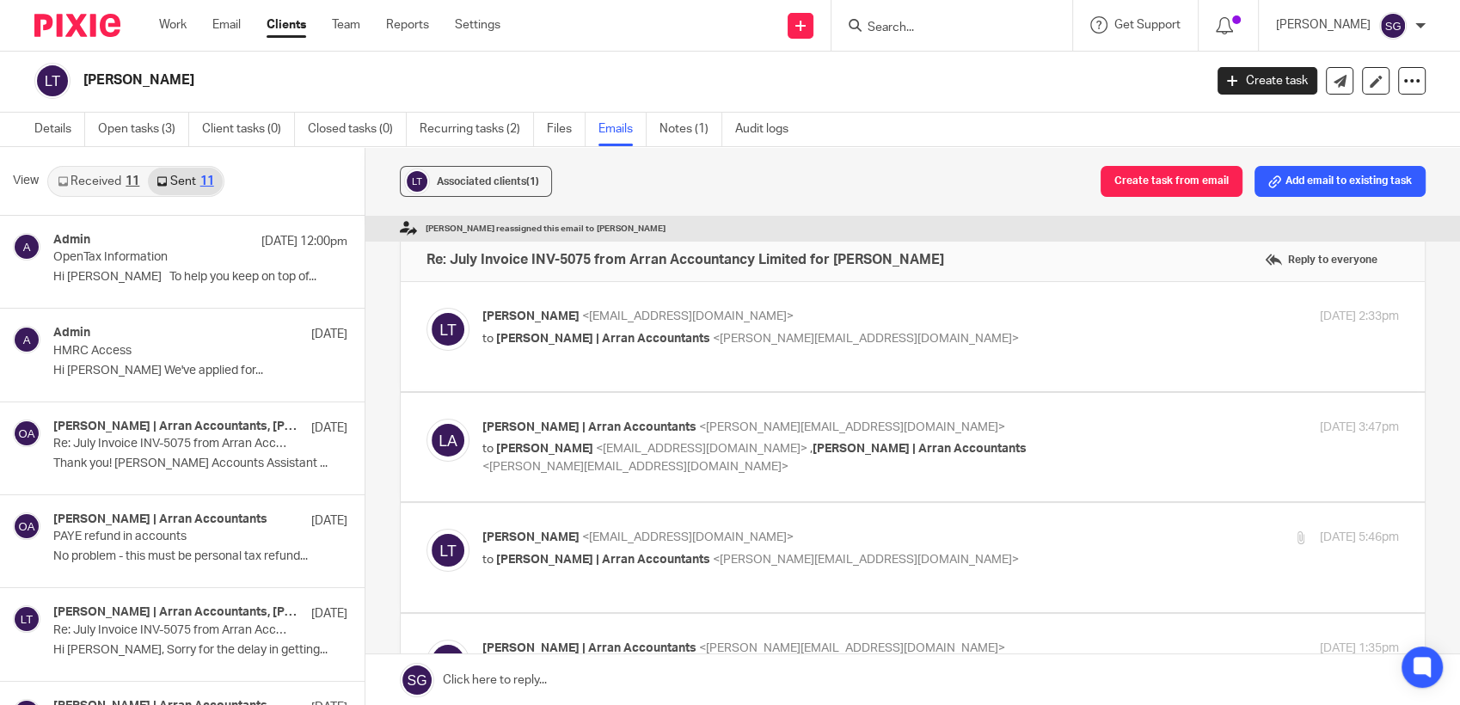
click at [111, 183] on link "Received 11" at bounding box center [98, 182] width 99 height 28
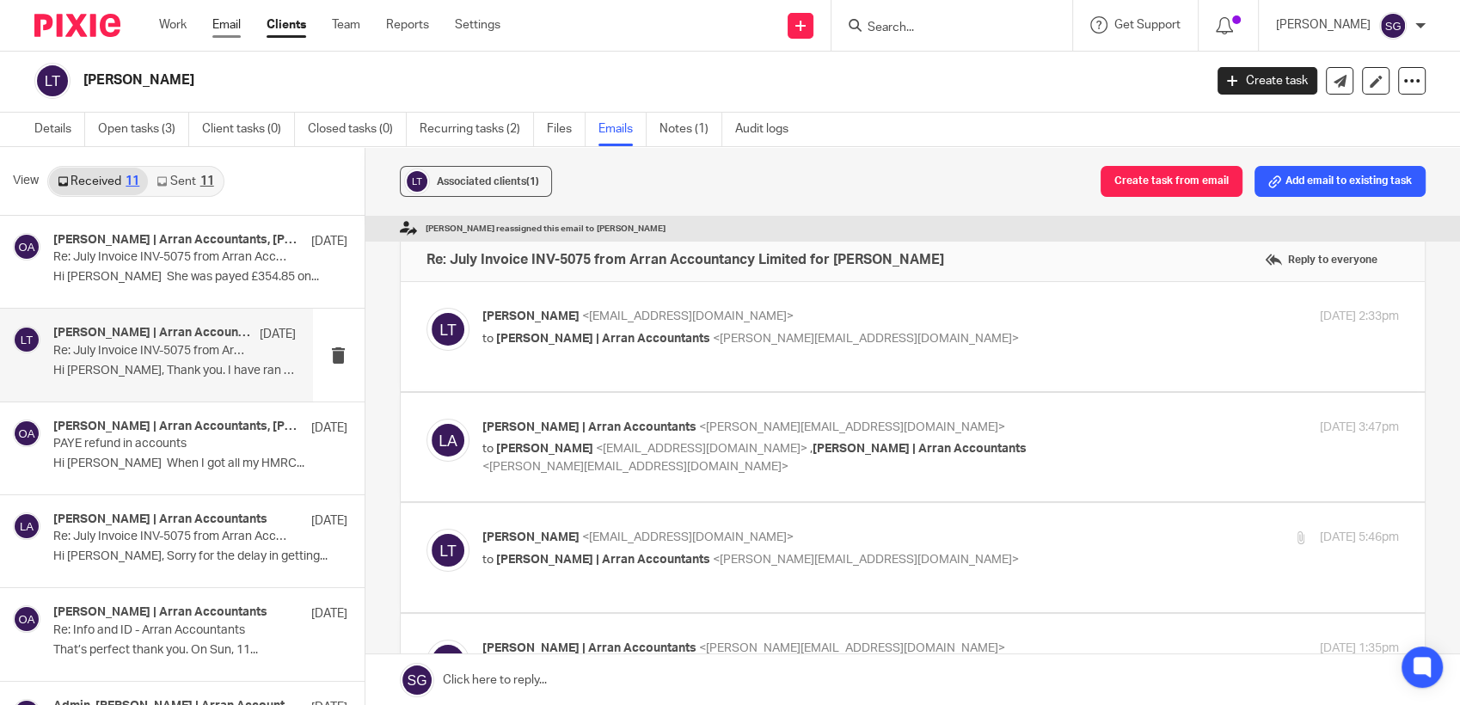
click at [227, 24] on link "Email" at bounding box center [226, 24] width 28 height 17
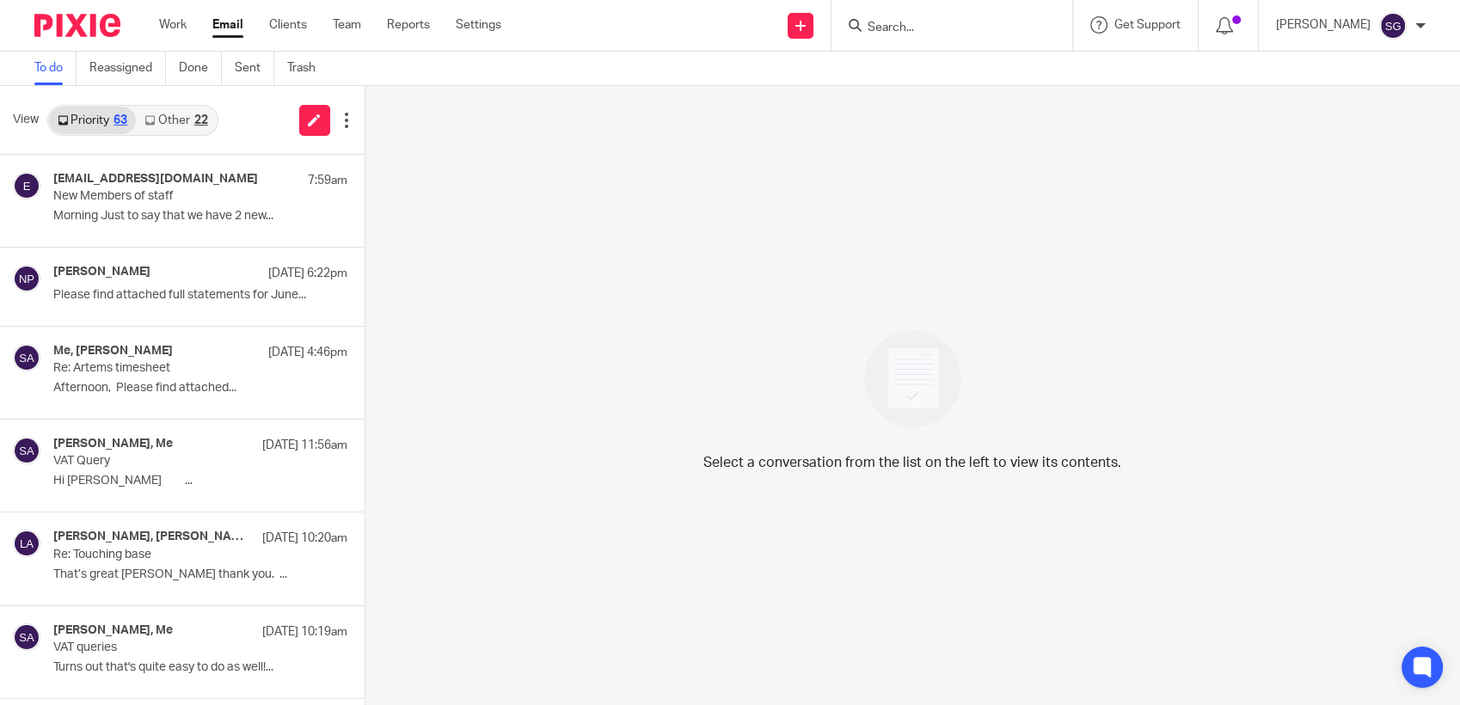
drag, startPoint x: 223, startPoint y: 25, endPoint x: 257, endPoint y: 28, distance: 34.6
click at [223, 25] on link "Email" at bounding box center [227, 24] width 31 height 17
click at [184, 129] on link "Other 22" at bounding box center [176, 121] width 80 height 28
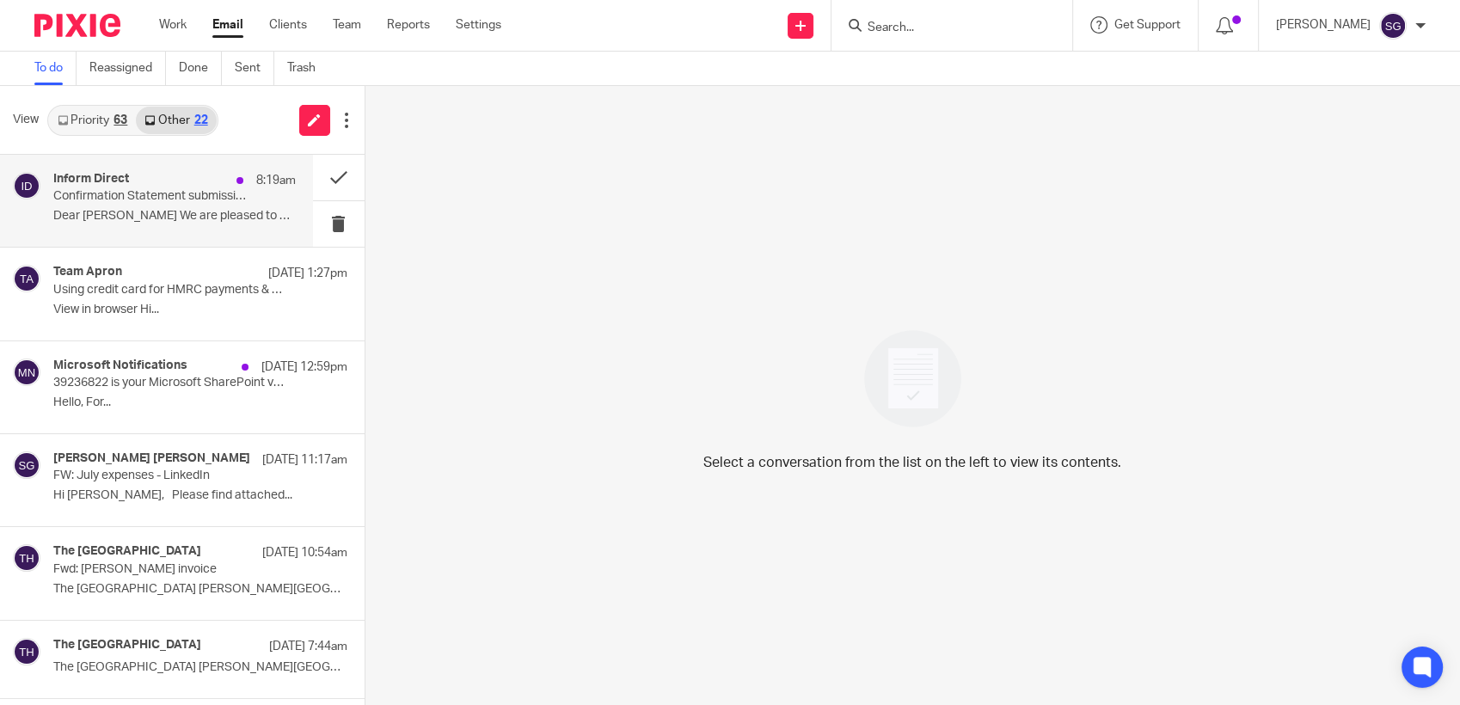
click at [150, 194] on p "Confirmation Statement submission success for HIGH TIDE ACCESS LTD" at bounding box center [149, 196] width 193 height 15
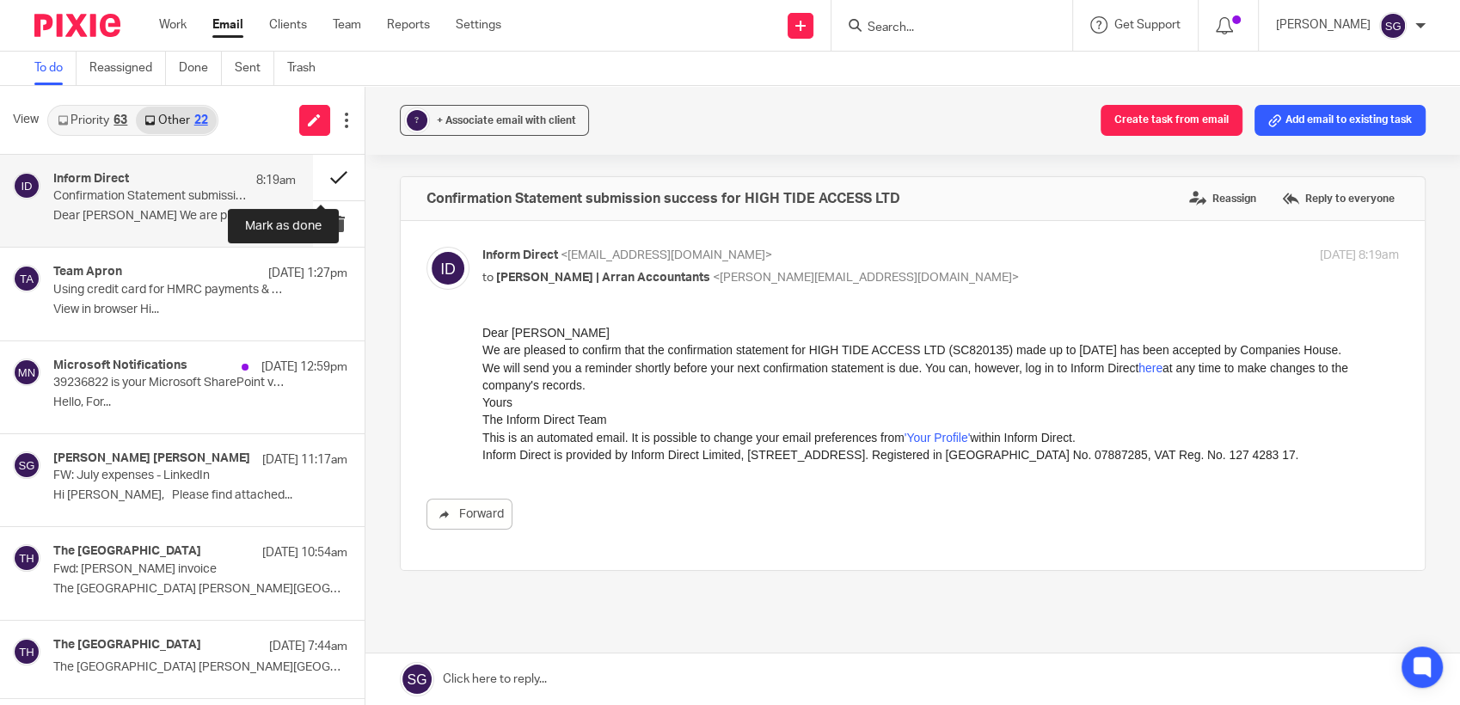
click at [313, 175] on button at bounding box center [339, 178] width 52 height 46
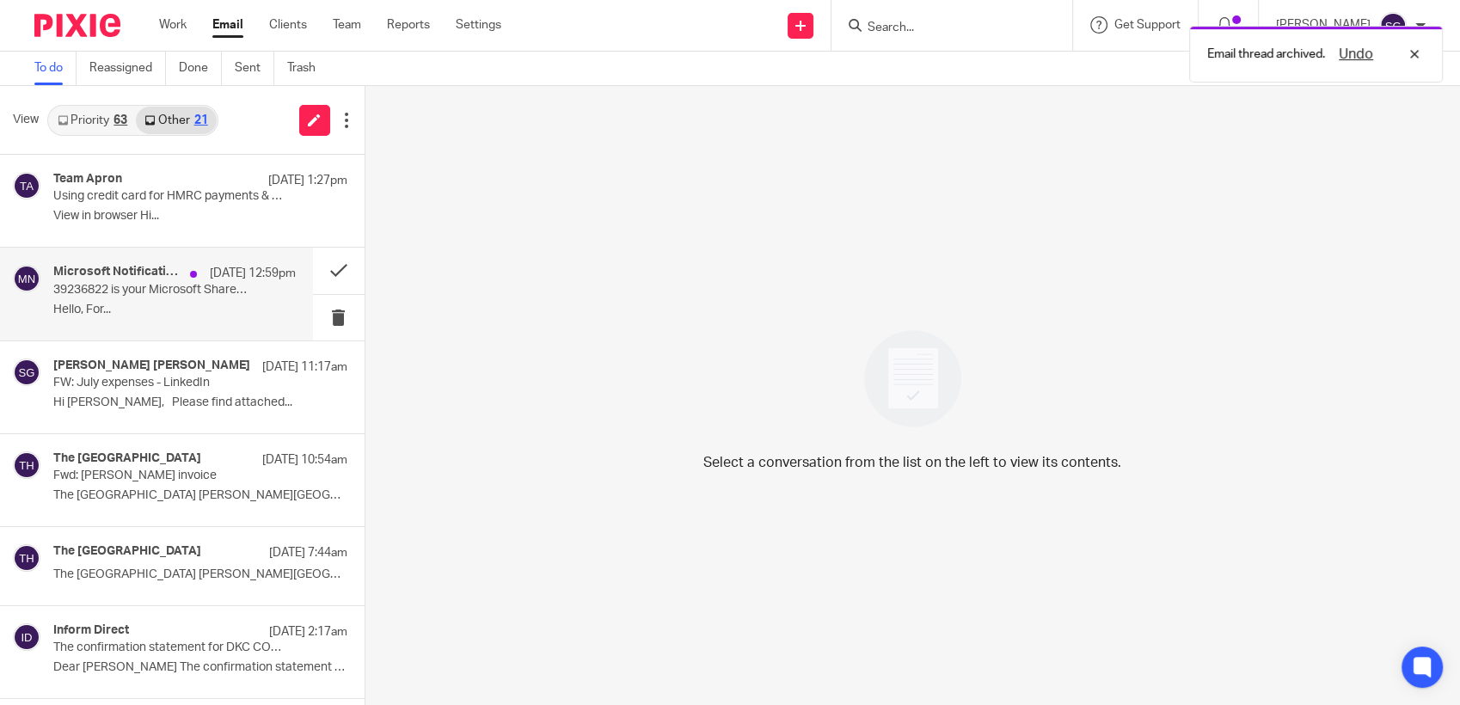
click at [209, 258] on div "Microsoft Notifications 26 Aug 12:59pm 39236822 is your Microsoft SharePoint ve…" at bounding box center [156, 294] width 313 height 92
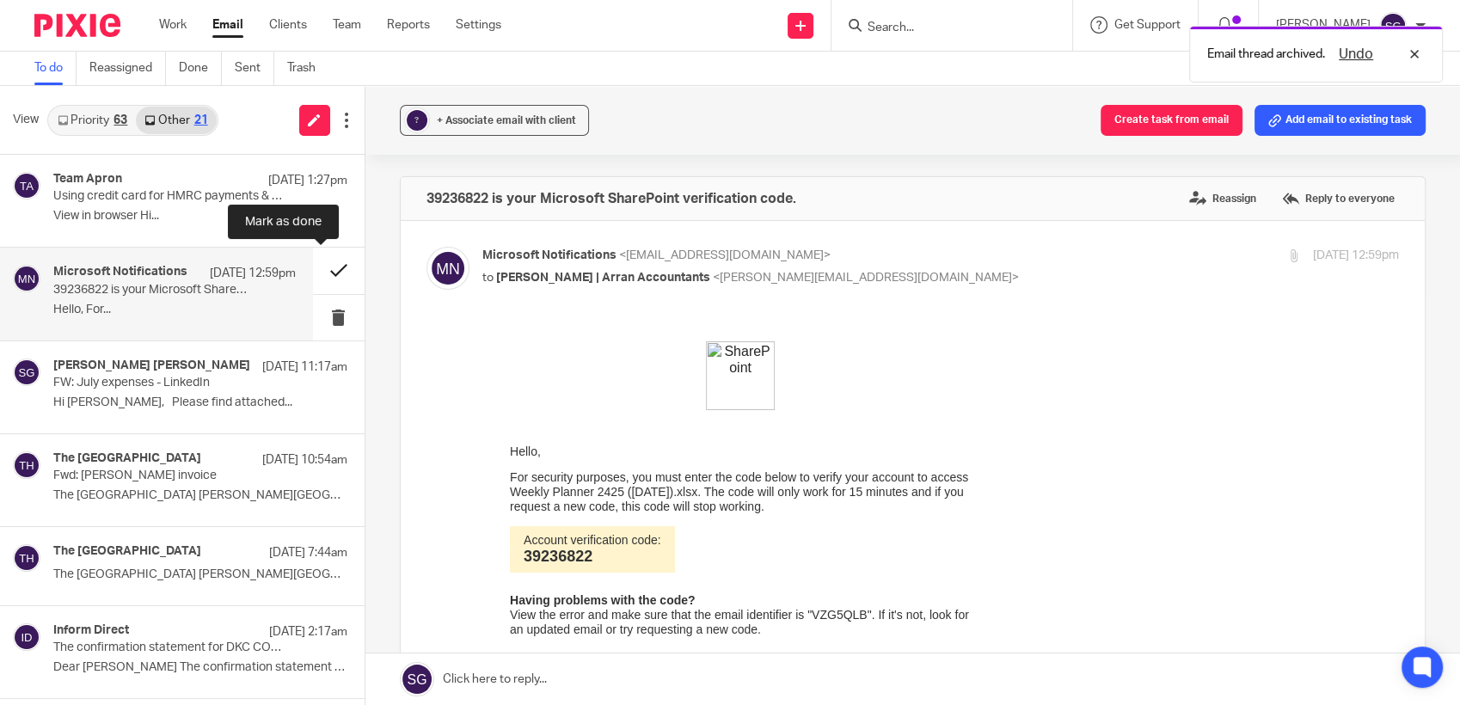
click at [313, 272] on button at bounding box center [339, 271] width 52 height 46
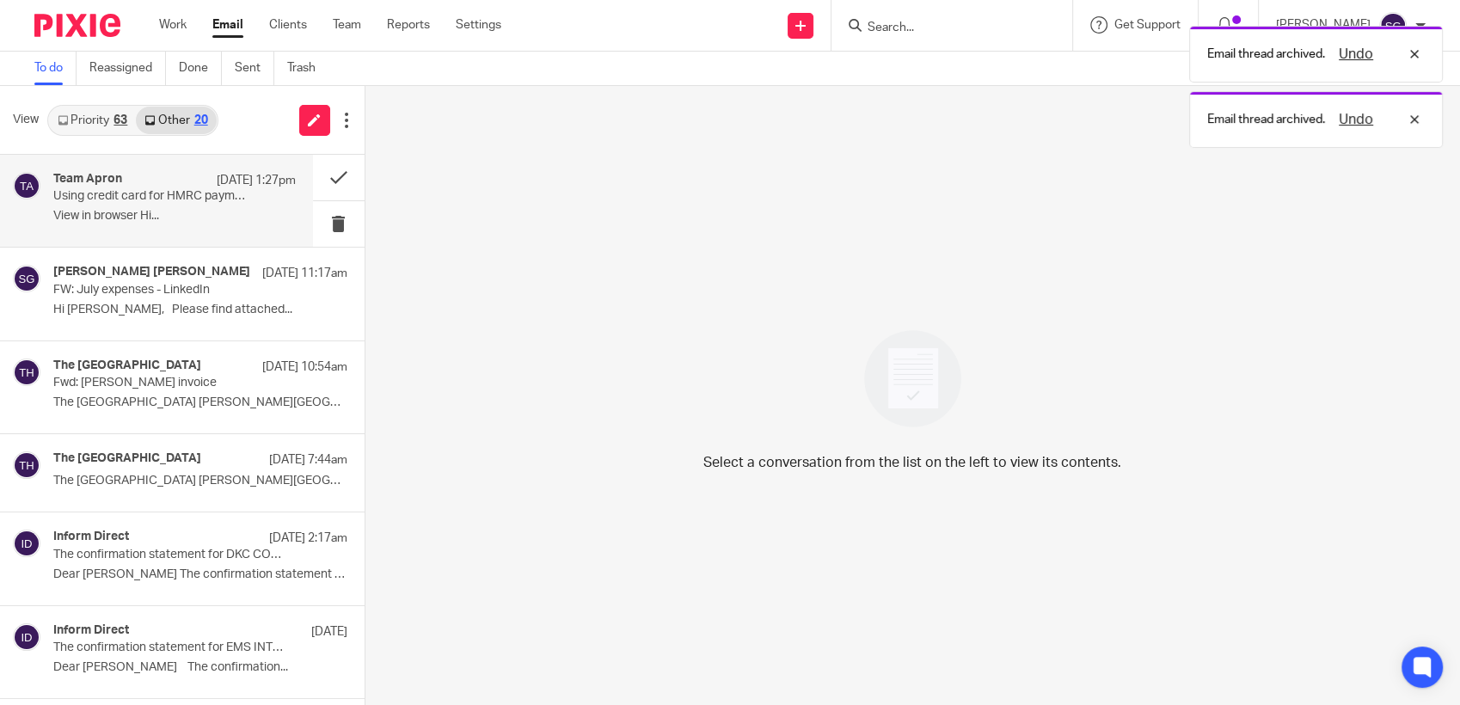
click at [181, 223] on div "Team Apron 26 Aug 1:27pm Using credit card for HMRC payments & avoiding late fe…" at bounding box center [174, 201] width 242 height 58
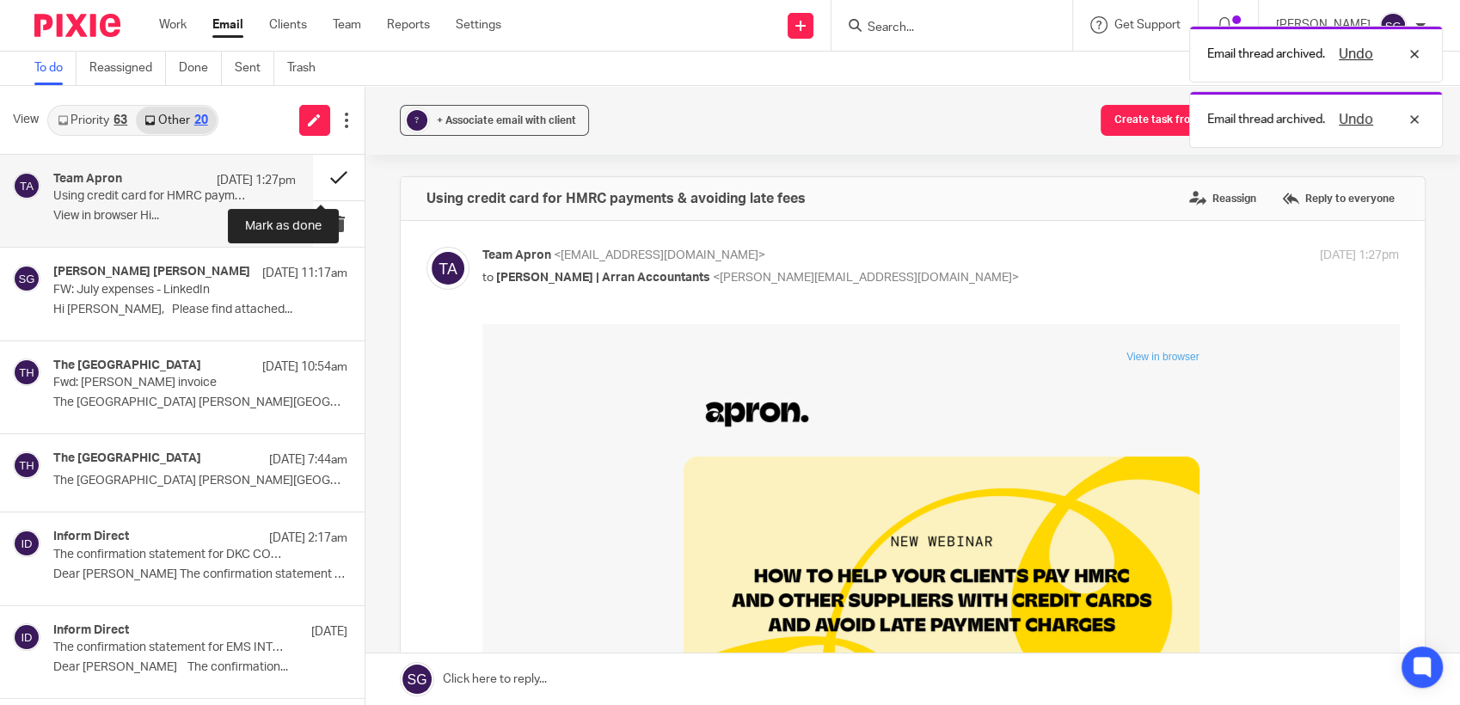
click at [322, 175] on button at bounding box center [339, 178] width 52 height 46
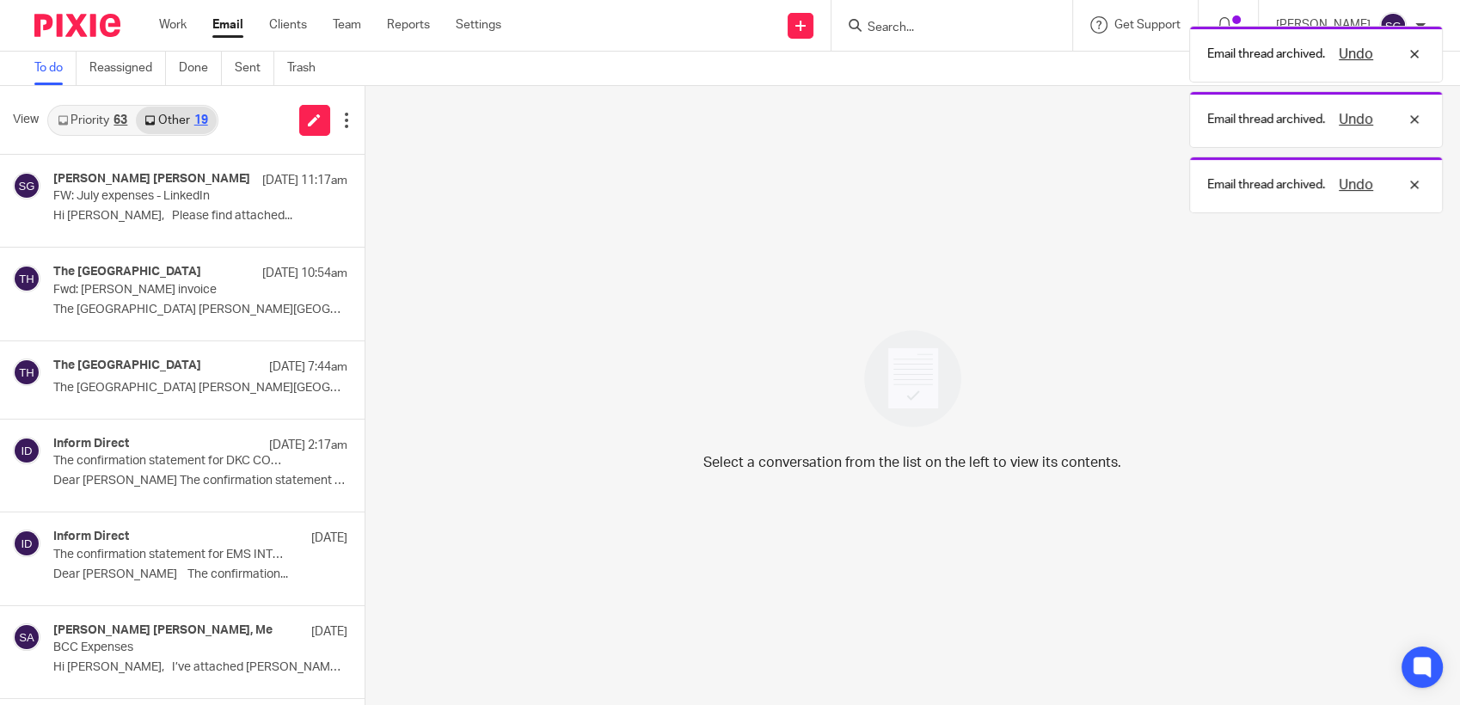
click at [104, 113] on link "Priority 63" at bounding box center [92, 121] width 87 height 28
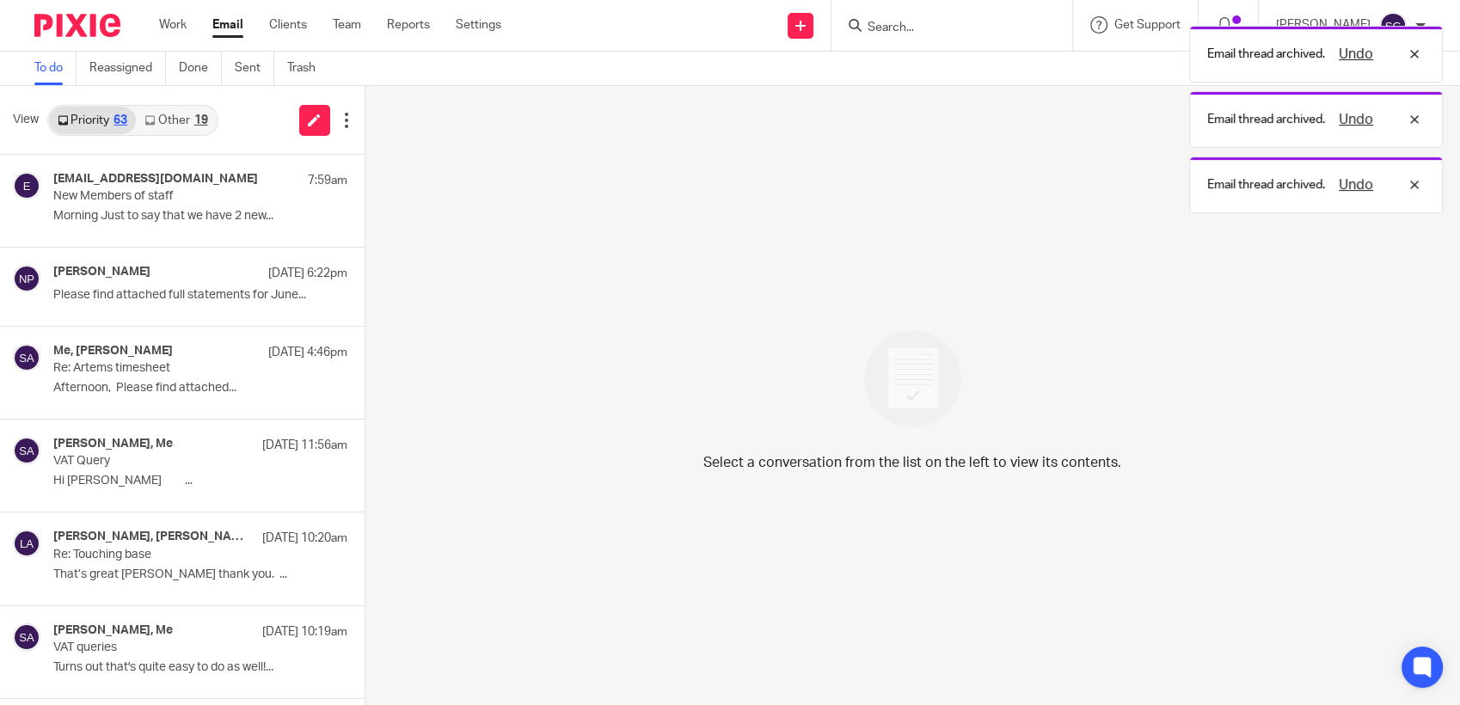
click at [908, 21] on div "Email thread archived. Undo Email thread archived. Undo Email thread archived. …" at bounding box center [1086, 115] width 713 height 196
click at [898, 28] on div "Email thread archived. Undo Email thread archived. Undo" at bounding box center [1086, 82] width 713 height 131
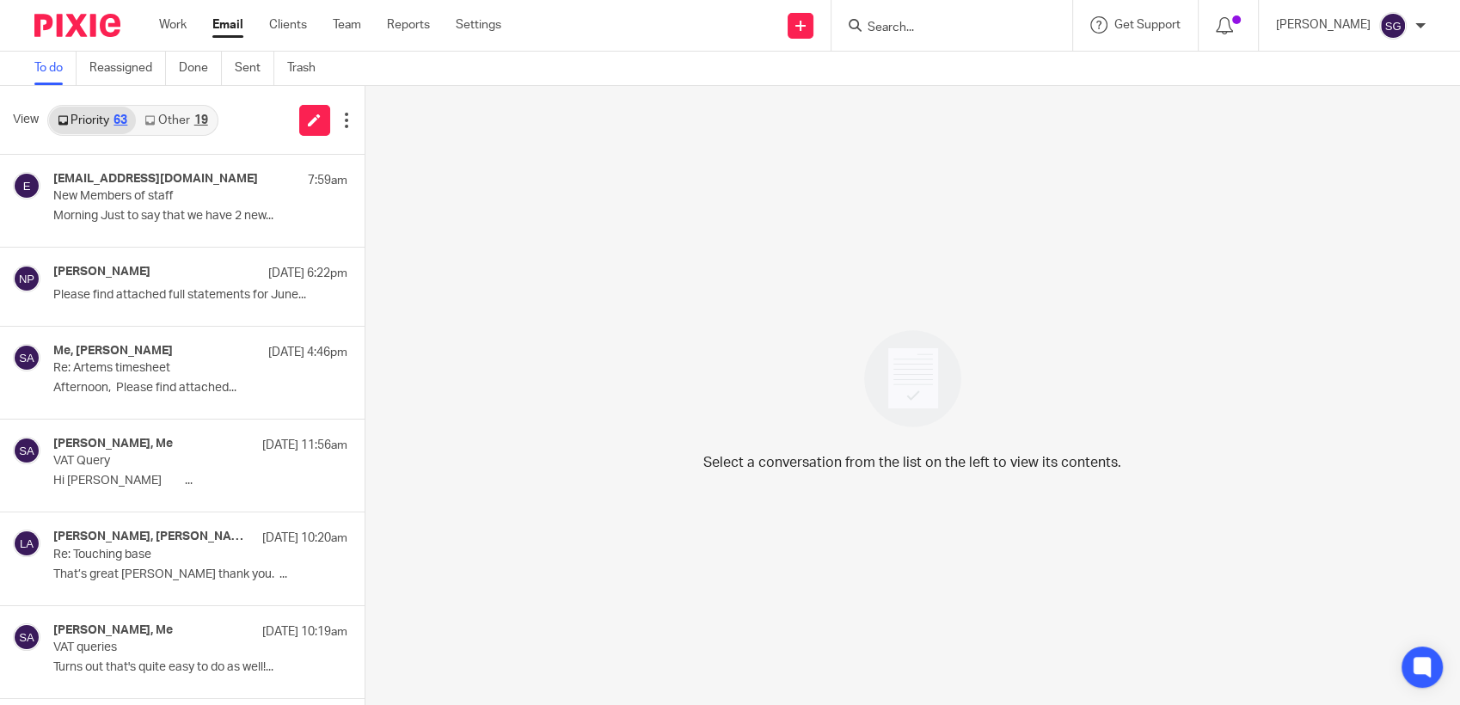
click at [904, 30] on input "Search" at bounding box center [943, 28] width 155 height 15
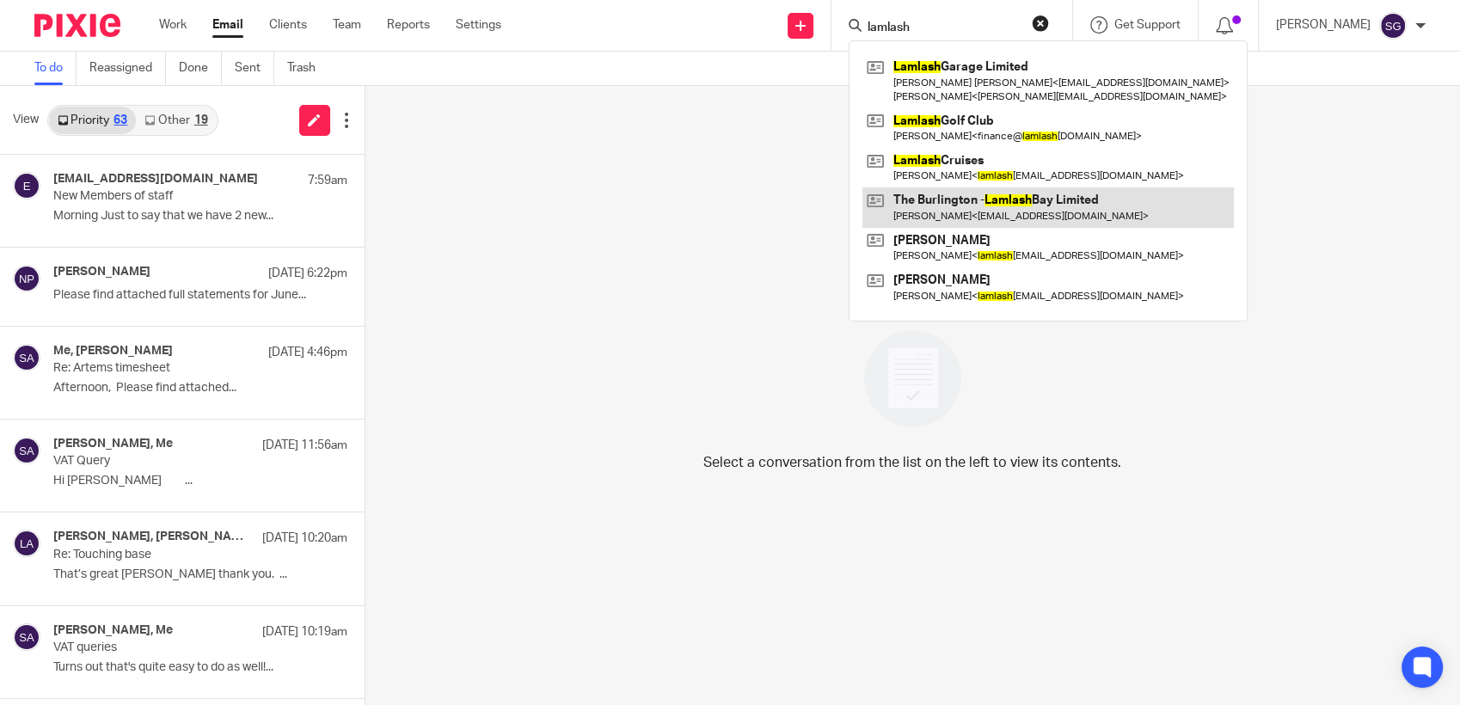
type input "lamlash"
click at [996, 215] on link at bounding box center [1047, 207] width 371 height 40
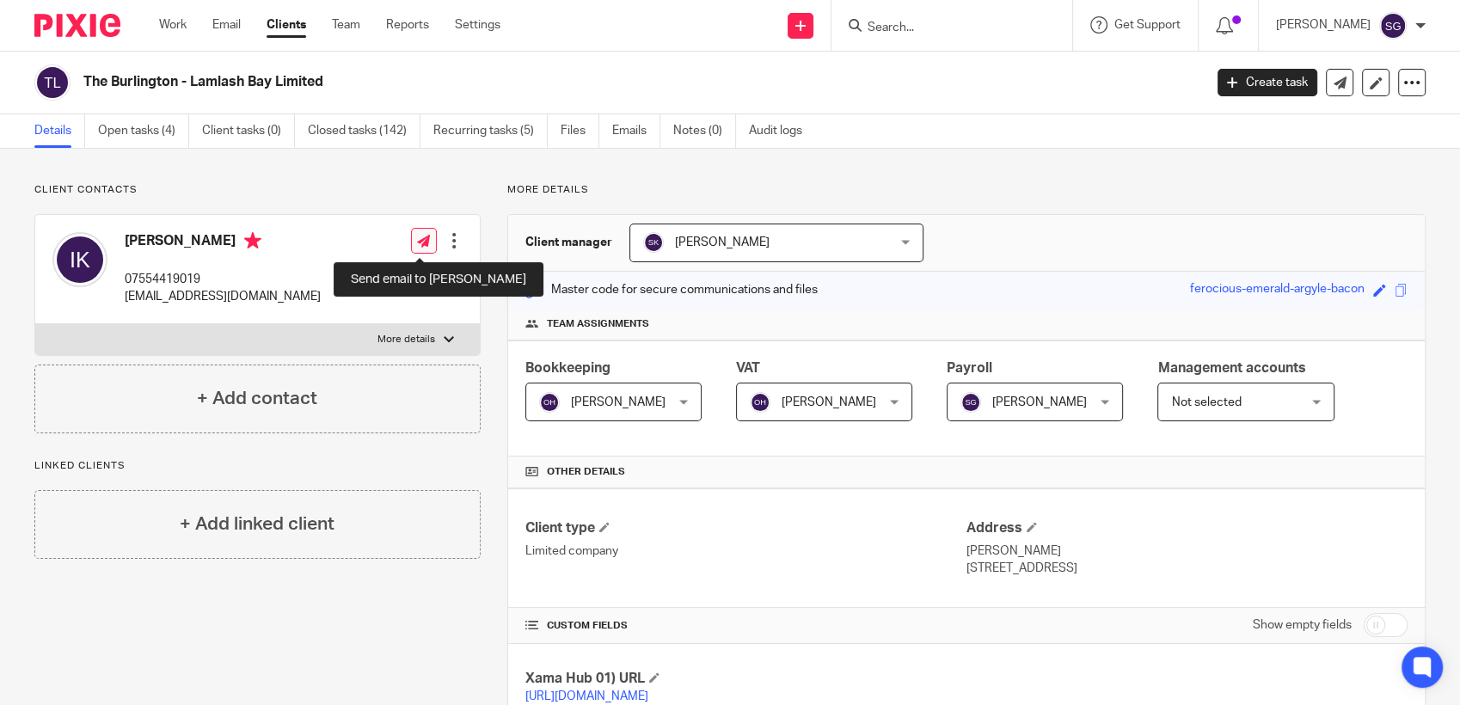
click at [426, 237] on link at bounding box center [424, 241] width 26 height 26
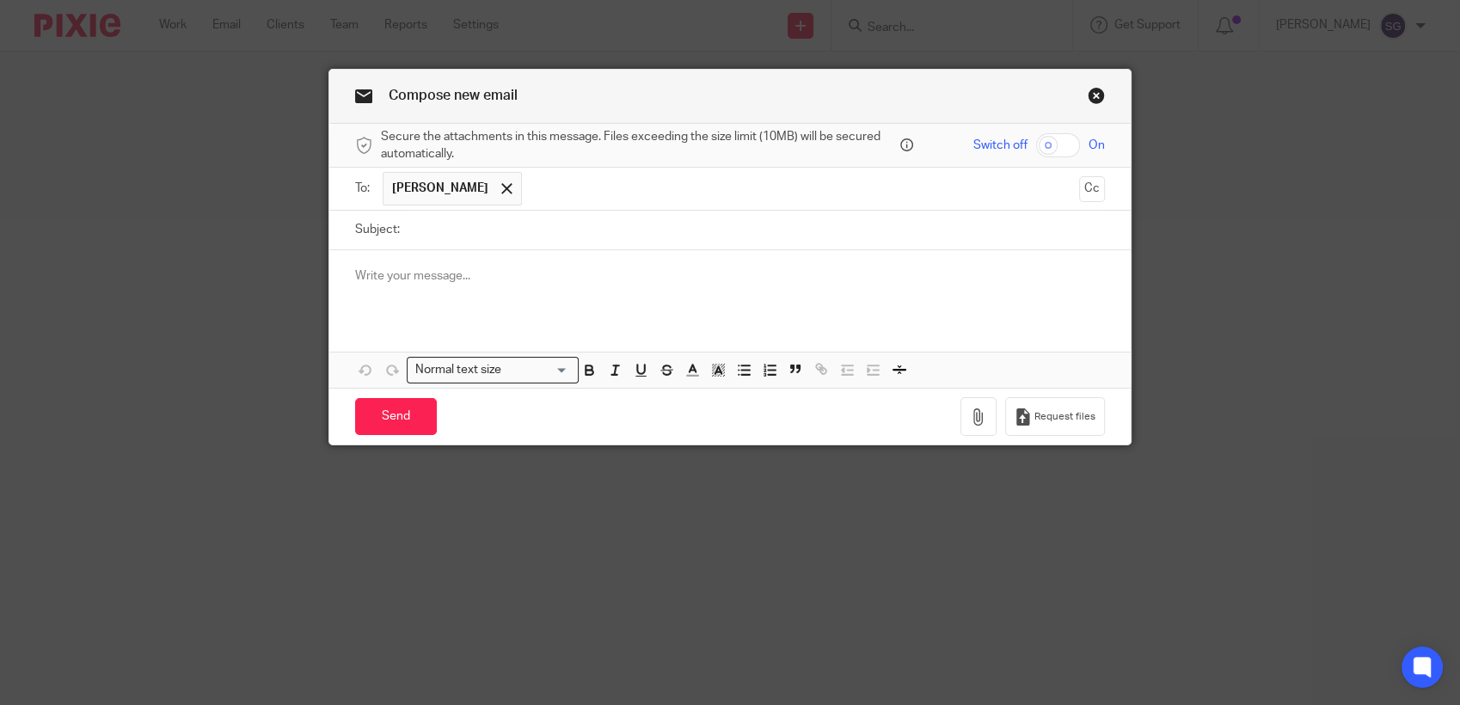
click at [505, 236] on input "Subject:" at bounding box center [756, 230] width 696 height 39
type input "V"
type input "Remaining queries"
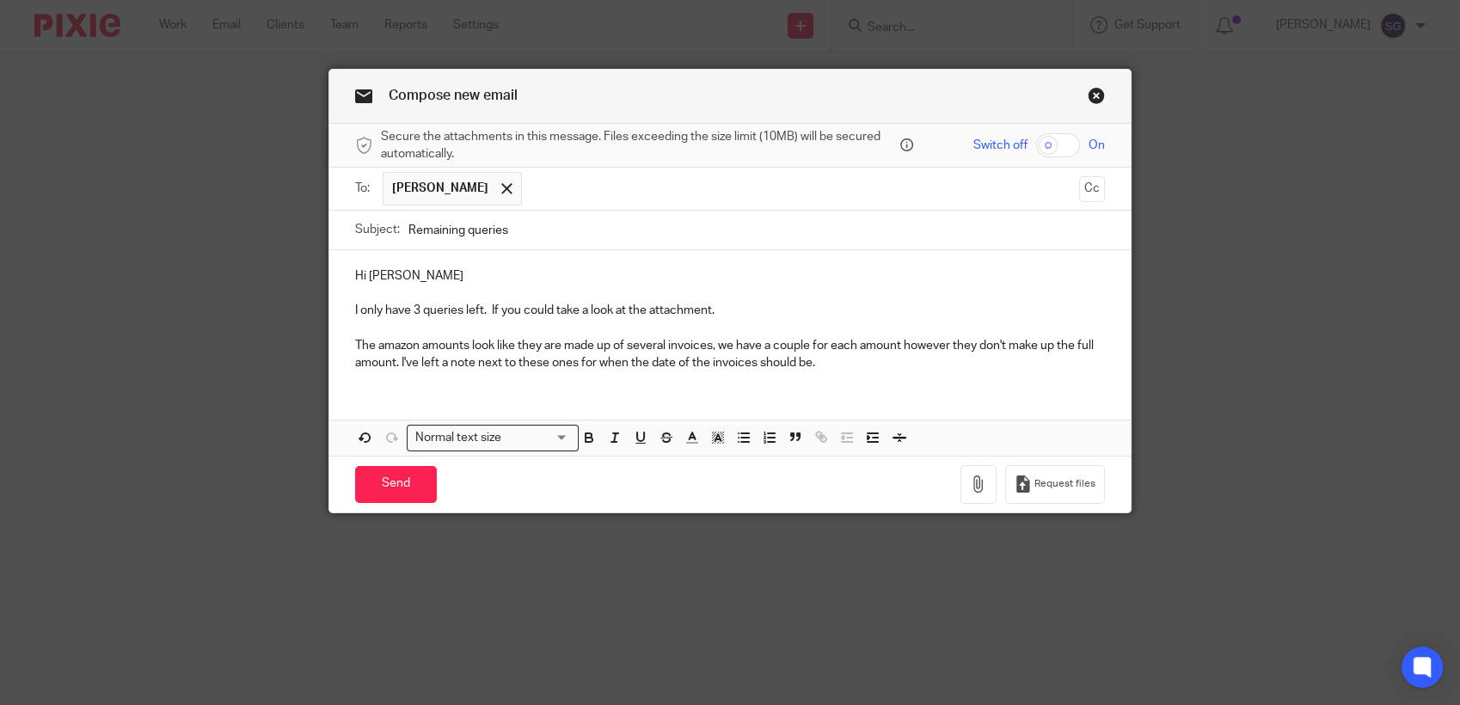
click at [829, 364] on p "The amazon amounts look like they are made up of several invoices, we have a co…" at bounding box center [730, 354] width 750 height 35
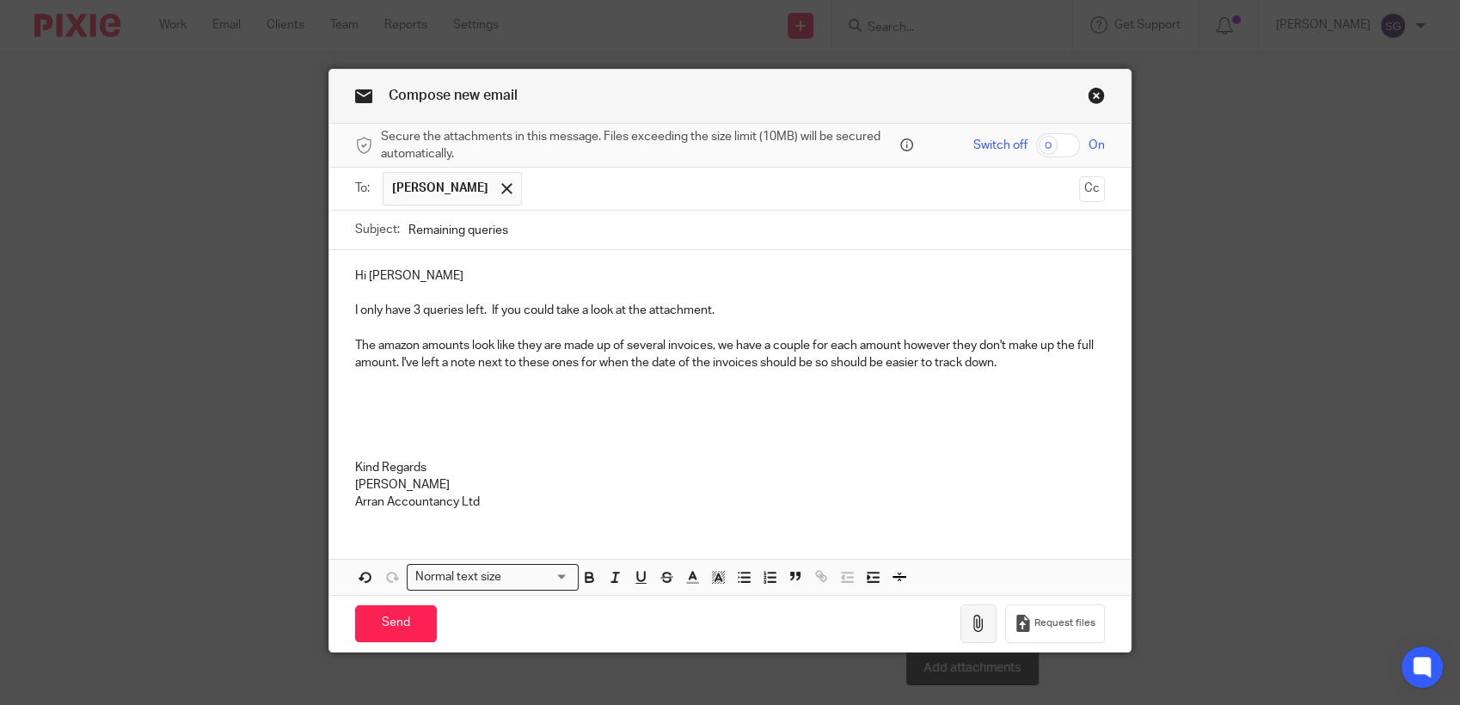
click at [981, 624] on icon "button" at bounding box center [978, 623] width 17 height 17
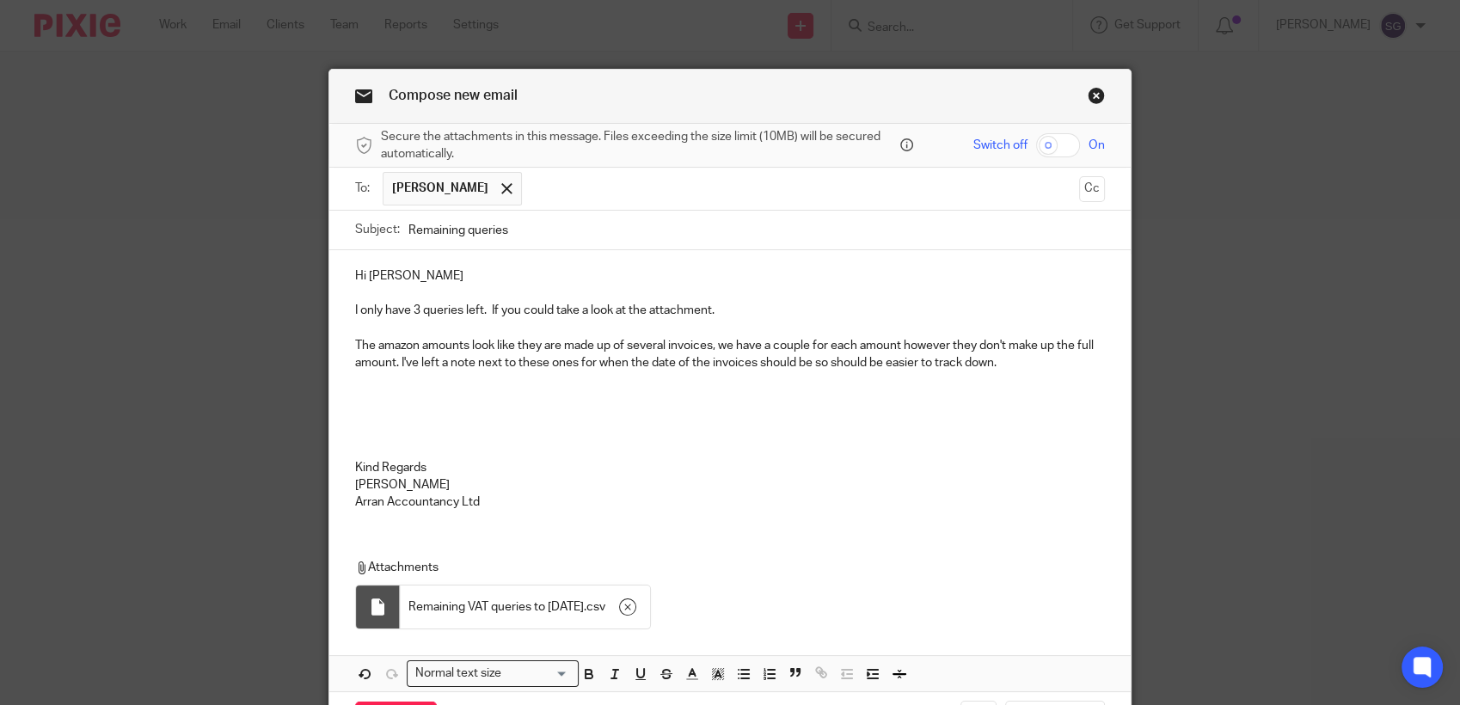
scroll to position [111, 0]
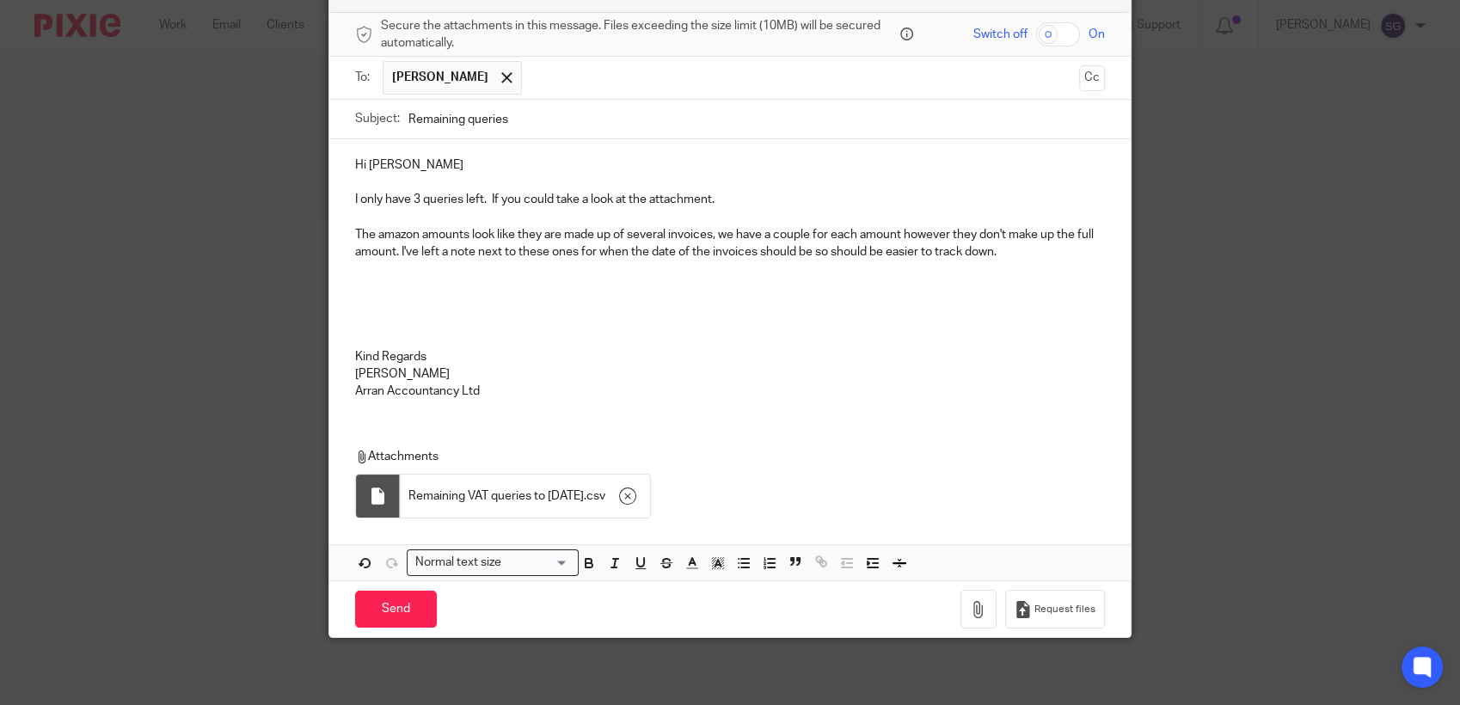
drag, startPoint x: 378, startPoint y: 617, endPoint x: 555, endPoint y: 588, distance: 179.5
click at [378, 617] on input "Send" at bounding box center [396, 609] width 82 height 37
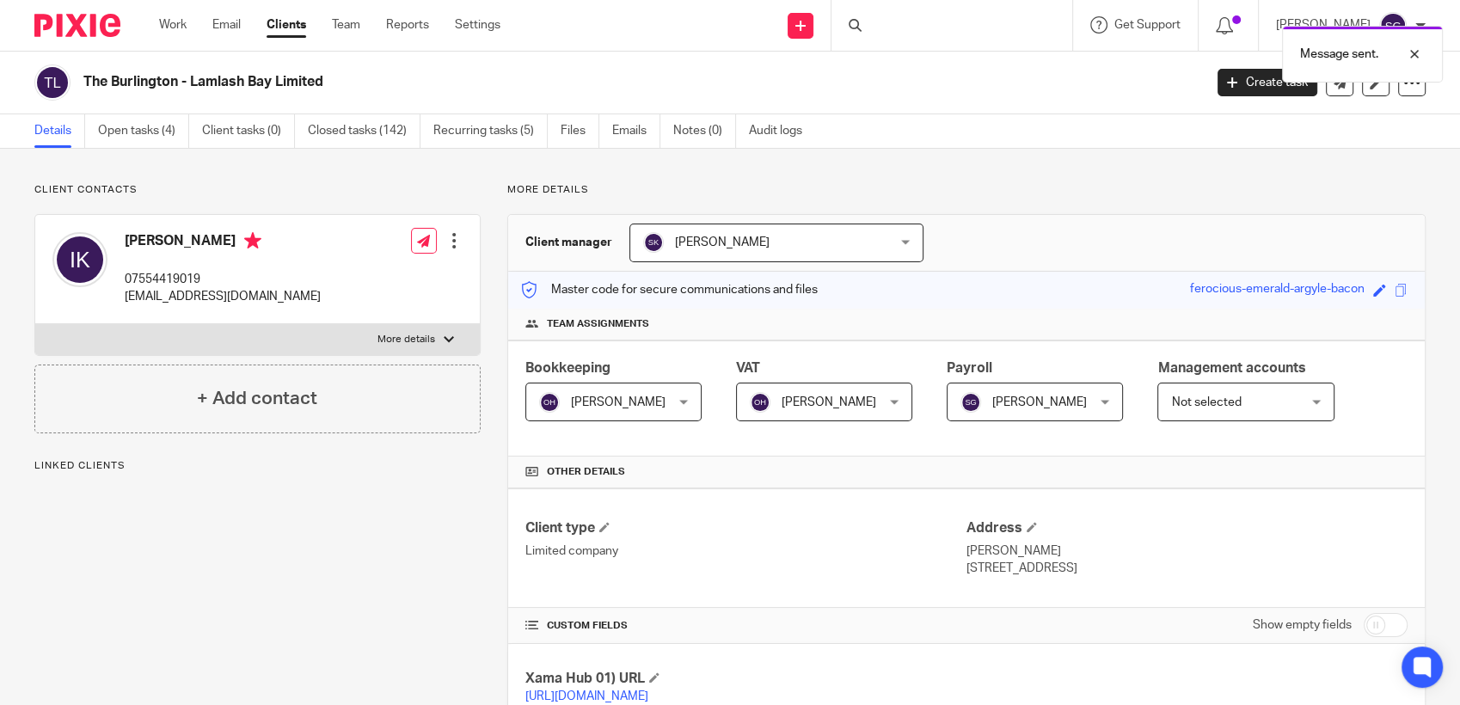
click at [682, 24] on div "Send new email Create task Add client Request signature Get Support Contact via…" at bounding box center [992, 25] width 933 height 51
